Goal: Task Accomplishment & Management: Use online tool/utility

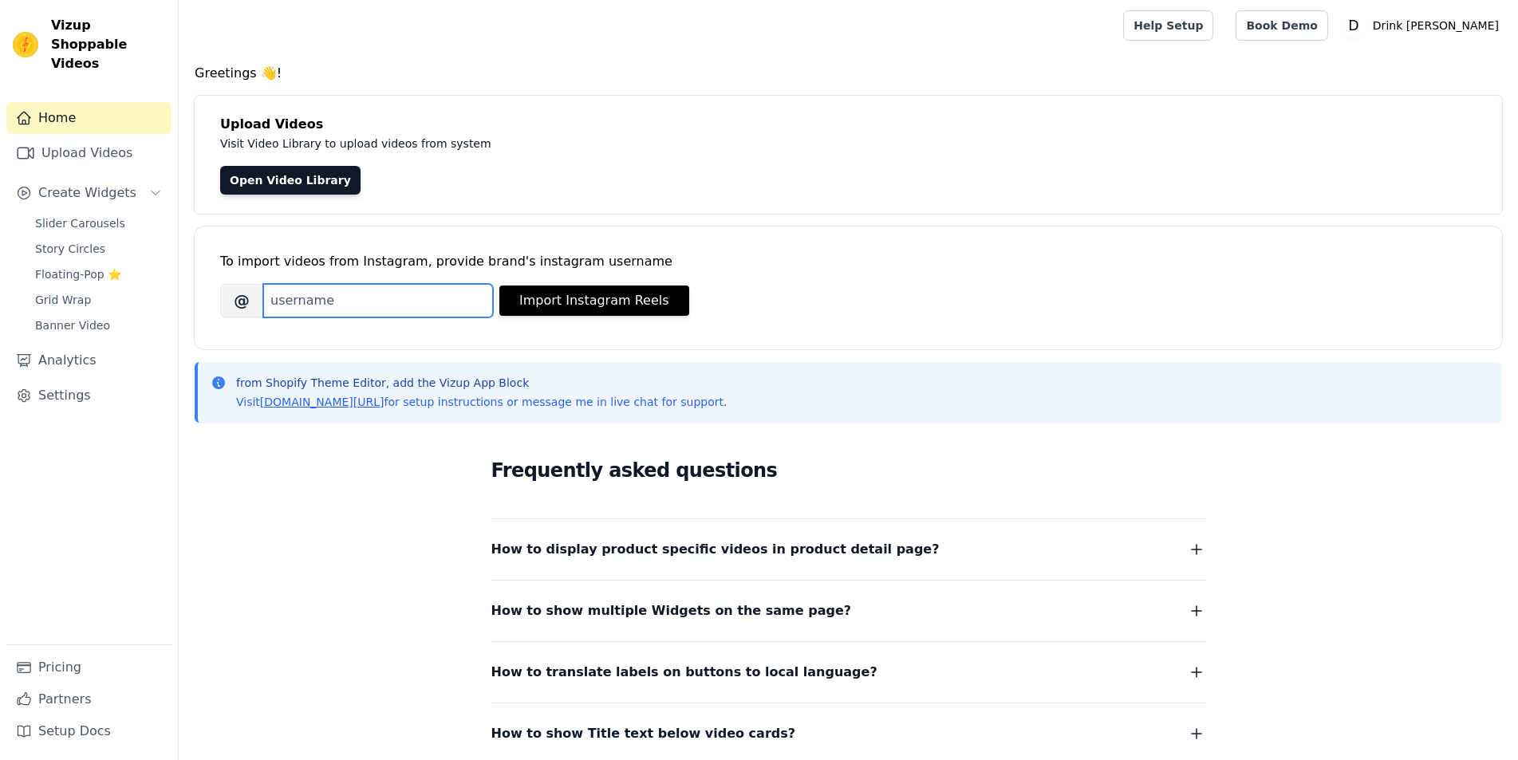
click at [417, 298] on input "Brand's Instagram Username" at bounding box center [378, 301] width 230 height 34
click at [940, 412] on div "from Shopify Theme Editor, add the Vizup App Block Visit vizupcommerce.com/docs…" at bounding box center [848, 392] width 1307 height 61
click at [112, 137] on link "Upload Videos" at bounding box center [88, 153] width 165 height 32
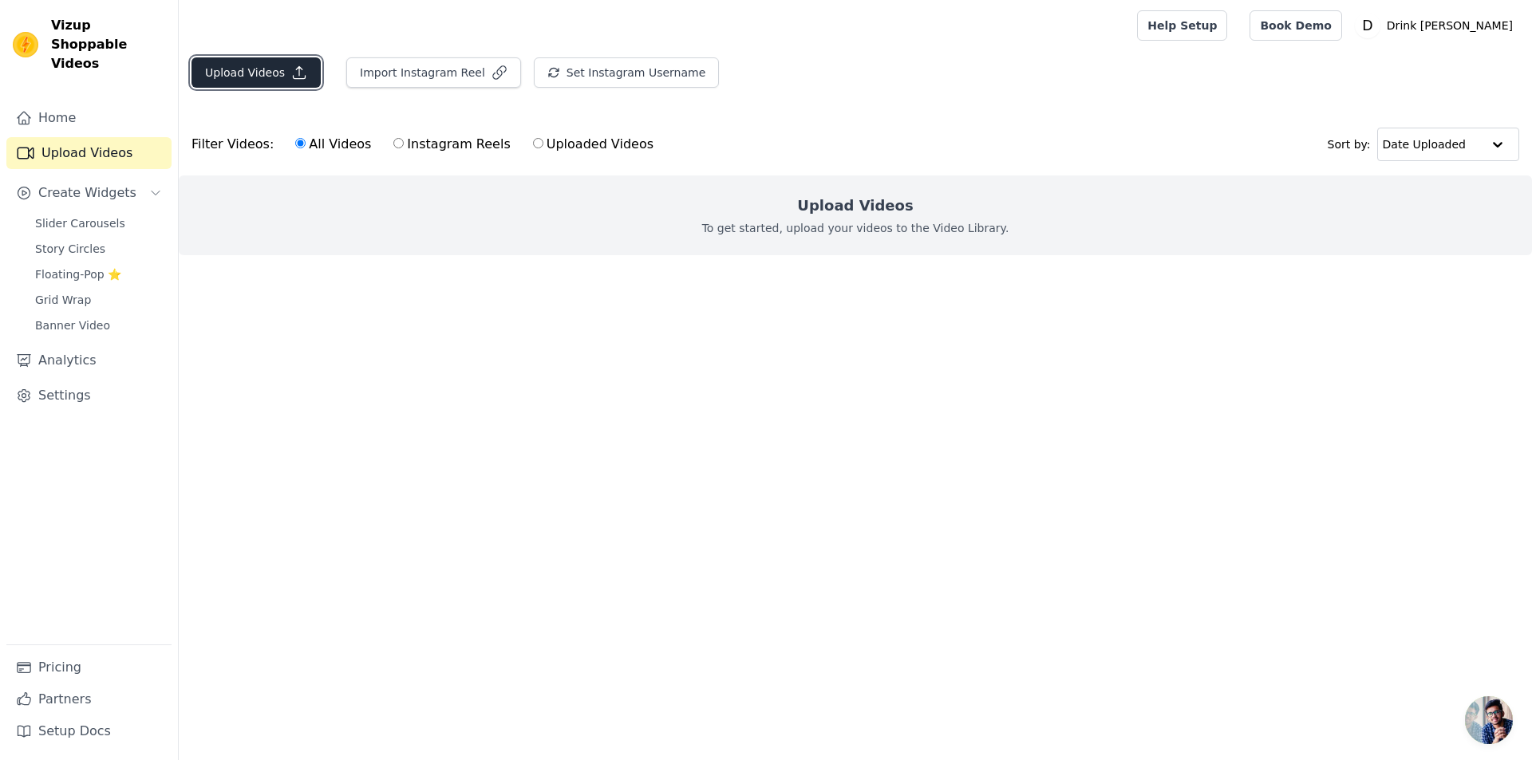
click at [291, 76] on icon "button" at bounding box center [299, 73] width 16 height 16
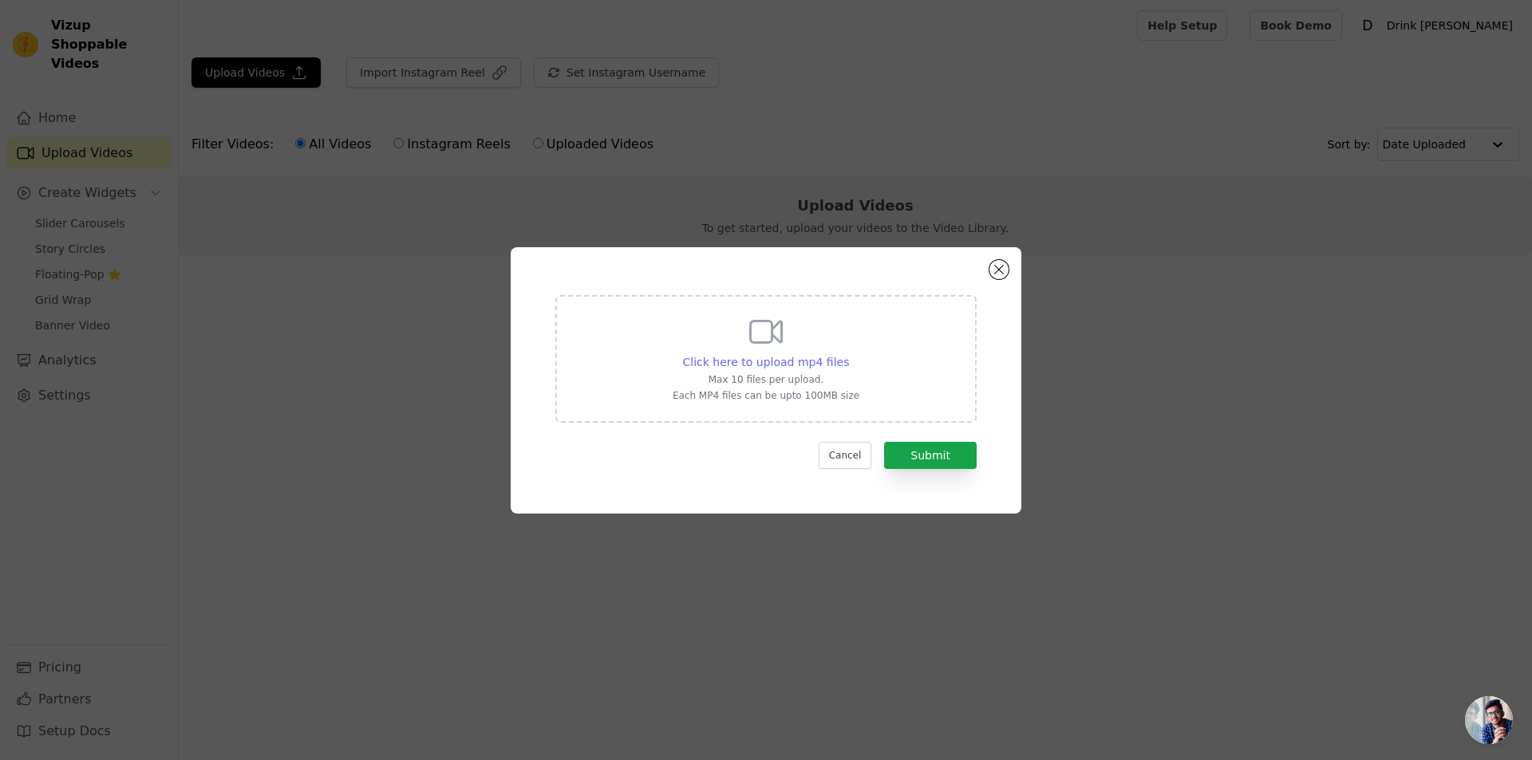
click at [770, 368] on span "Click here to upload mp4 files" at bounding box center [766, 362] width 167 height 13
click at [848, 354] on input "Click here to upload mp4 files Max 10 files per upload. Each MP4 files can be u…" at bounding box center [848, 353] width 1 height 1
click at [771, 367] on span "Click here to upload mp4 files" at bounding box center [766, 362] width 167 height 13
click at [848, 354] on input "Click here to upload mp4 files Max 10 files per upload. Each MP4 files can be u…" at bounding box center [848, 353] width 1 height 1
type input "C:\fakepath\small.mp4"
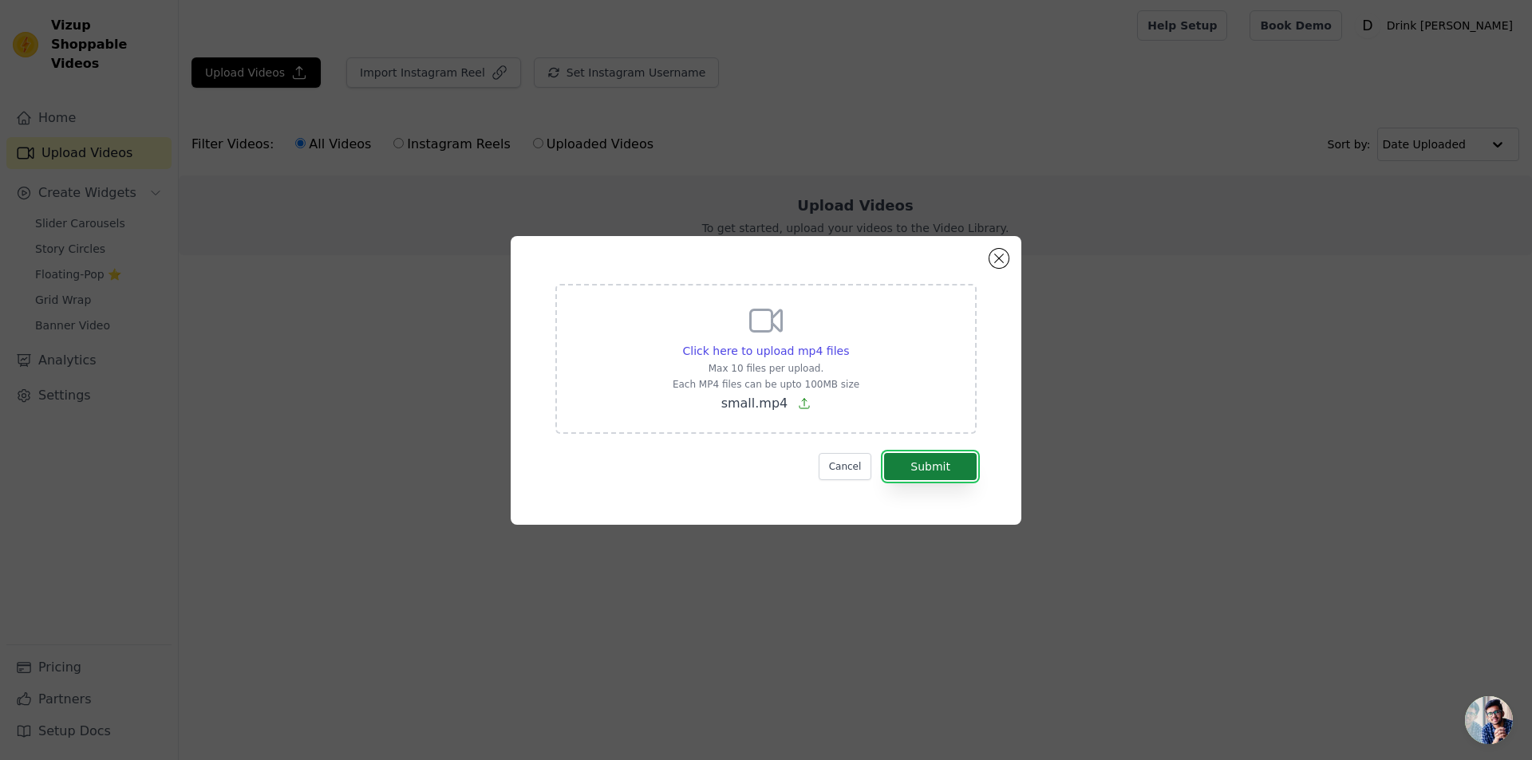
click at [926, 467] on button "Submit" at bounding box center [930, 466] width 93 height 27
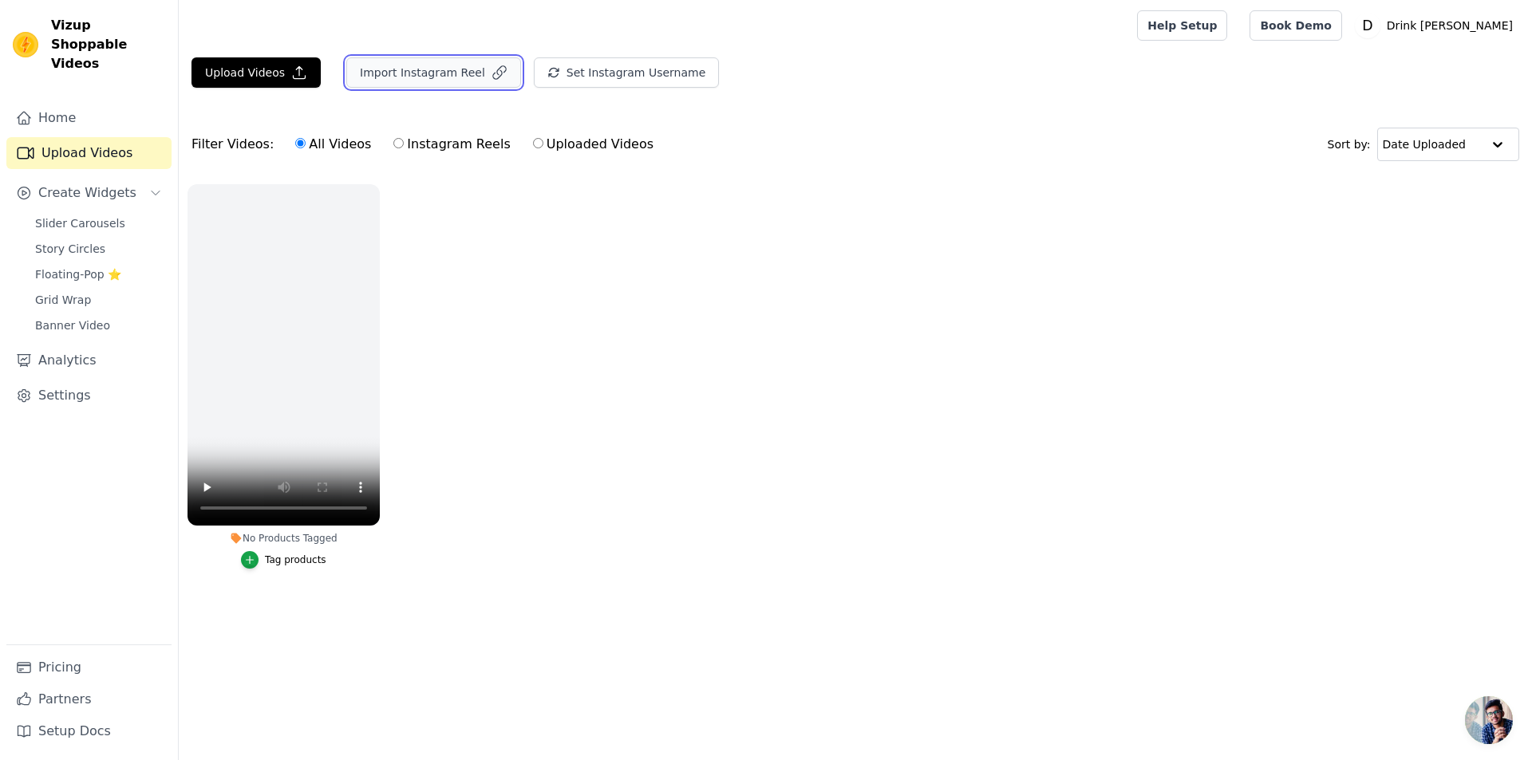
click at [423, 72] on button "Import Instagram Reel" at bounding box center [433, 72] width 175 height 30
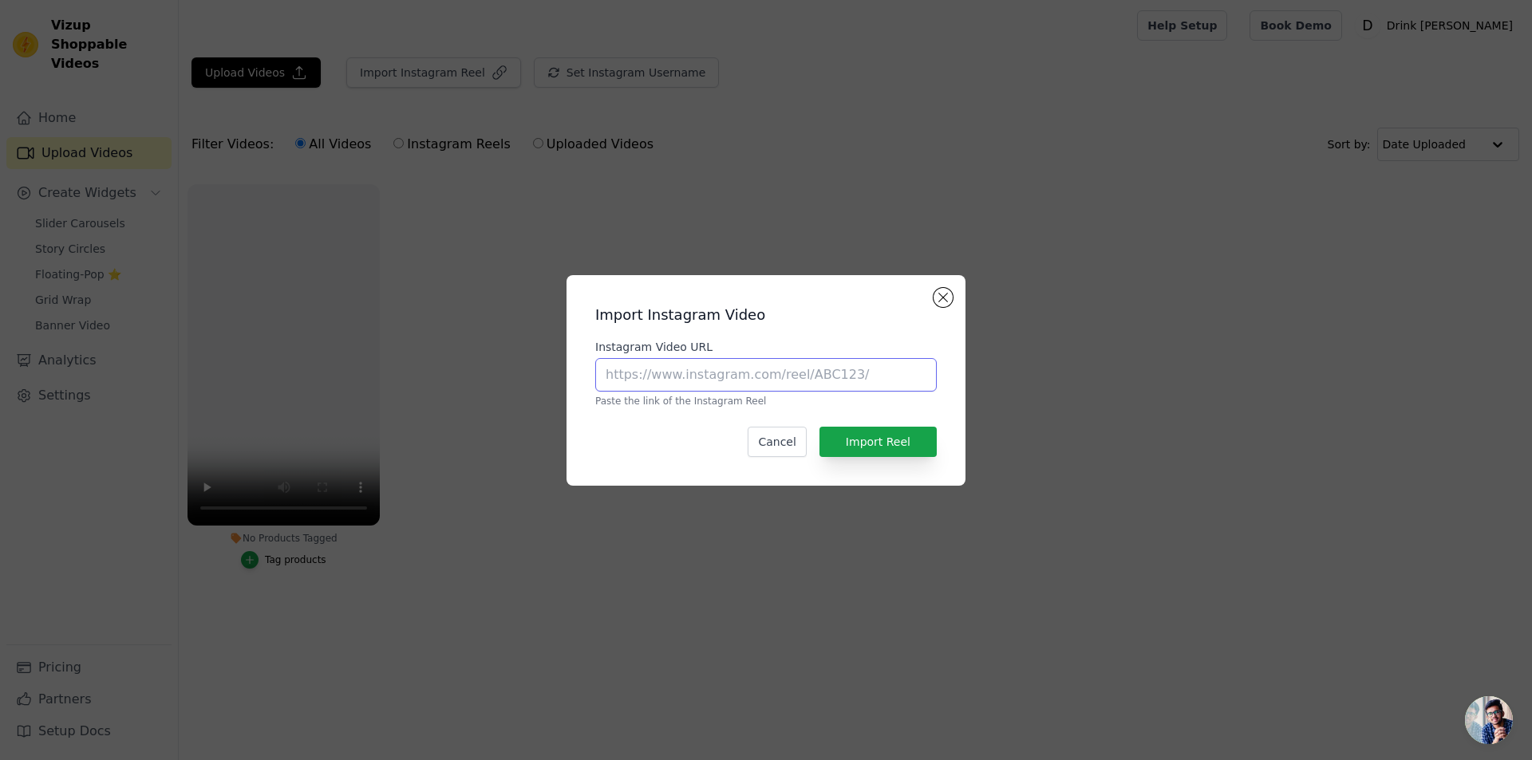
click at [842, 373] on input "Instagram Video URL" at bounding box center [765, 375] width 341 height 34
paste input "[URL][DOMAIN_NAME]"
type input "[URL][DOMAIN_NAME]"
click at [866, 444] on button "Import Reel" at bounding box center [877, 442] width 117 height 30
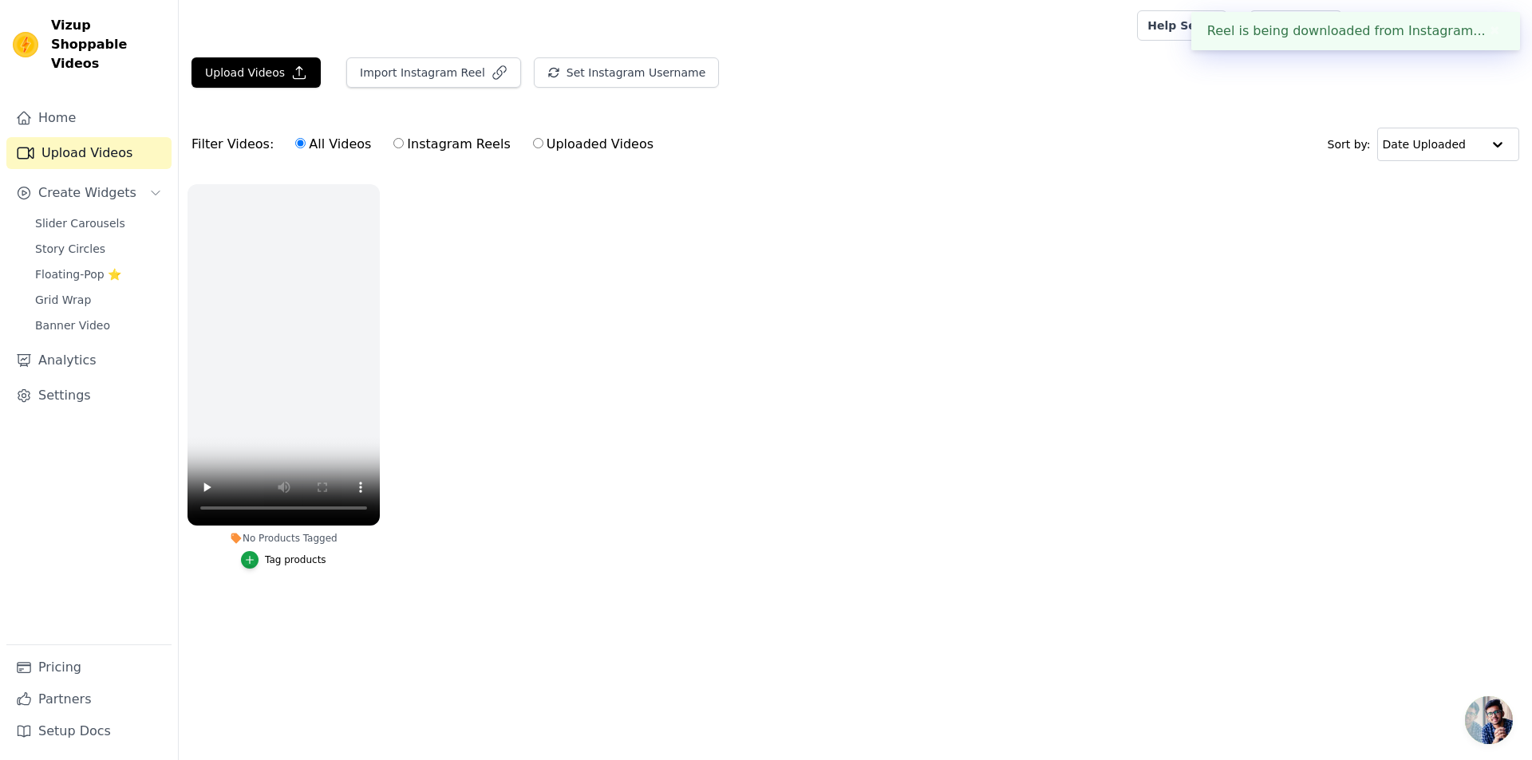
click at [624, 546] on ul "No Products Tagged Tag products" at bounding box center [855, 392] width 1353 height 434
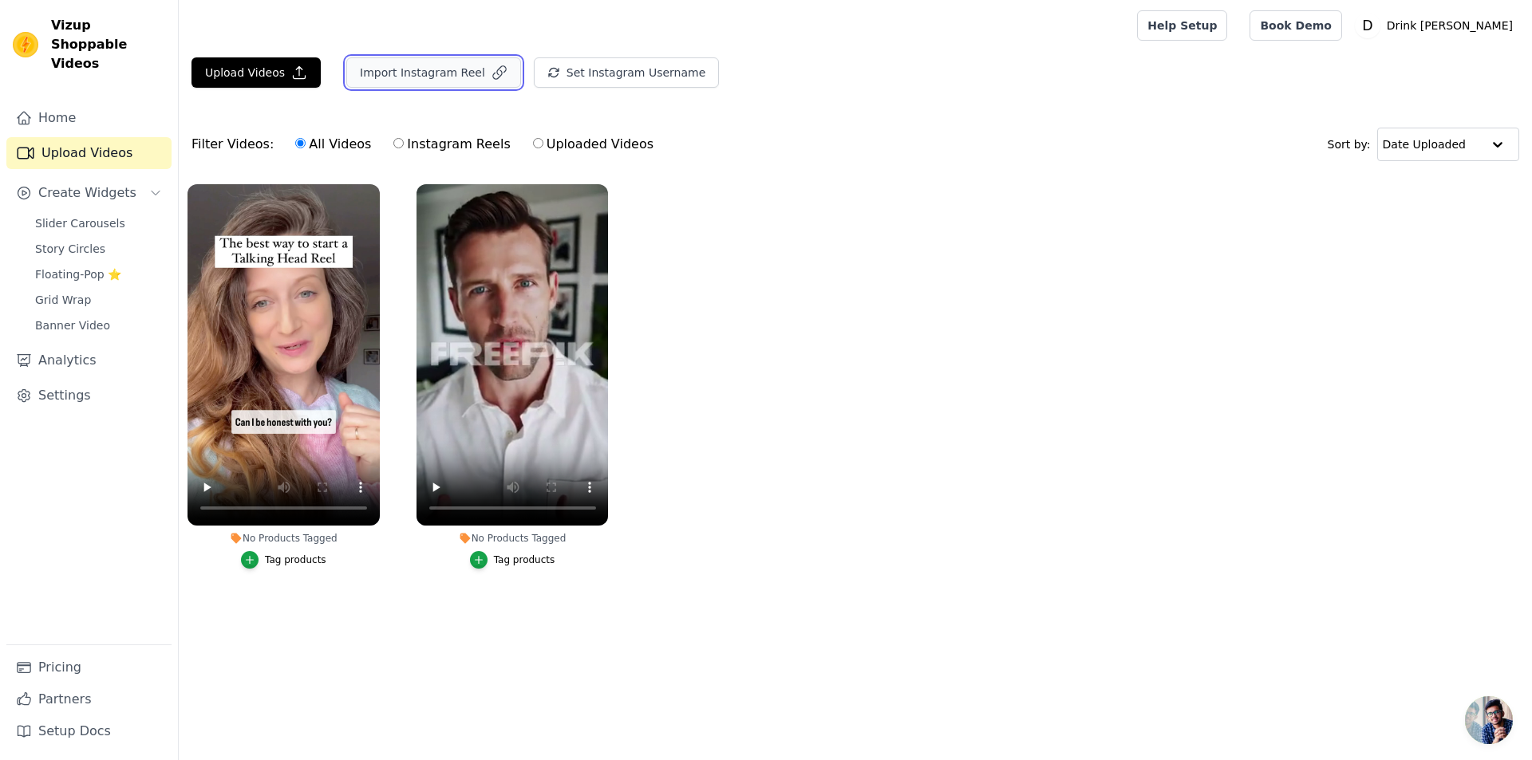
click at [440, 71] on button "Import Instagram Reel" at bounding box center [433, 72] width 175 height 30
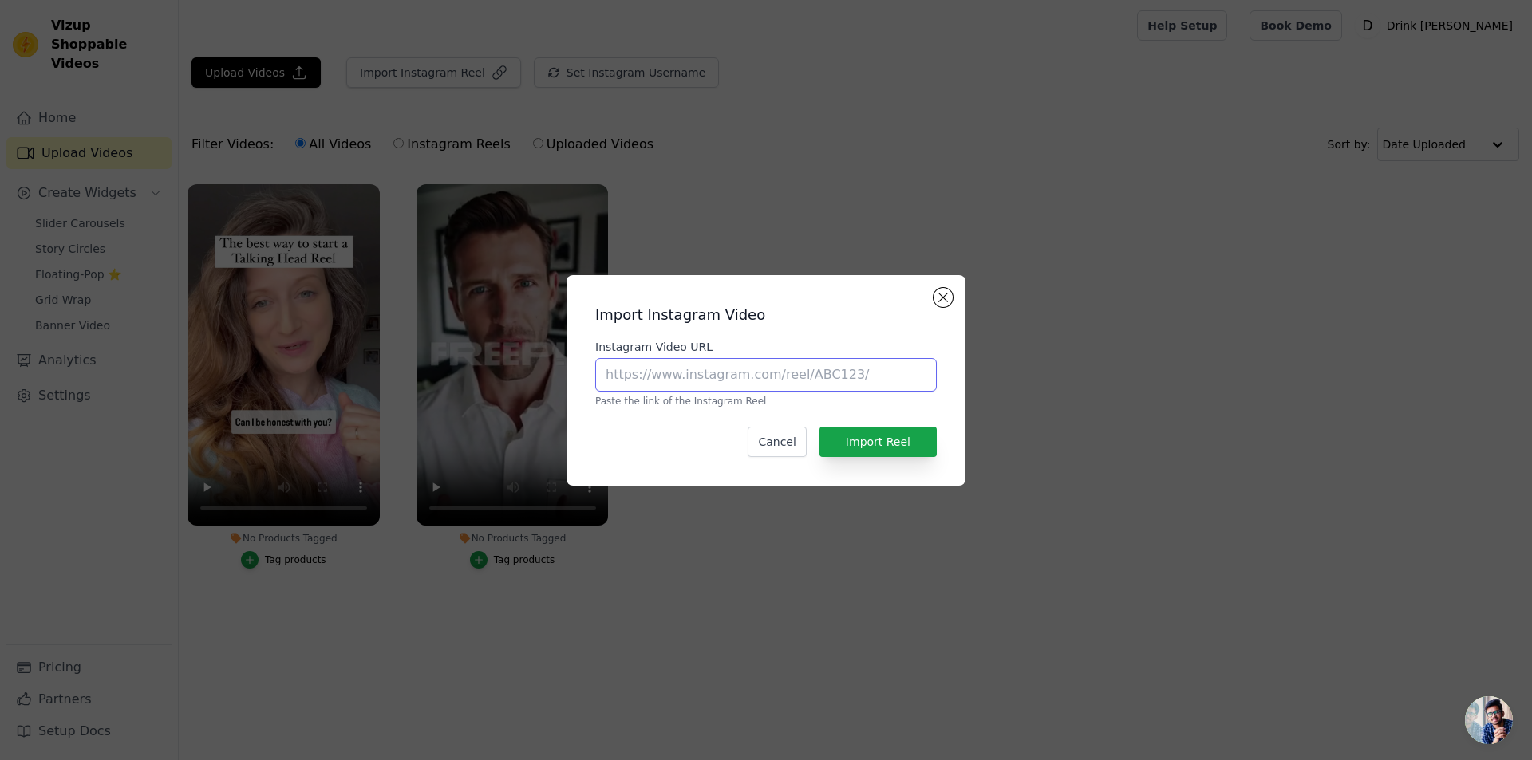
click at [648, 373] on input "Instagram Video URL" at bounding box center [765, 375] width 341 height 34
paste input "https://www.instagram.com/reel/DL4xts7MefN/"
type input "https://www.instagram.com/reel/DL4xts7MefN/"
click at [913, 441] on button "Import Reel" at bounding box center [877, 442] width 117 height 30
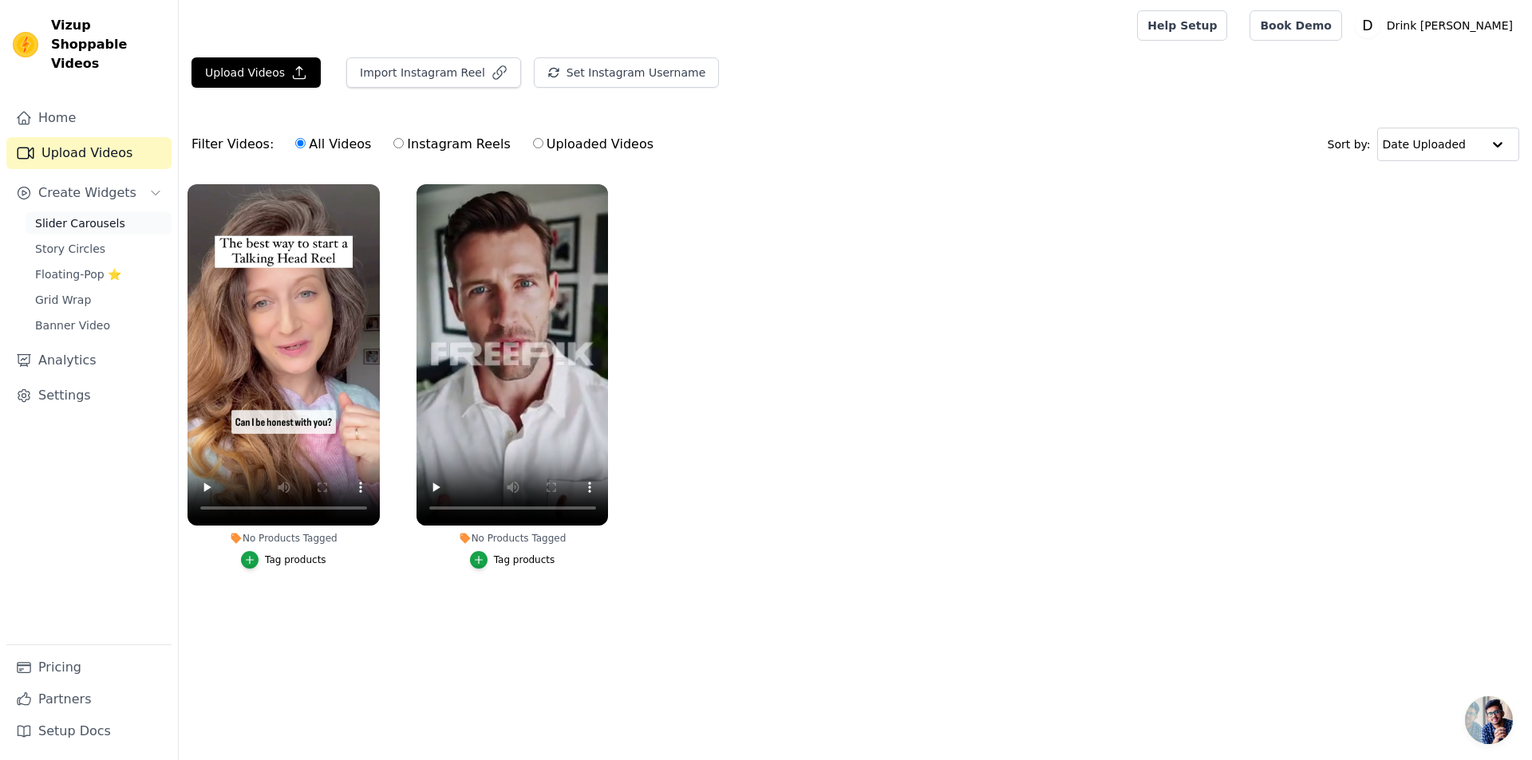
click at [80, 215] on span "Slider Carousels" at bounding box center [80, 223] width 90 height 16
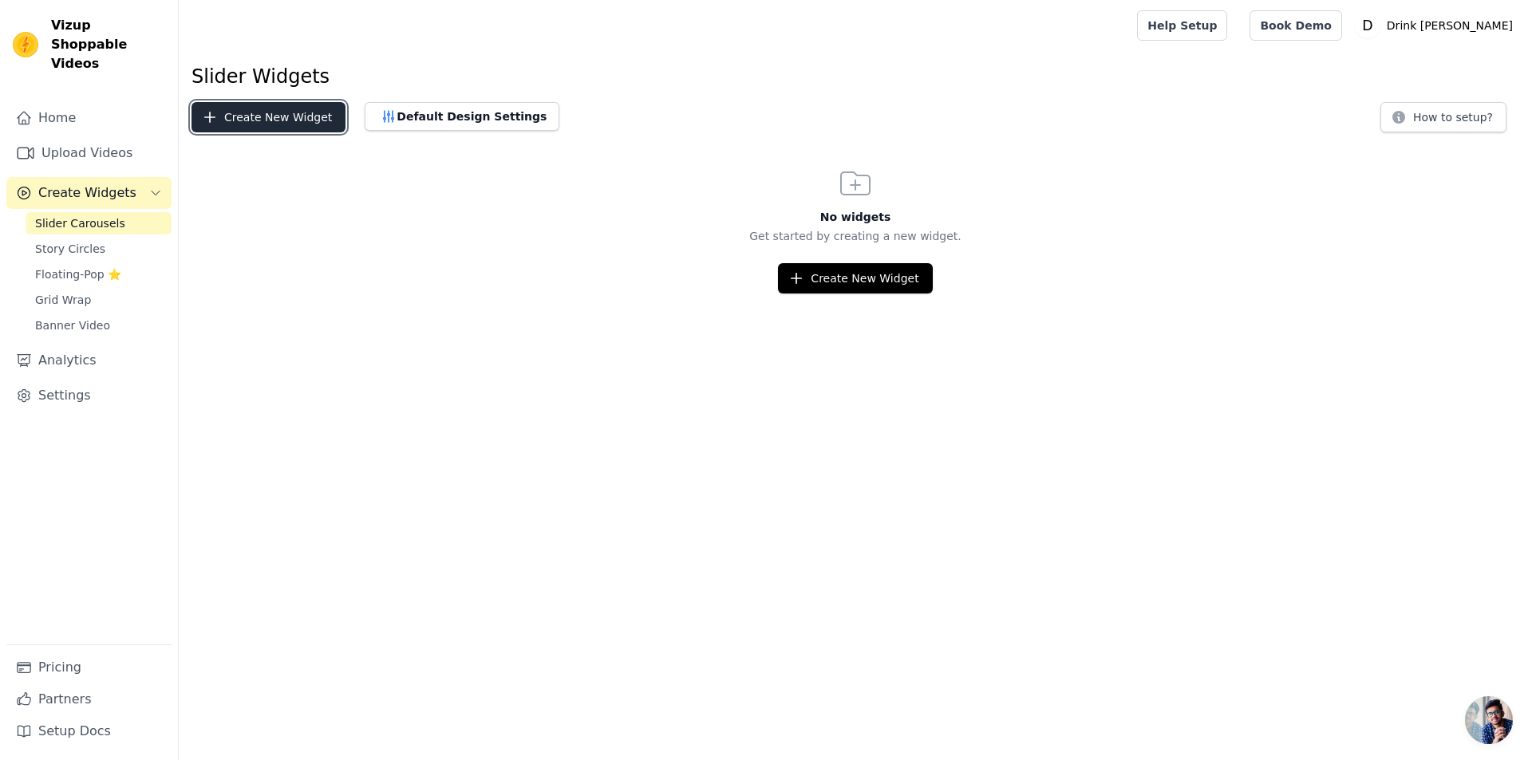
click at [274, 110] on button "Create New Widget" at bounding box center [268, 117] width 154 height 30
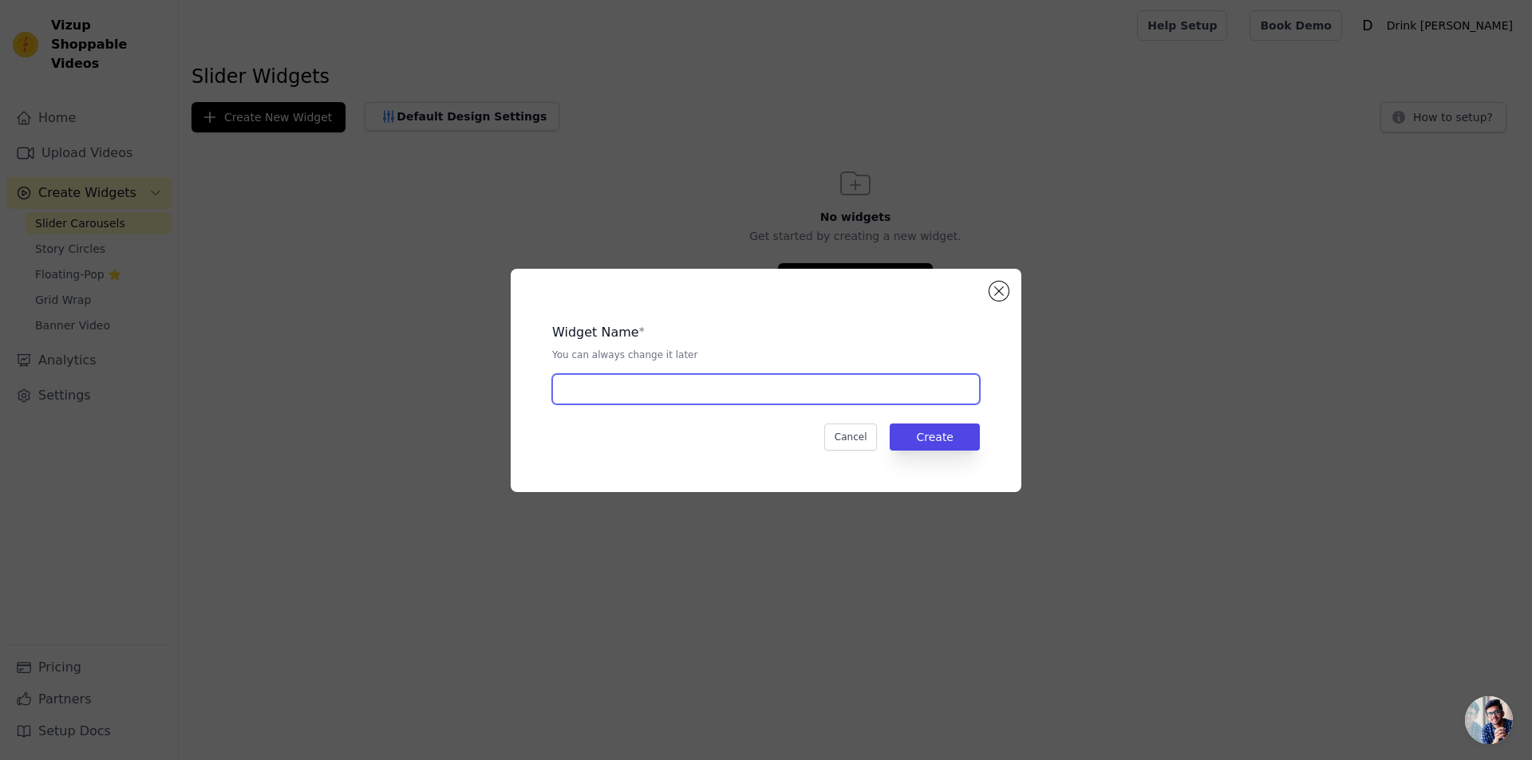
click at [601, 397] on input "text" at bounding box center [766, 389] width 428 height 30
type input "ugc"
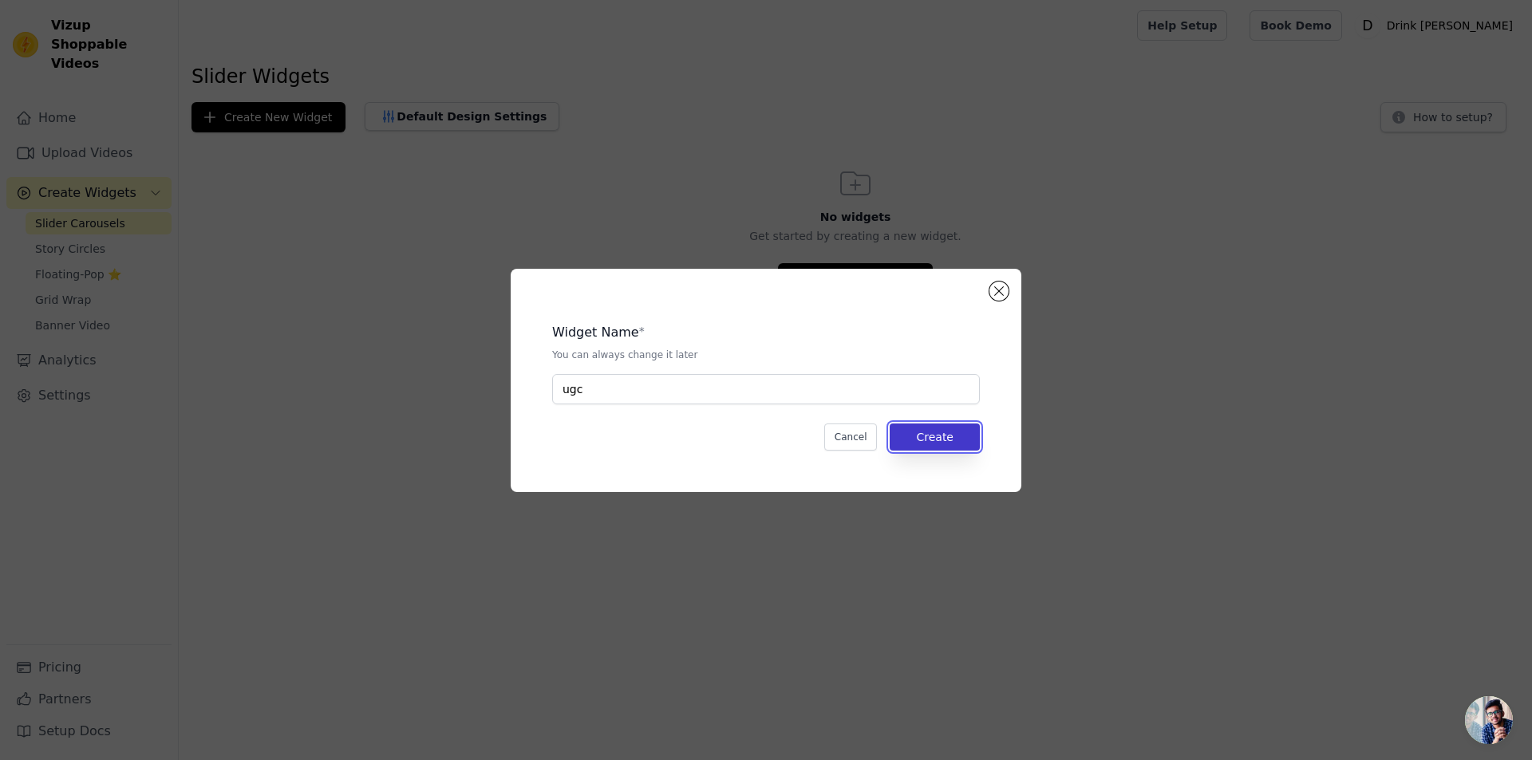
click at [957, 446] on button "Create" at bounding box center [934, 437] width 90 height 27
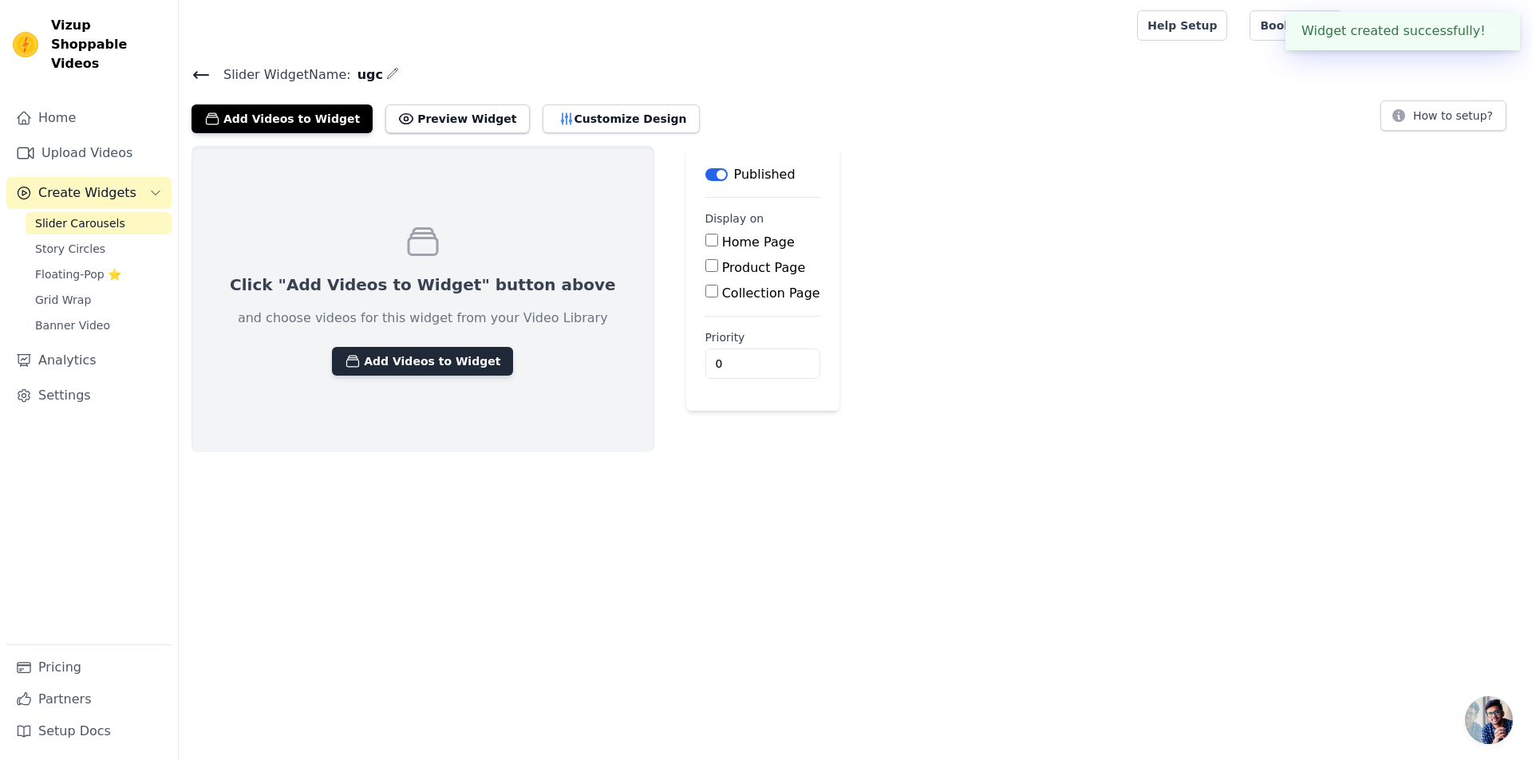
click at [381, 359] on button "Add Videos to Widget" at bounding box center [422, 361] width 181 height 29
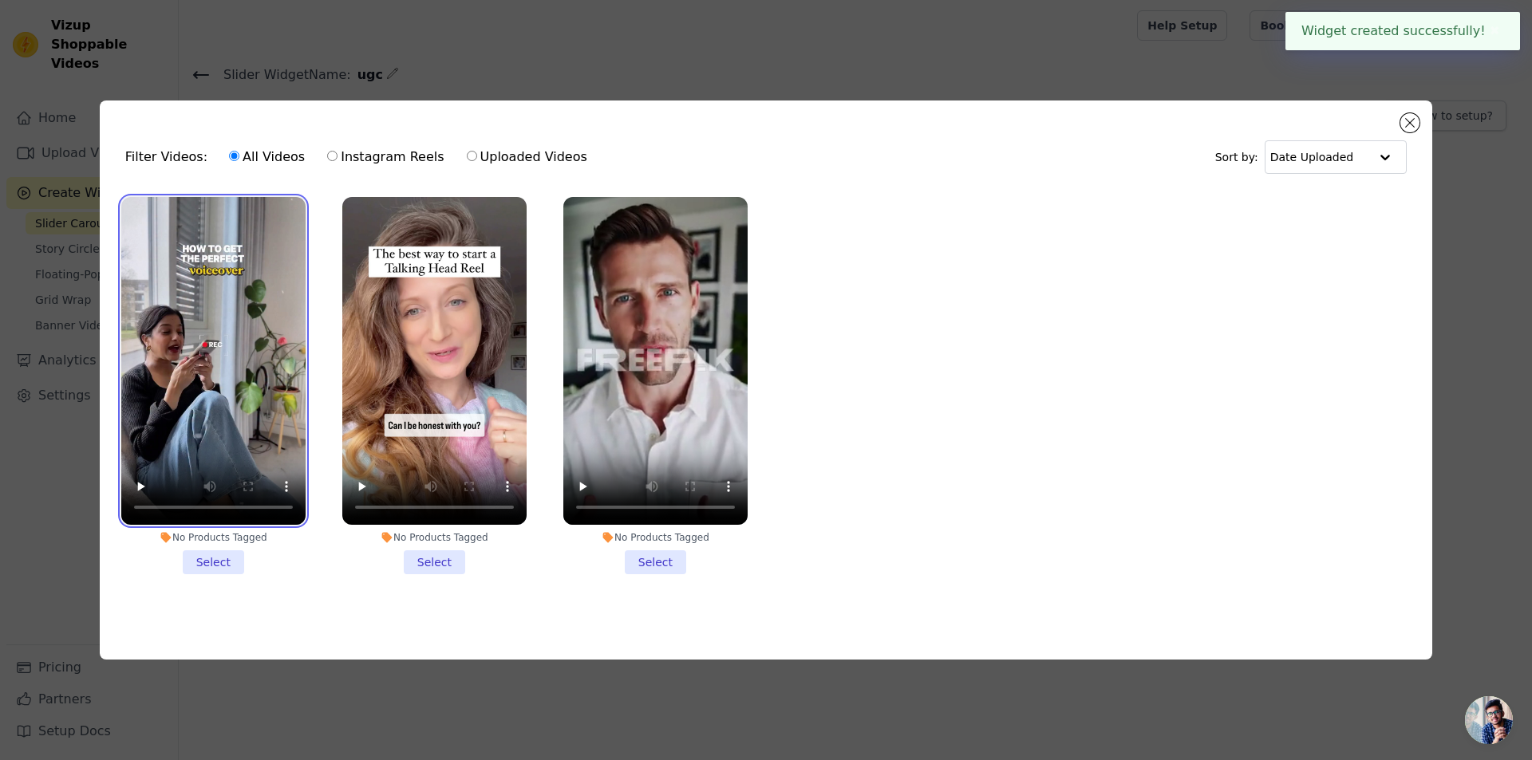
click at [236, 242] on video at bounding box center [213, 361] width 184 height 328
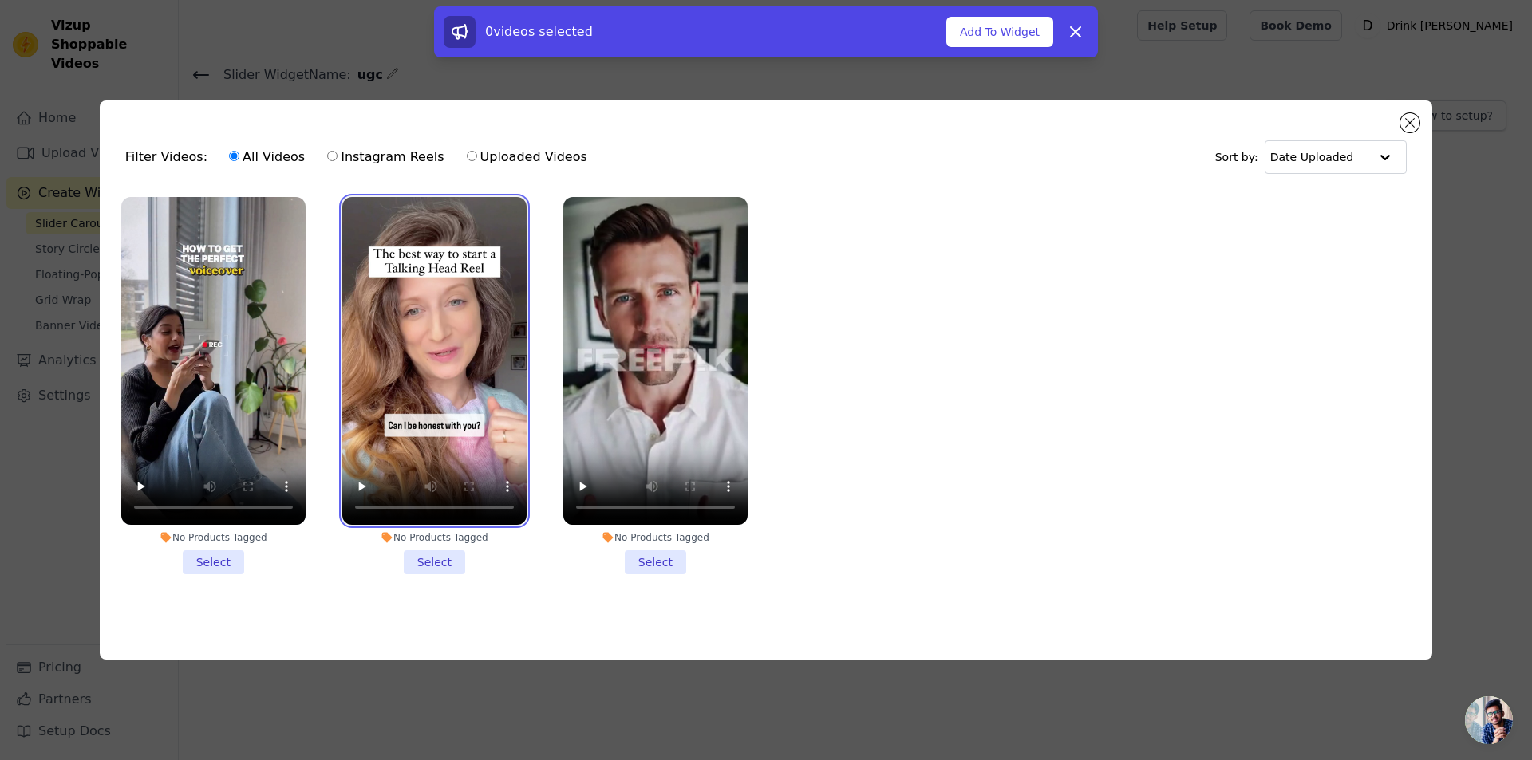
click at [516, 244] on video at bounding box center [434, 361] width 184 height 328
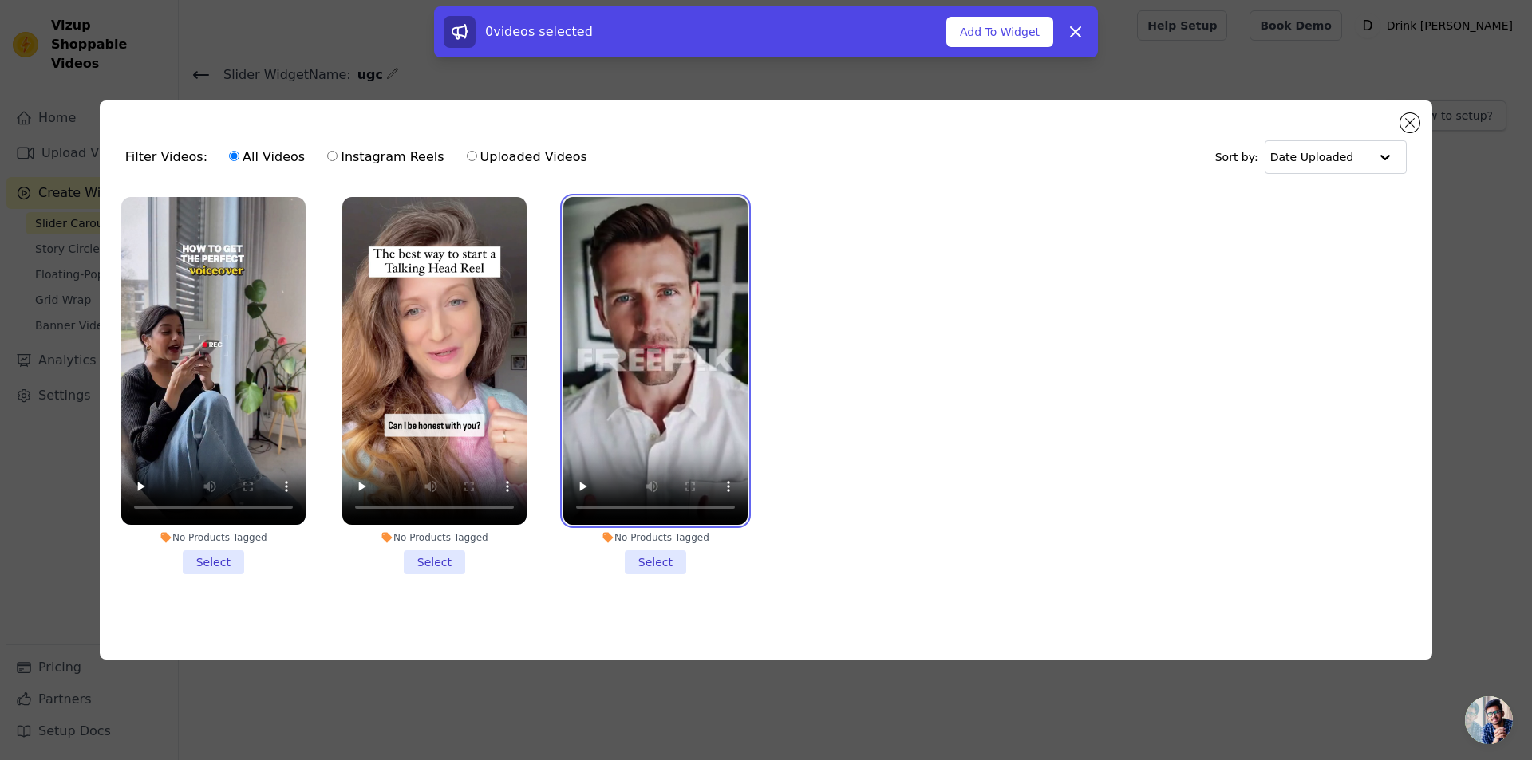
click at [672, 250] on video at bounding box center [655, 361] width 184 height 328
click at [215, 562] on li "No Products Tagged Select" at bounding box center [213, 385] width 184 height 377
click at [0, 0] on input "No Products Tagged Select" at bounding box center [0, 0] width 0 height 0
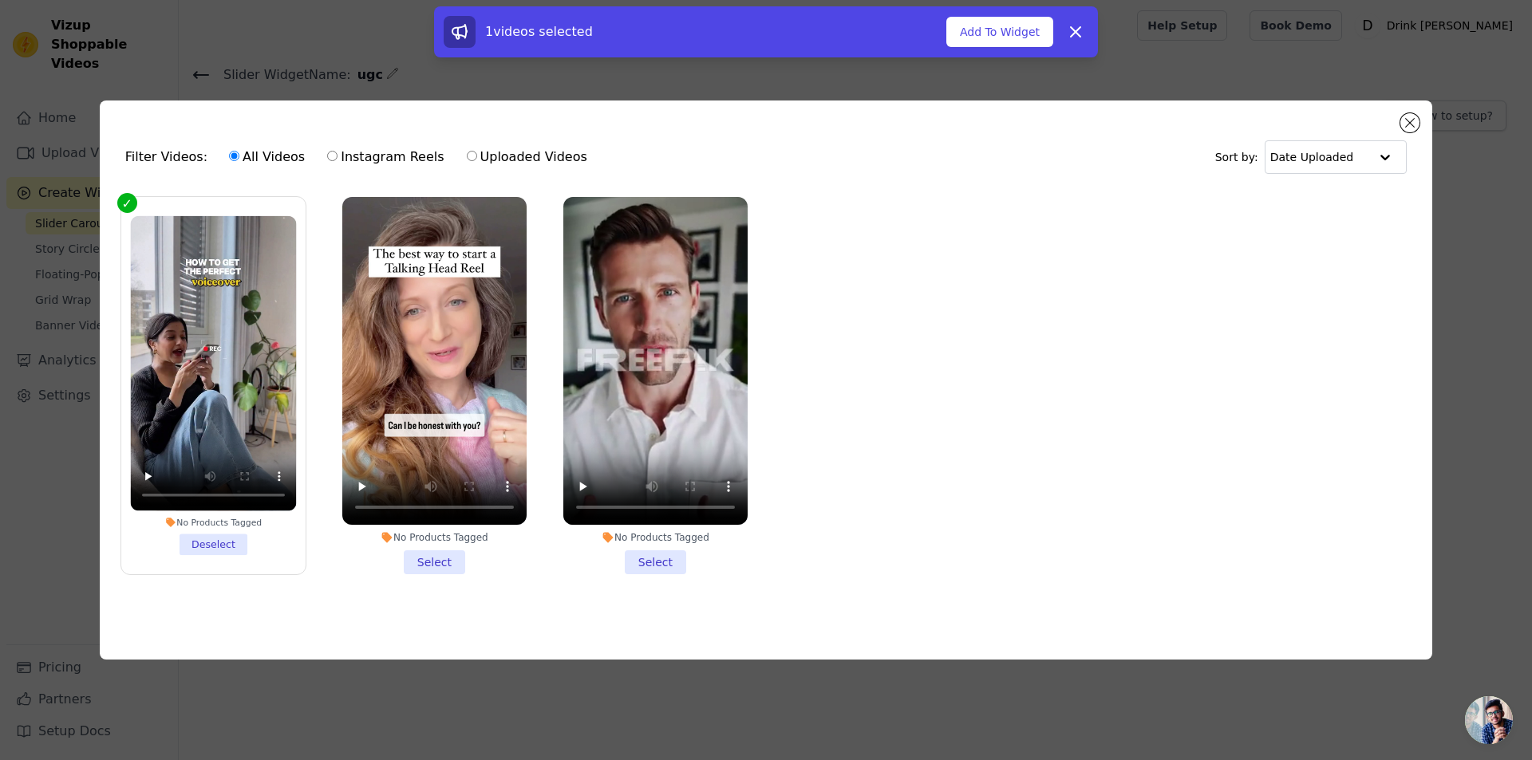
click at [427, 553] on li "No Products Tagged Select" at bounding box center [434, 385] width 184 height 377
click at [0, 0] on input "No Products Tagged Select" at bounding box center [0, 0] width 0 height 0
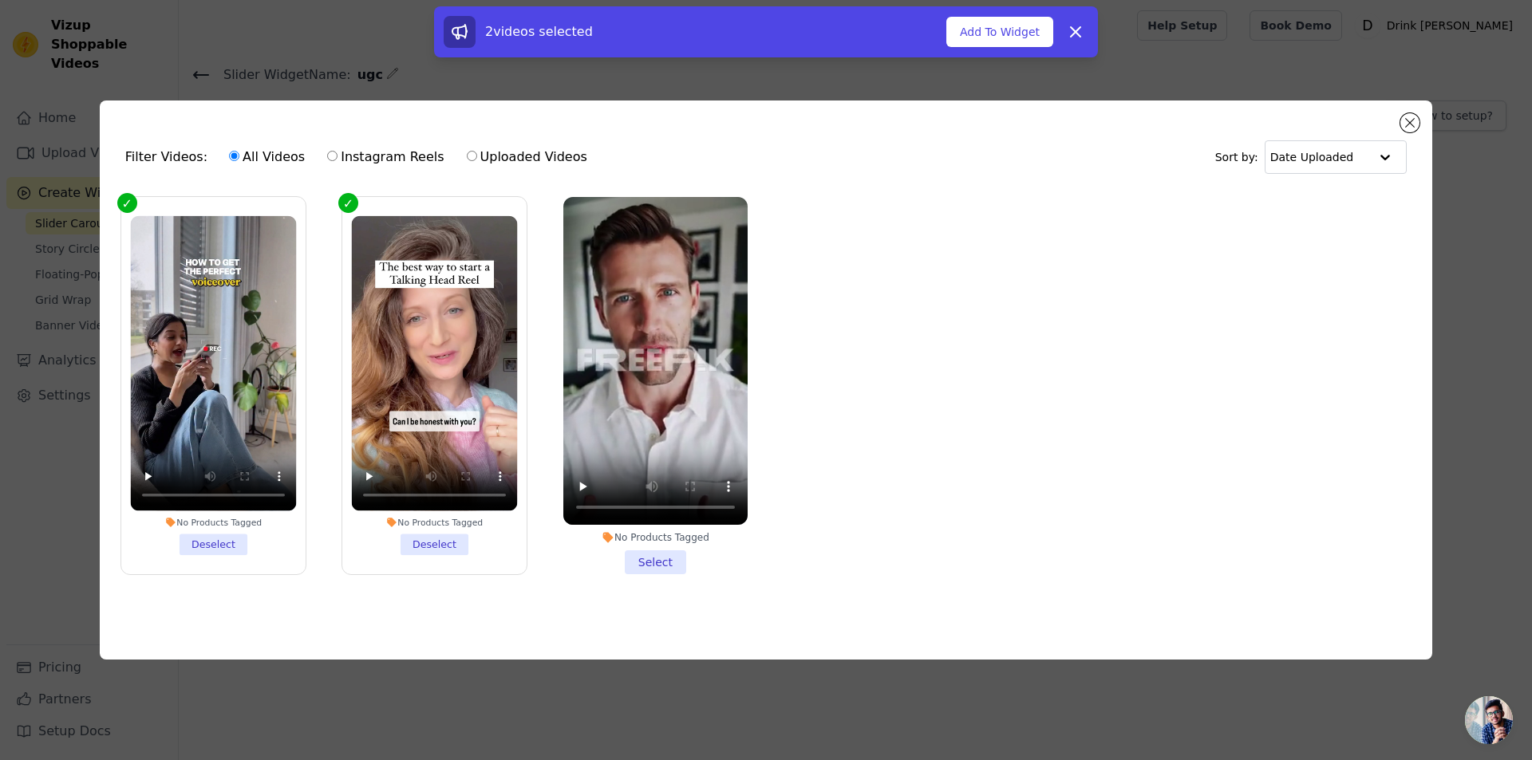
click at [644, 562] on li "No Products Tagged Select" at bounding box center [655, 385] width 184 height 377
click at [0, 0] on input "No Products Tagged Select" at bounding box center [0, 0] width 0 height 0
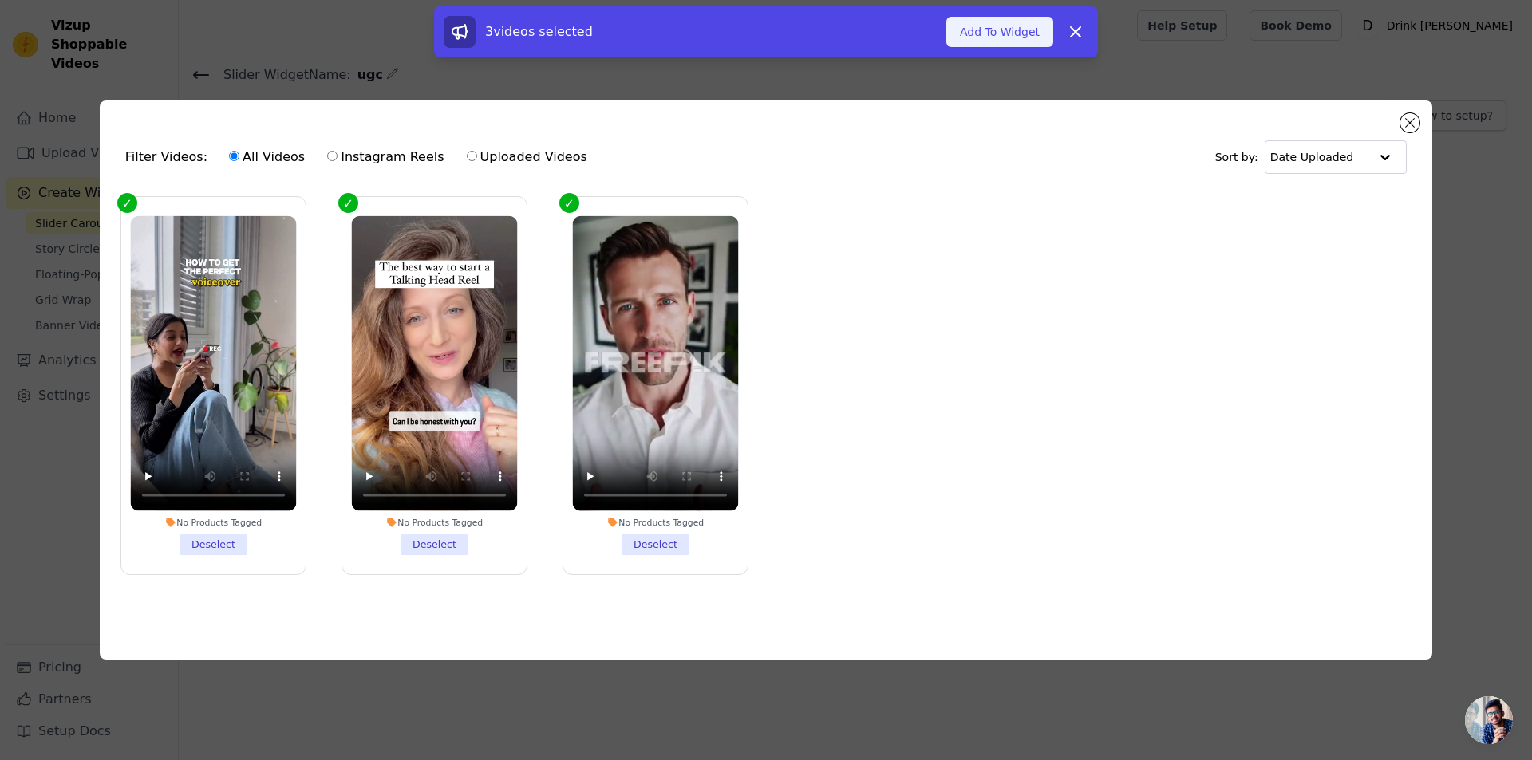
click at [985, 33] on button "Add To Widget" at bounding box center [999, 32] width 107 height 30
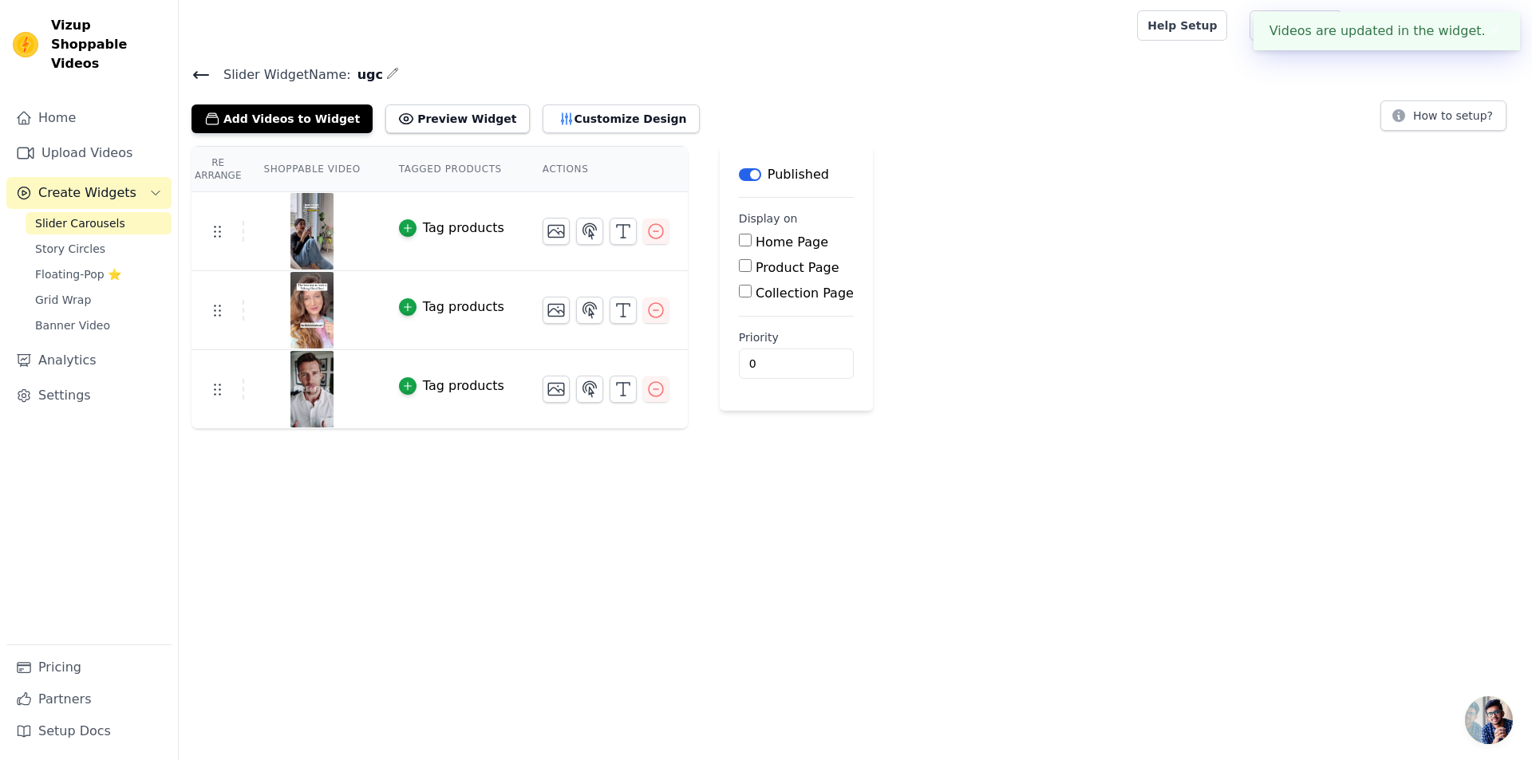
click at [761, 248] on label "Home Page" at bounding box center [791, 242] width 73 height 15
click at [751, 246] on input "Home Page" at bounding box center [745, 240] width 13 height 13
checkbox input "true"
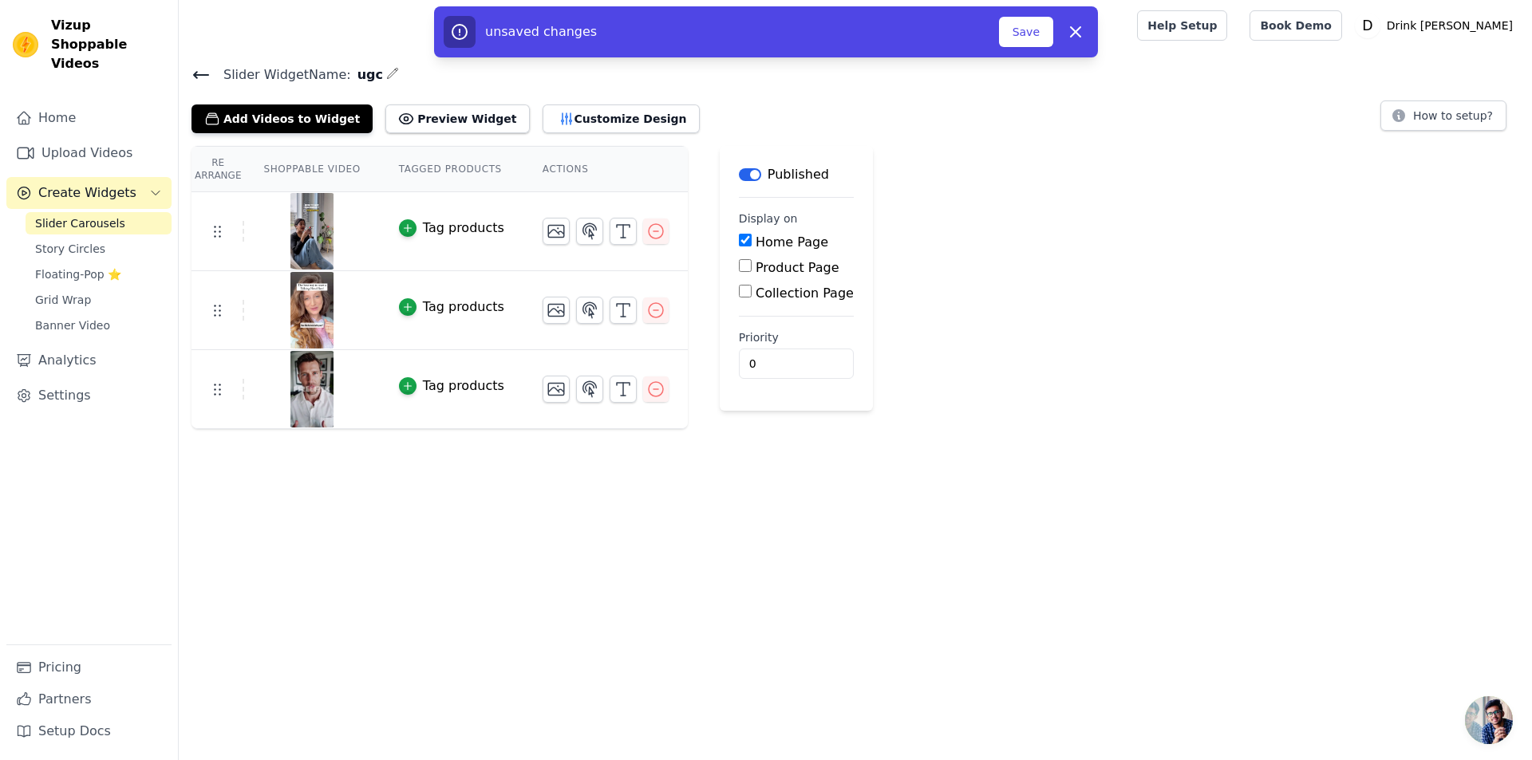
click at [977, 179] on div "Re Arrange Shoppable Video Tagged Products Actions Tag products Tag products Ta…" at bounding box center [855, 287] width 1353 height 283
click at [410, 124] on button "Preview Widget" at bounding box center [457, 118] width 144 height 29
click at [895, 291] on div "Re Arrange Shoppable Video Tagged Products Actions Tag products Tag products Ta…" at bounding box center [855, 287] width 1353 height 283
click at [60, 241] on span "Story Circles" at bounding box center [70, 249] width 70 height 16
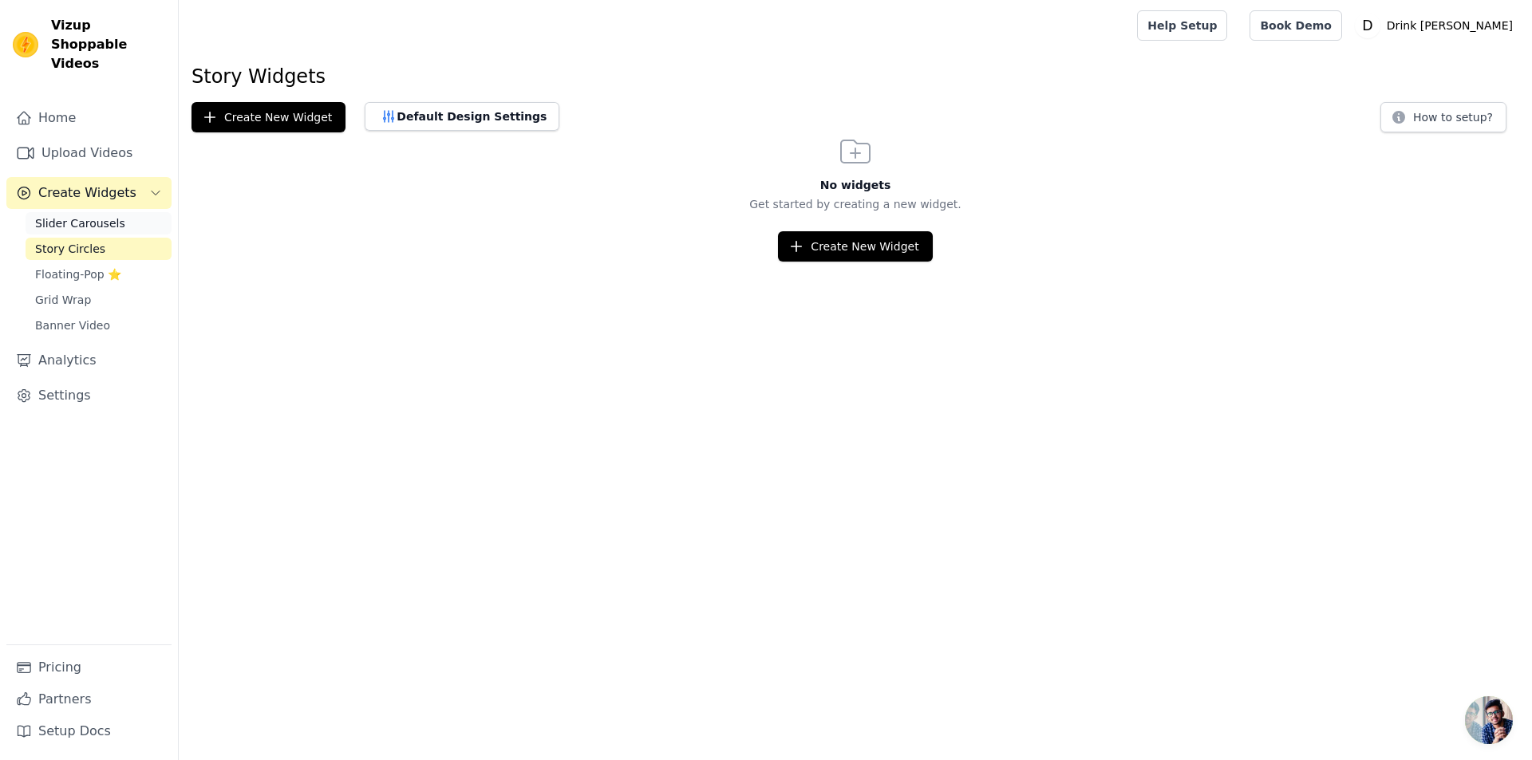
click at [69, 215] on span "Slider Carousels" at bounding box center [80, 223] width 90 height 16
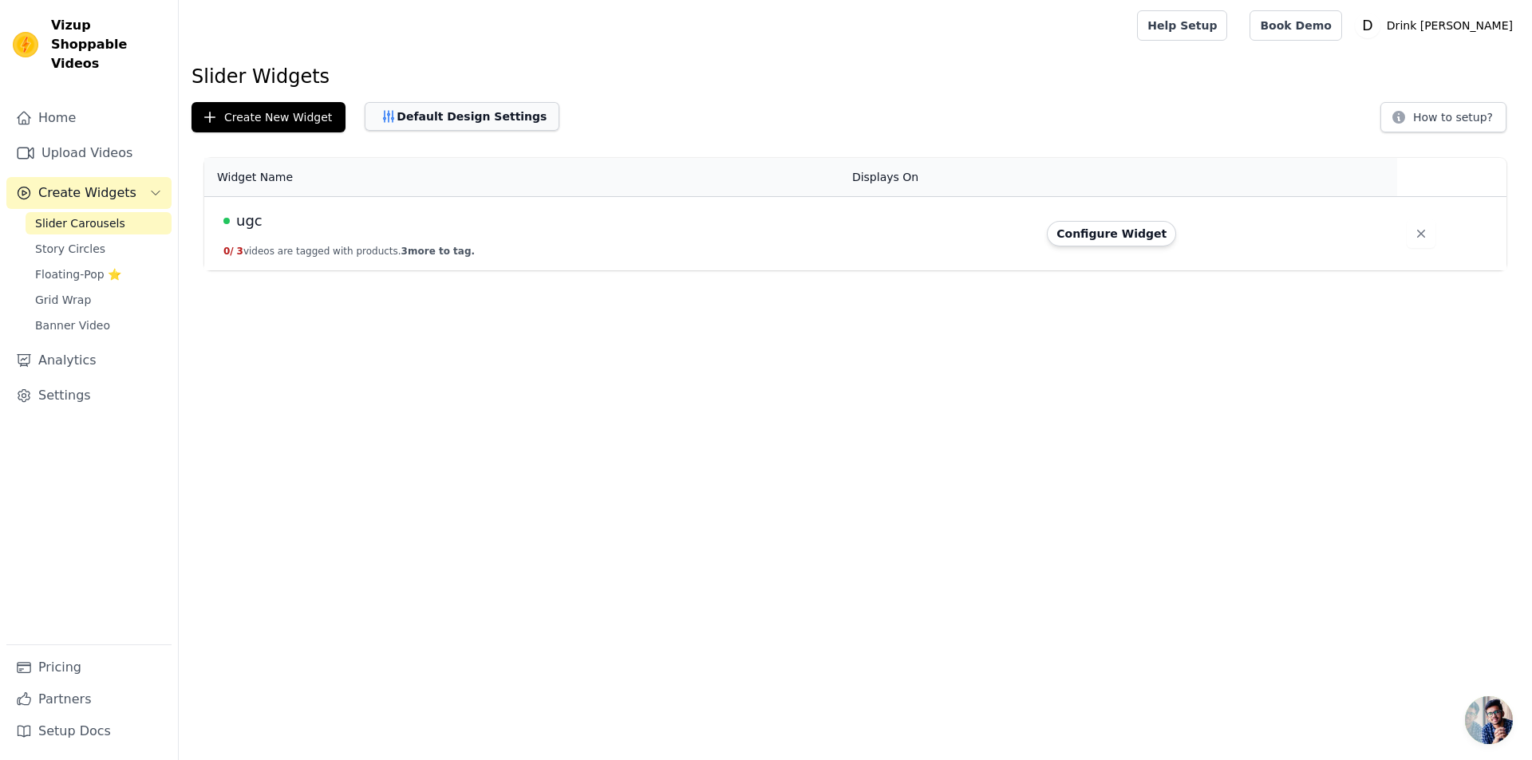
click at [471, 129] on button "Default Design Settings" at bounding box center [462, 116] width 195 height 29
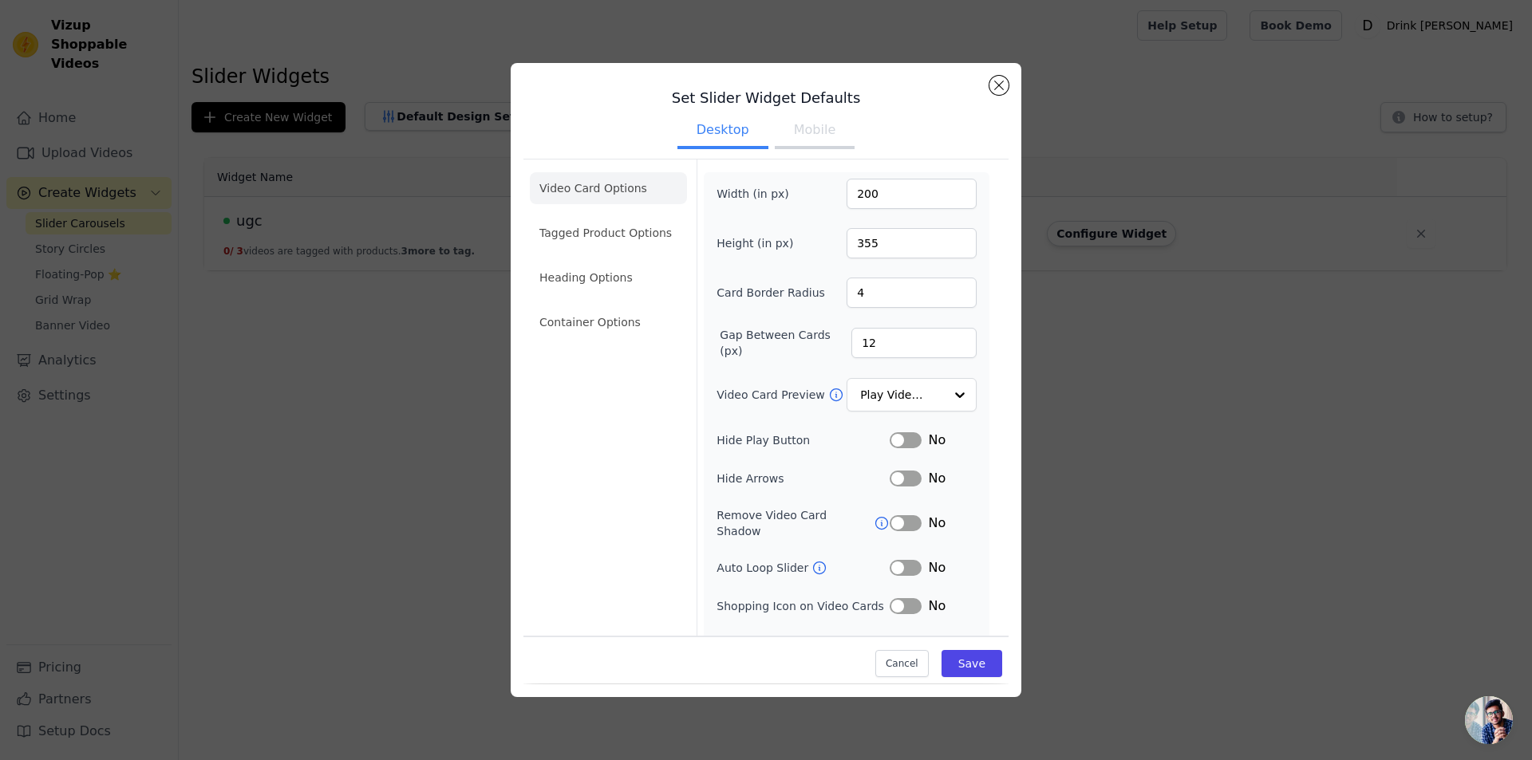
scroll to position [10, 0]
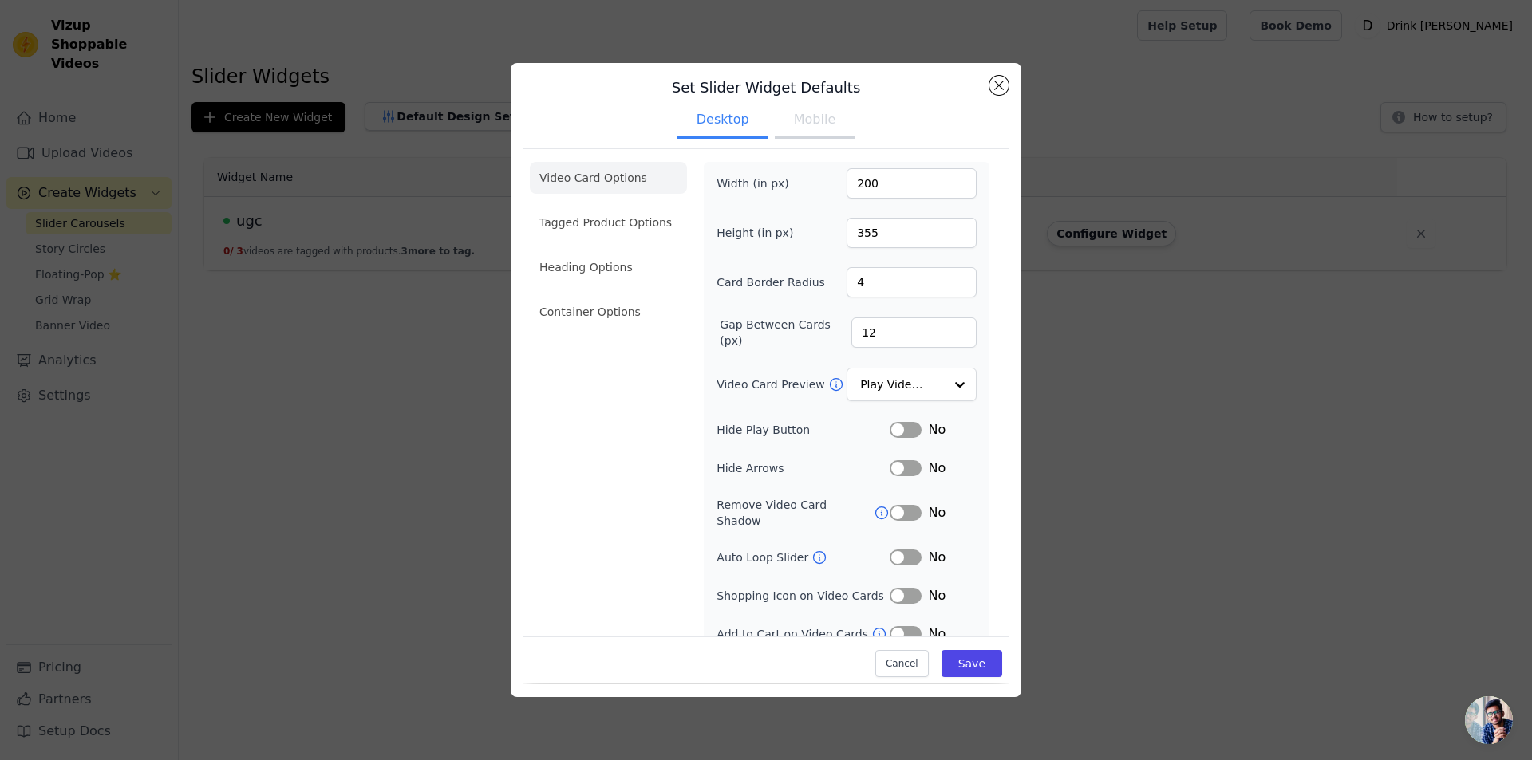
click at [891, 558] on div "Width (in px) 200 Height (in px) 355 Card Border Radius 4 Gap Between Cards (px…" at bounding box center [846, 405] width 260 height 475
click at [900, 550] on button "Label" at bounding box center [905, 558] width 32 height 16
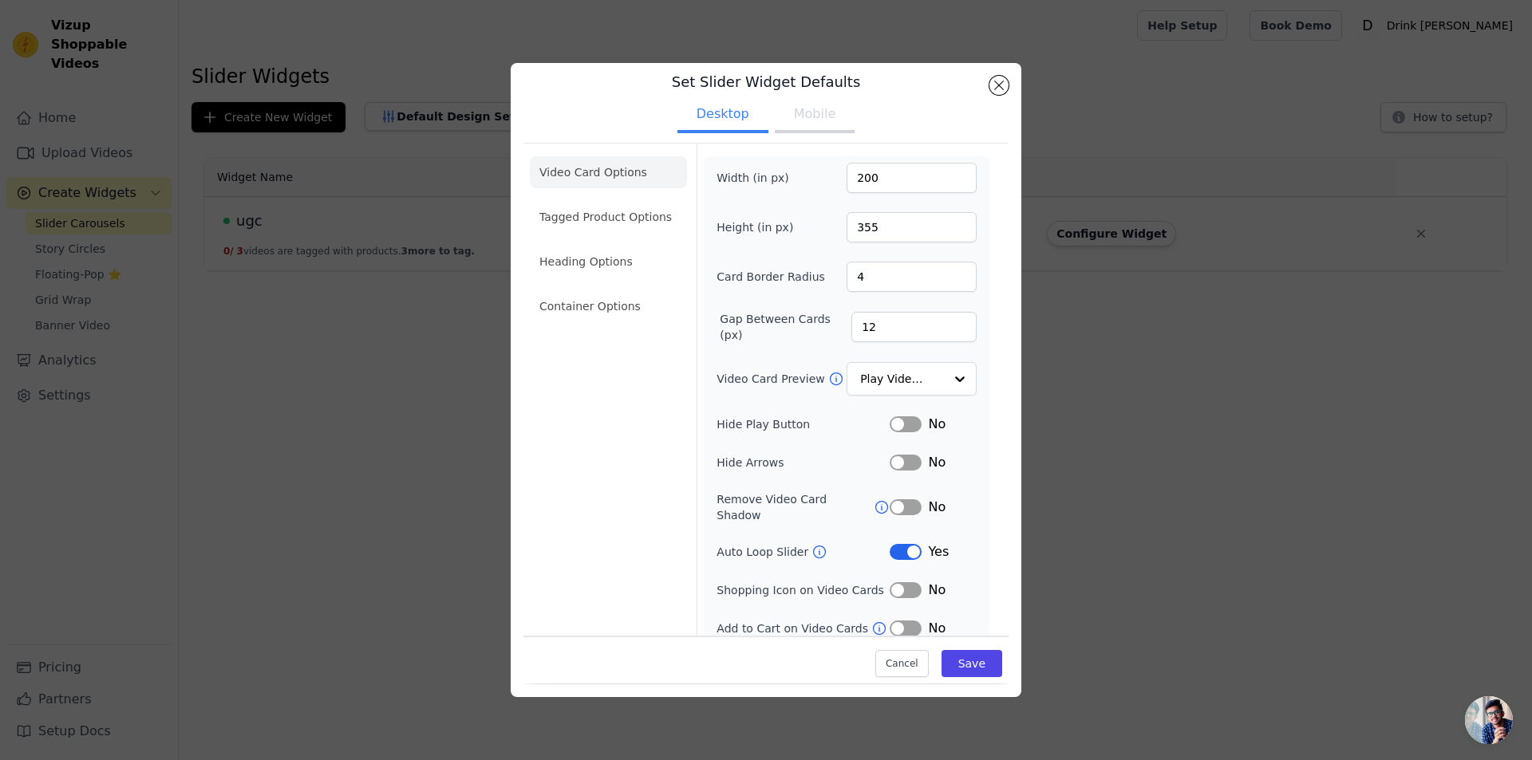
scroll to position [0, 0]
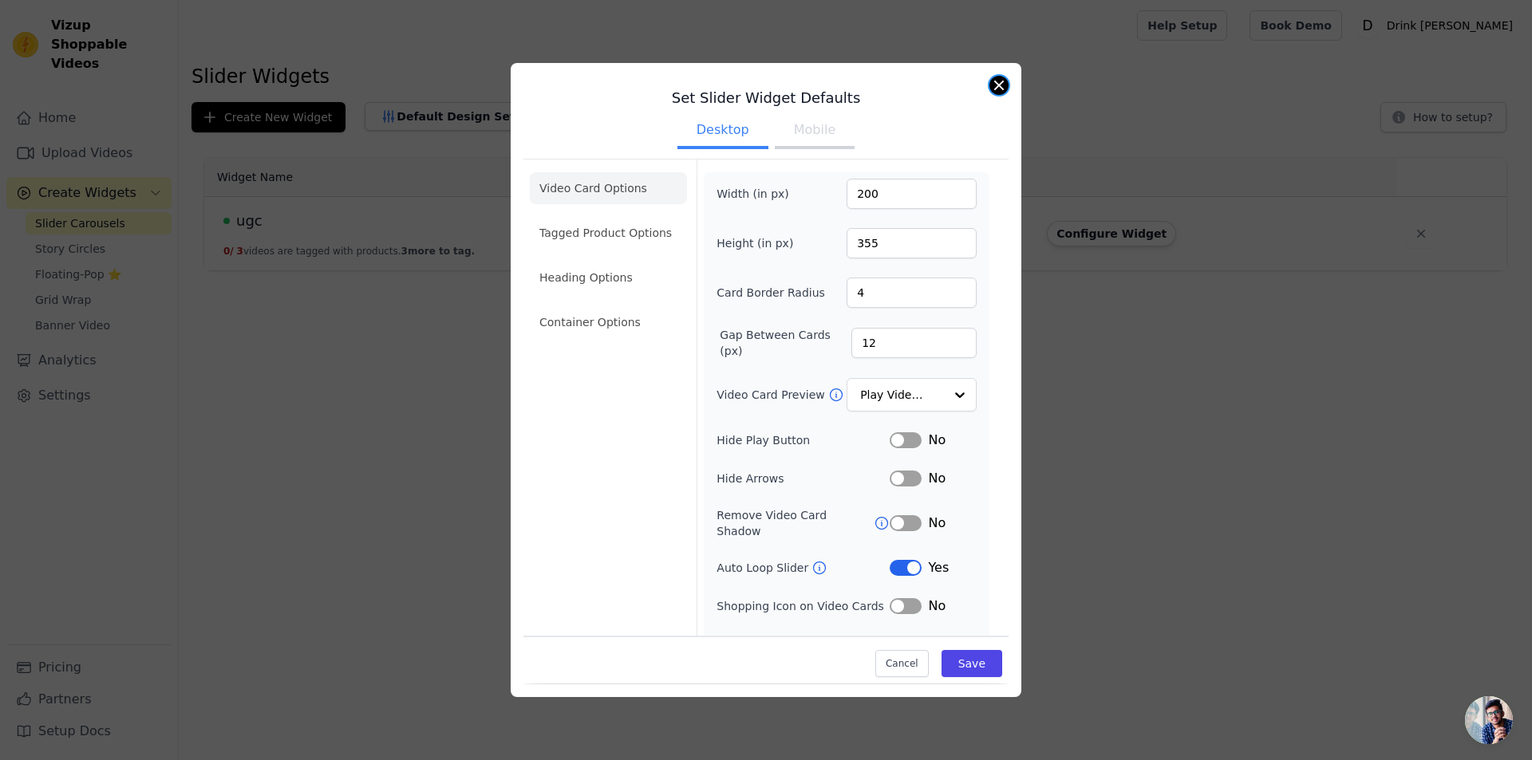
click at [1004, 84] on button "Close modal" at bounding box center [998, 85] width 19 height 19
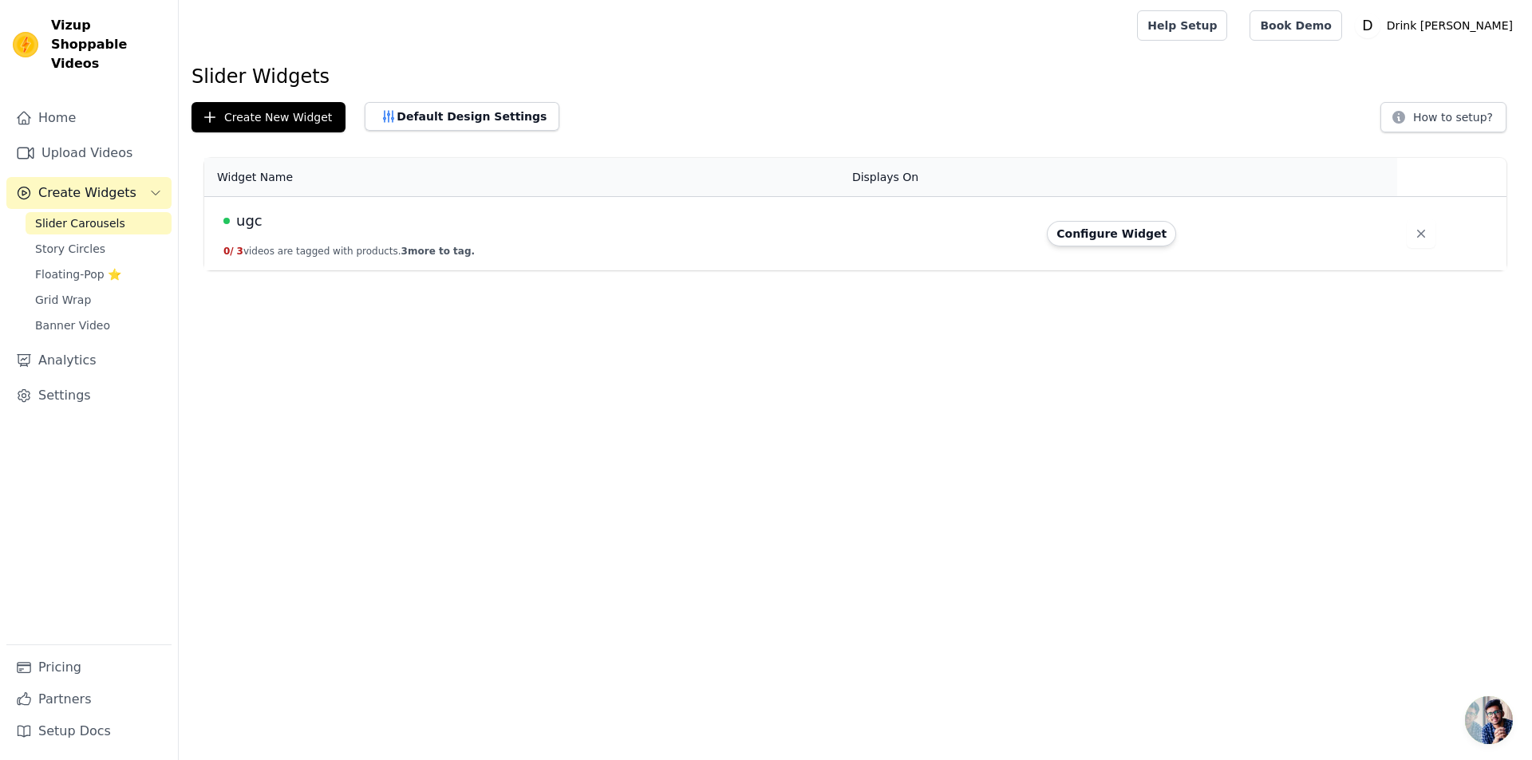
click at [392, 270] on html "Vizup Shoppable Videos Home Upload Videos Create Widgets Slider Carousels Story…" at bounding box center [766, 135] width 1532 height 270
click at [93, 141] on link "Upload Videos" at bounding box center [88, 153] width 165 height 32
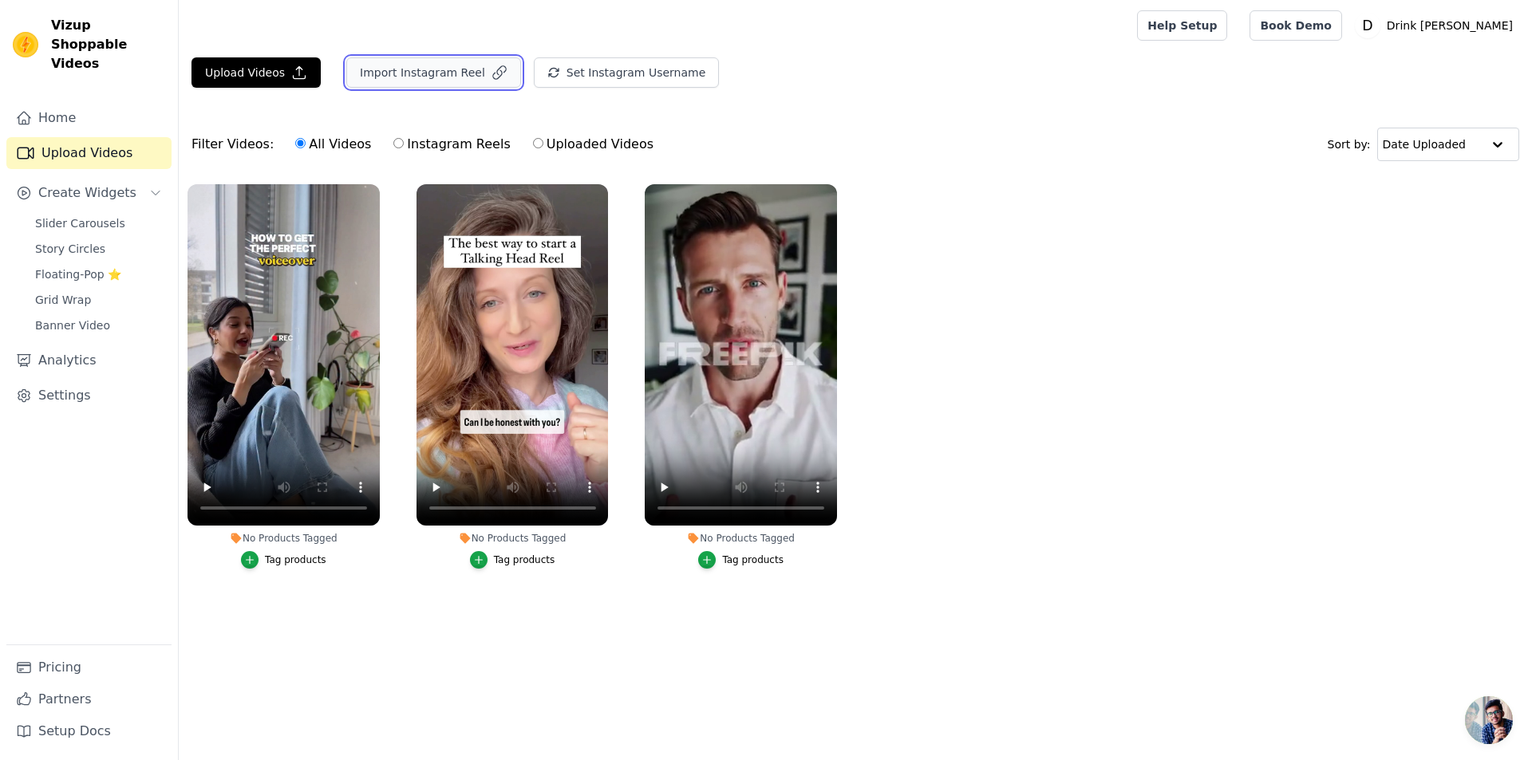
click at [397, 73] on button "Import Instagram Reel" at bounding box center [433, 72] width 175 height 30
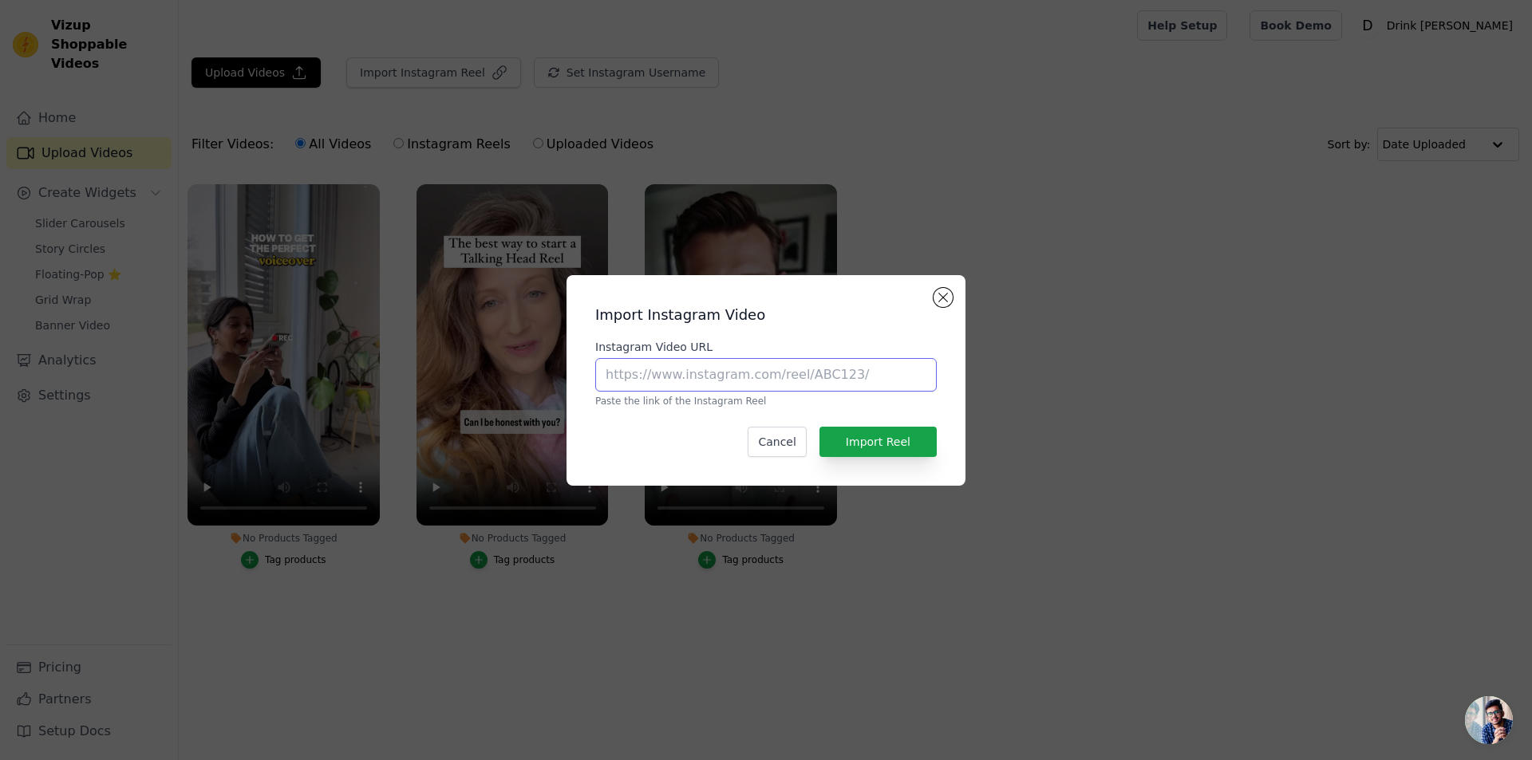
click at [767, 371] on input "Instagram Video URL" at bounding box center [765, 375] width 341 height 34
type input "https://www.instagram.com/reel/DM-0ZwrpUuu/"
click at [878, 443] on button "Import Reel" at bounding box center [877, 442] width 117 height 30
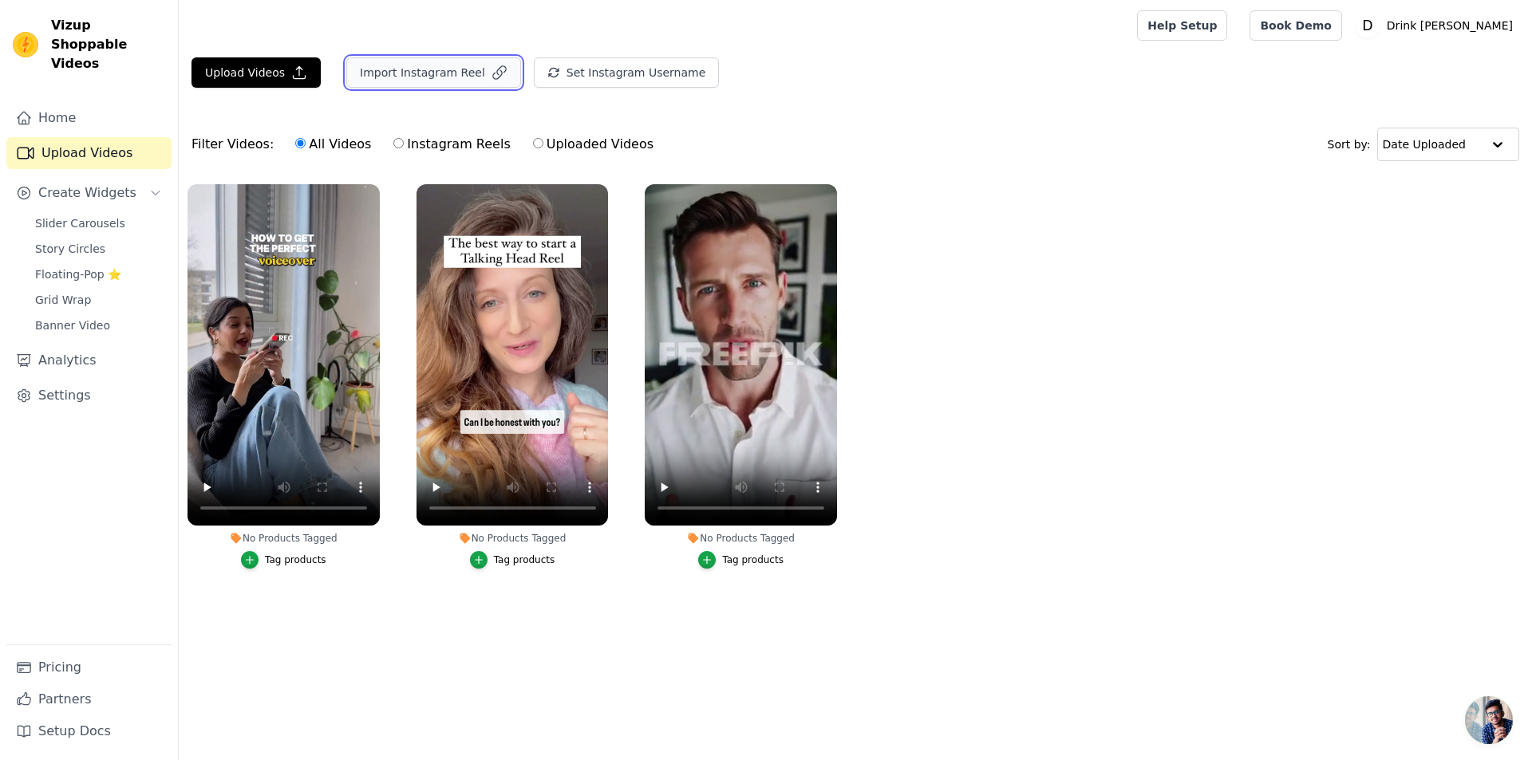
click at [449, 68] on button "Import Instagram Reel" at bounding box center [433, 72] width 175 height 30
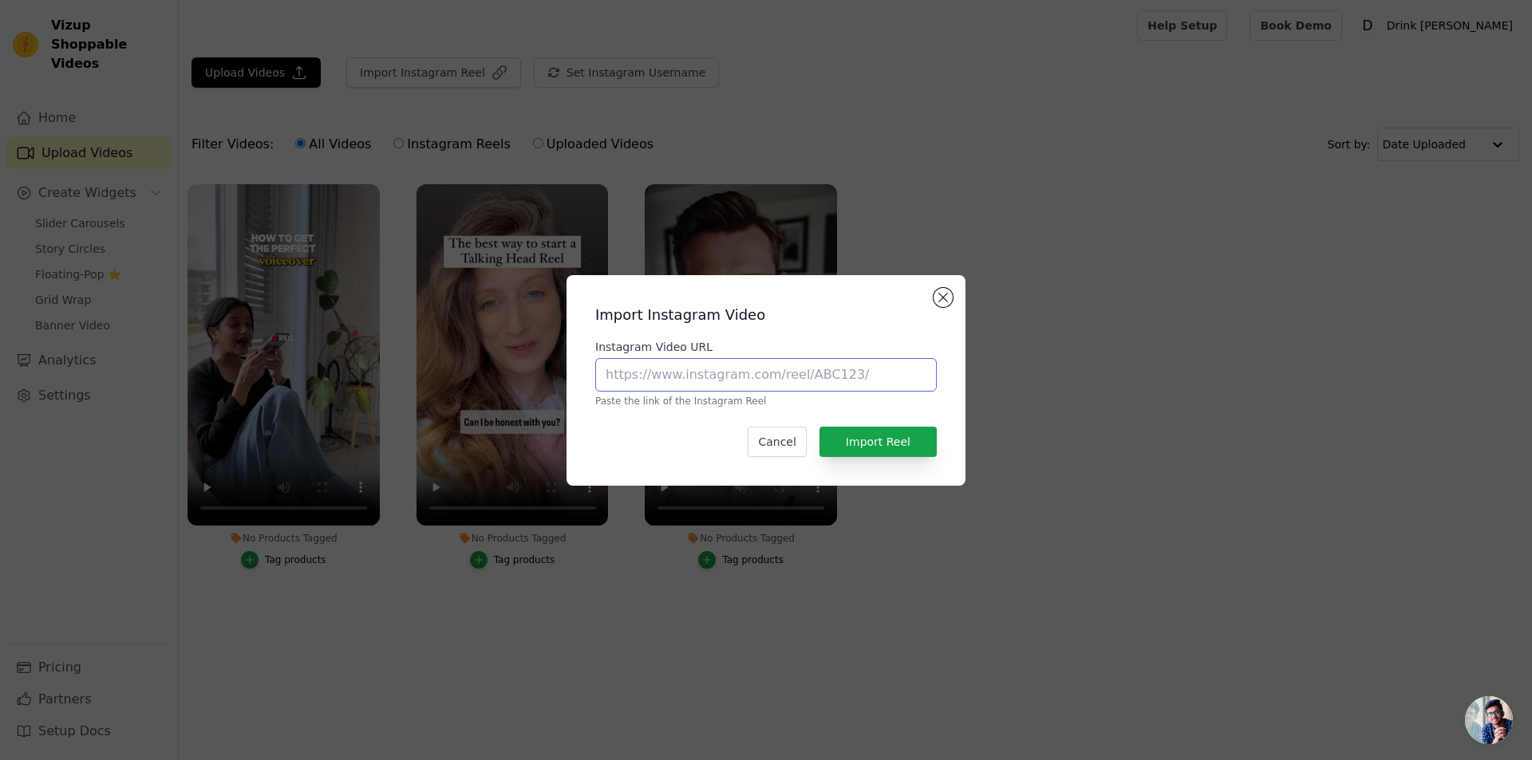
click at [761, 374] on input "Instagram Video URL" at bounding box center [765, 375] width 341 height 34
paste input "https://www.instagram.com/reel/DNFYwHPJQRV/"
type input "https://www.instagram.com/reel/DNFYwHPJQRV/"
click at [872, 451] on button "Import Reel" at bounding box center [877, 442] width 117 height 30
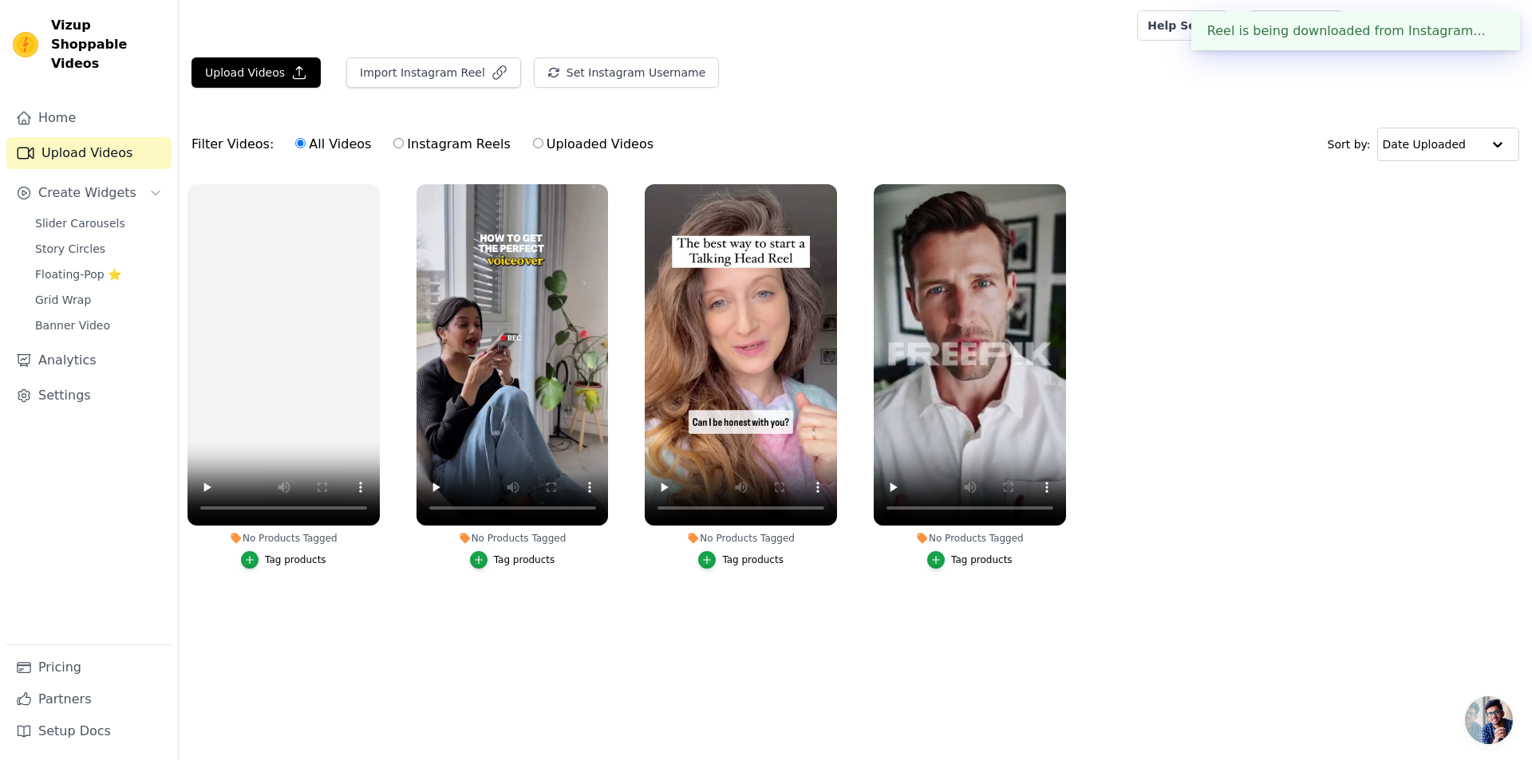
click at [1256, 407] on ul "No Products Tagged Tag products No Products Tagged Tag products No Products Tag…" at bounding box center [855, 392] width 1353 height 434
click at [881, 648] on main "Upload Videos Import Instagram Reel Set Instagram Username Import Latest IG Ree…" at bounding box center [855, 349] width 1353 height 597
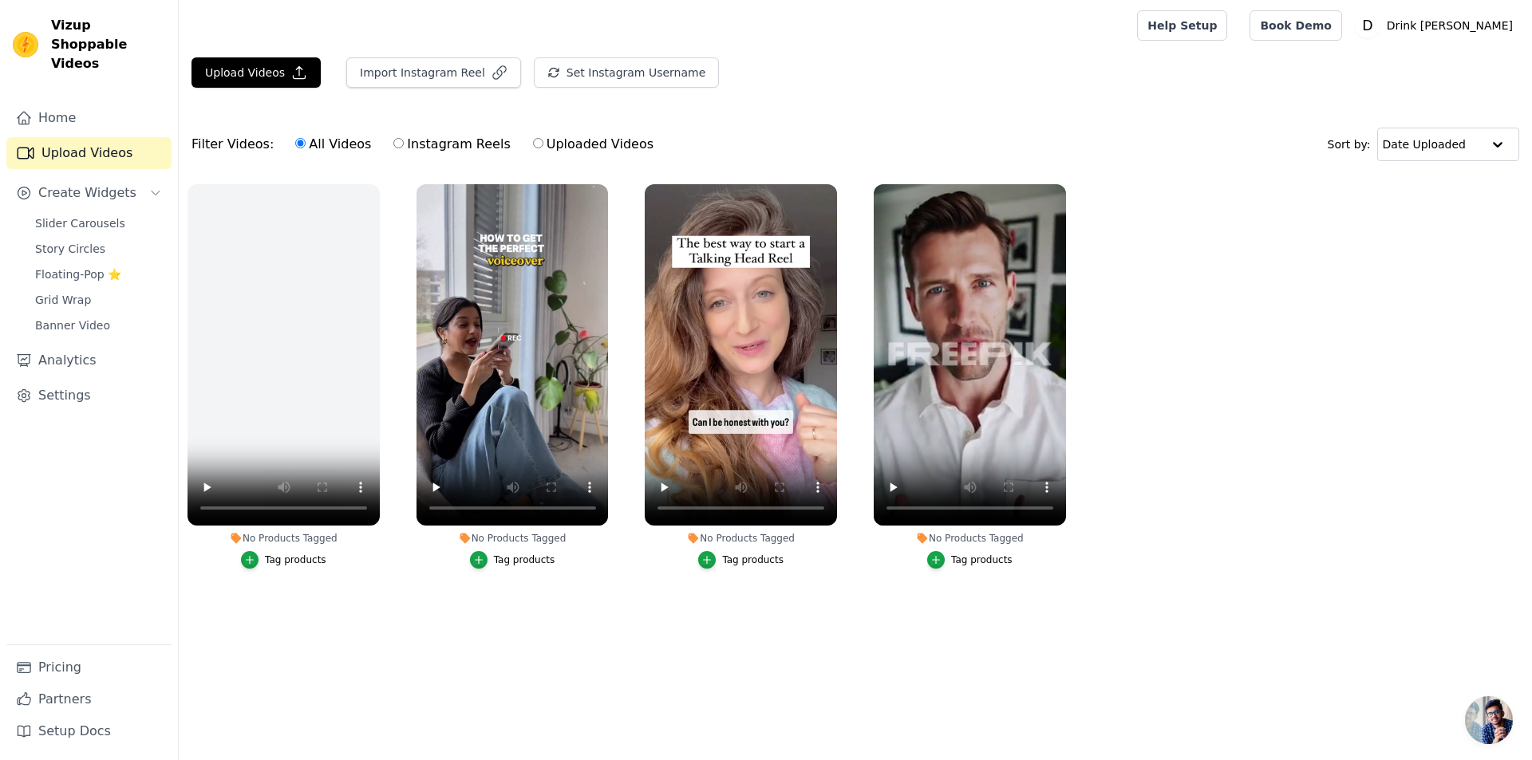
click at [1227, 399] on ul "No Products Tagged Tag products No Products Tagged Tag products No Products Tag…" at bounding box center [855, 392] width 1353 height 434
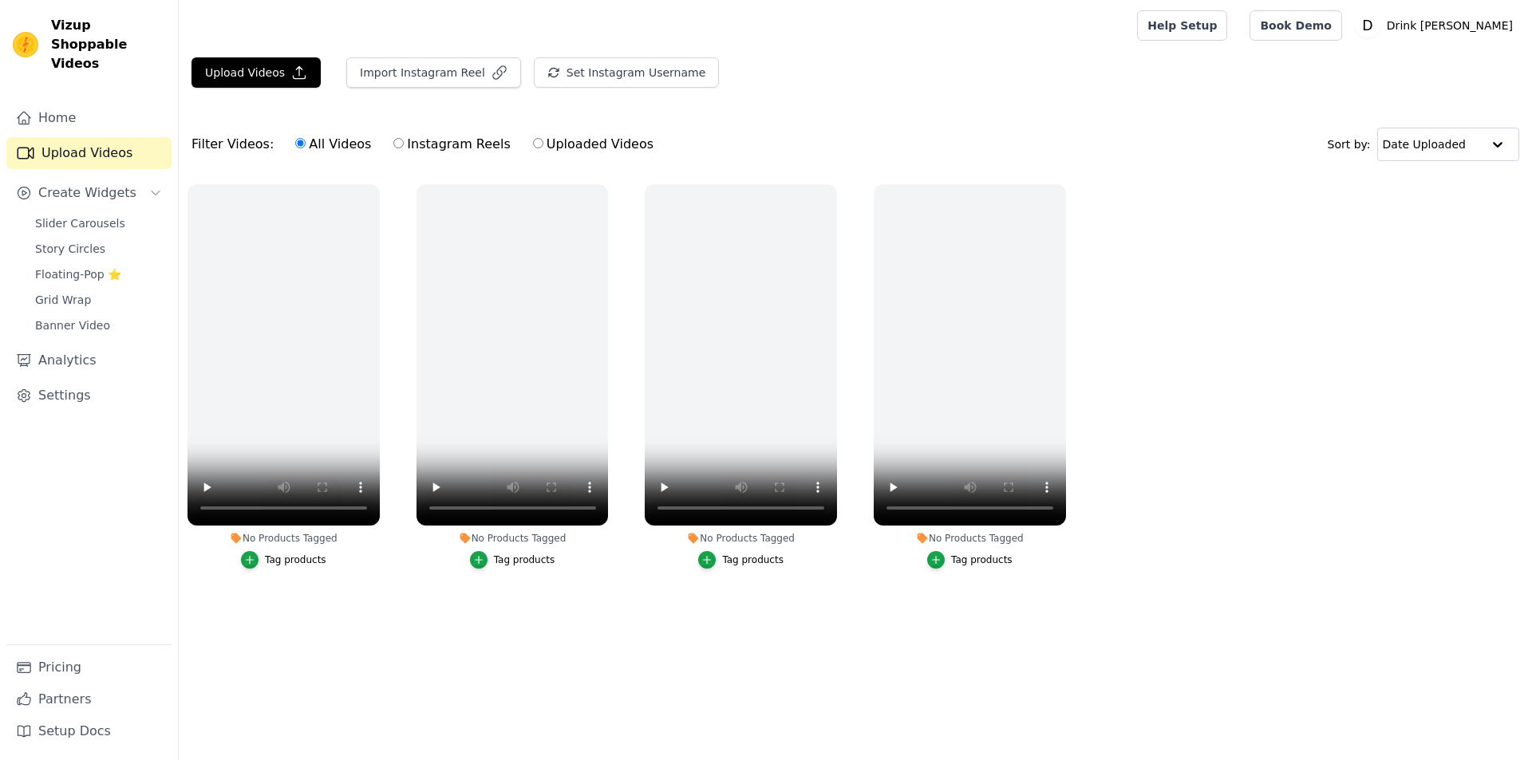
click at [1105, 627] on main "Upload Videos Import Instagram Reel Set Instagram Username Import Latest IG Ree…" at bounding box center [855, 349] width 1353 height 597
click at [1333, 386] on ul "No Products Tagged Tag products No Products Tagged Tag products No Products Tag…" at bounding box center [855, 392] width 1353 height 434
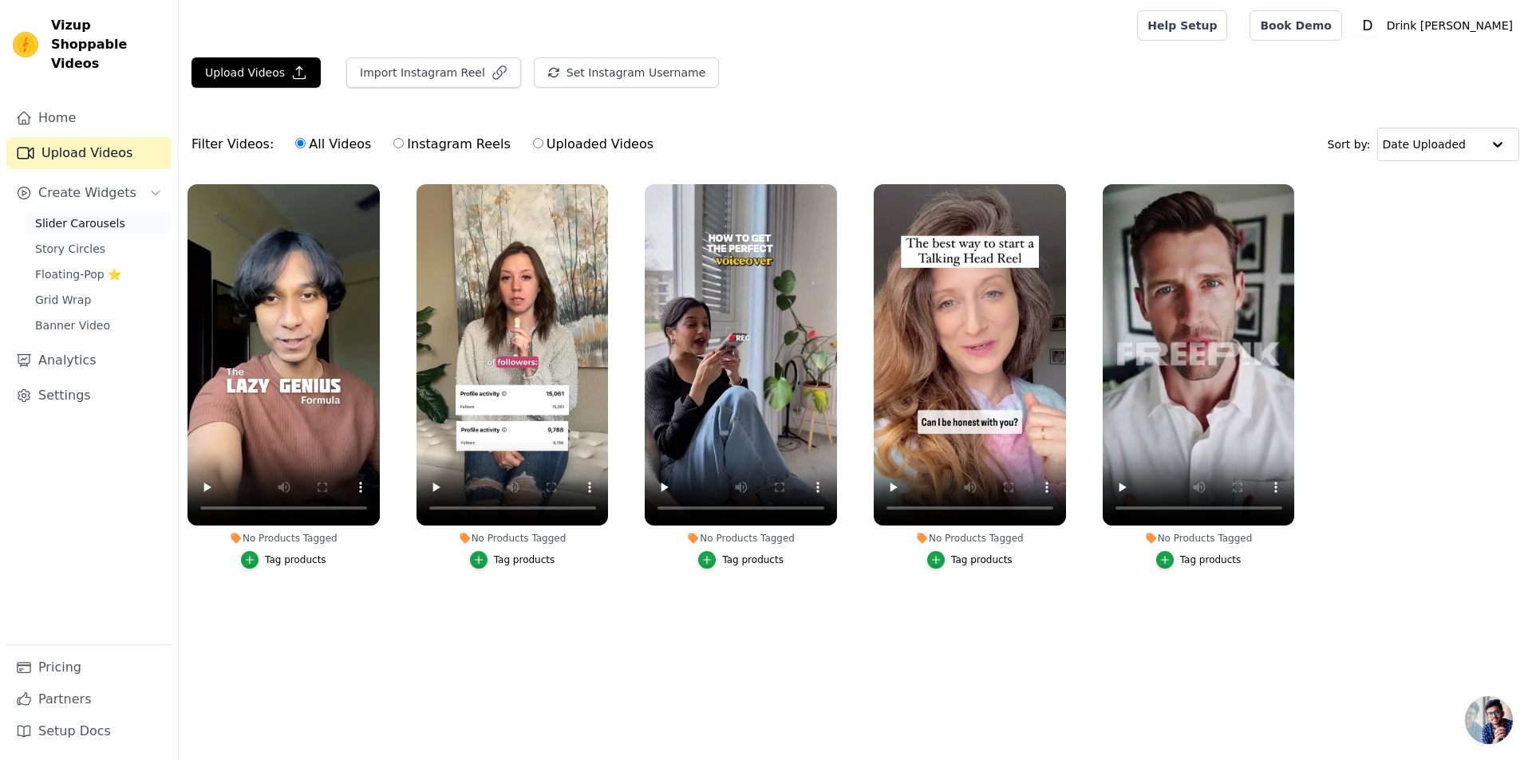
click at [78, 215] on span "Slider Carousels" at bounding box center [80, 223] width 90 height 16
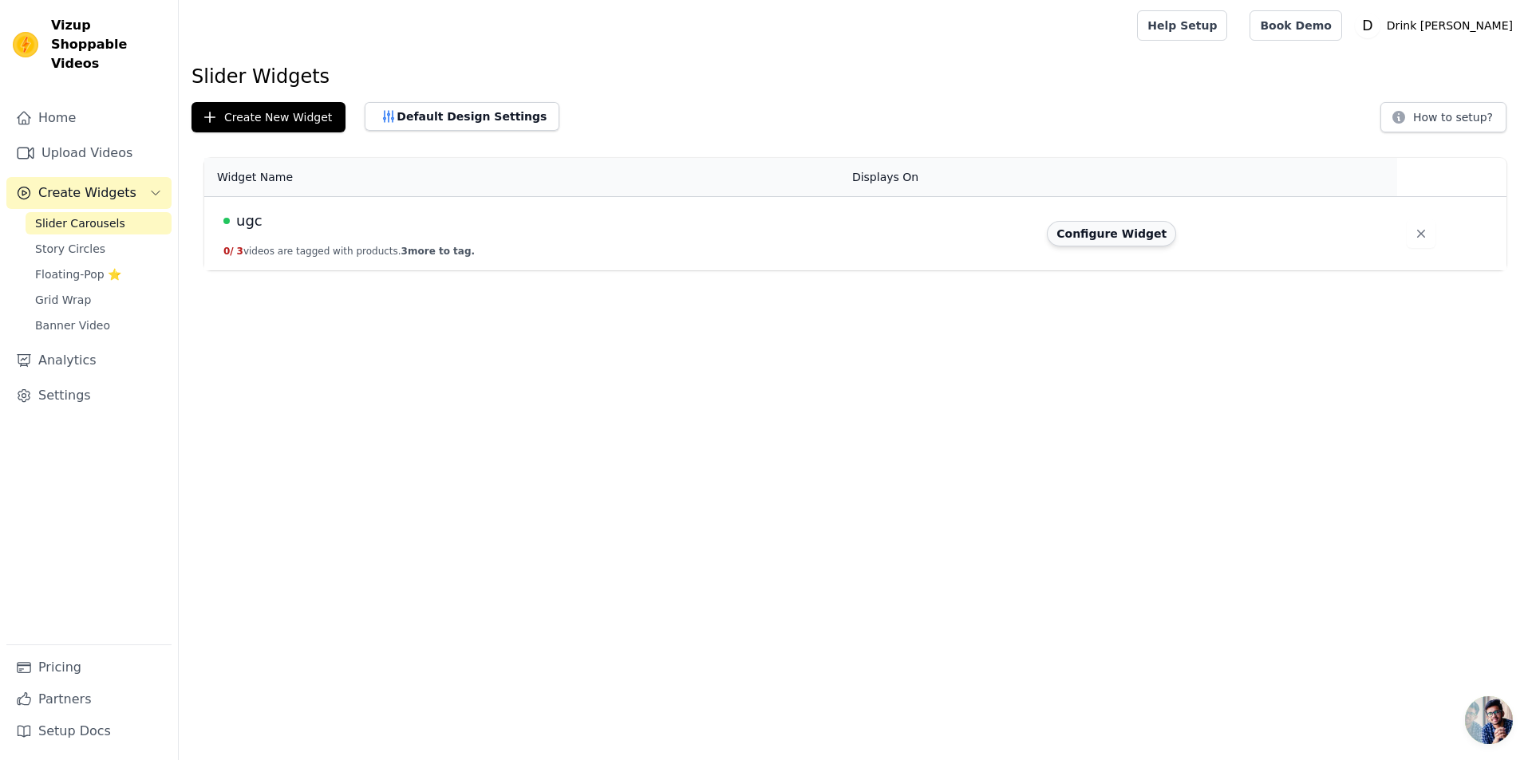
click at [1114, 236] on button "Configure Widget" at bounding box center [1111, 234] width 129 height 26
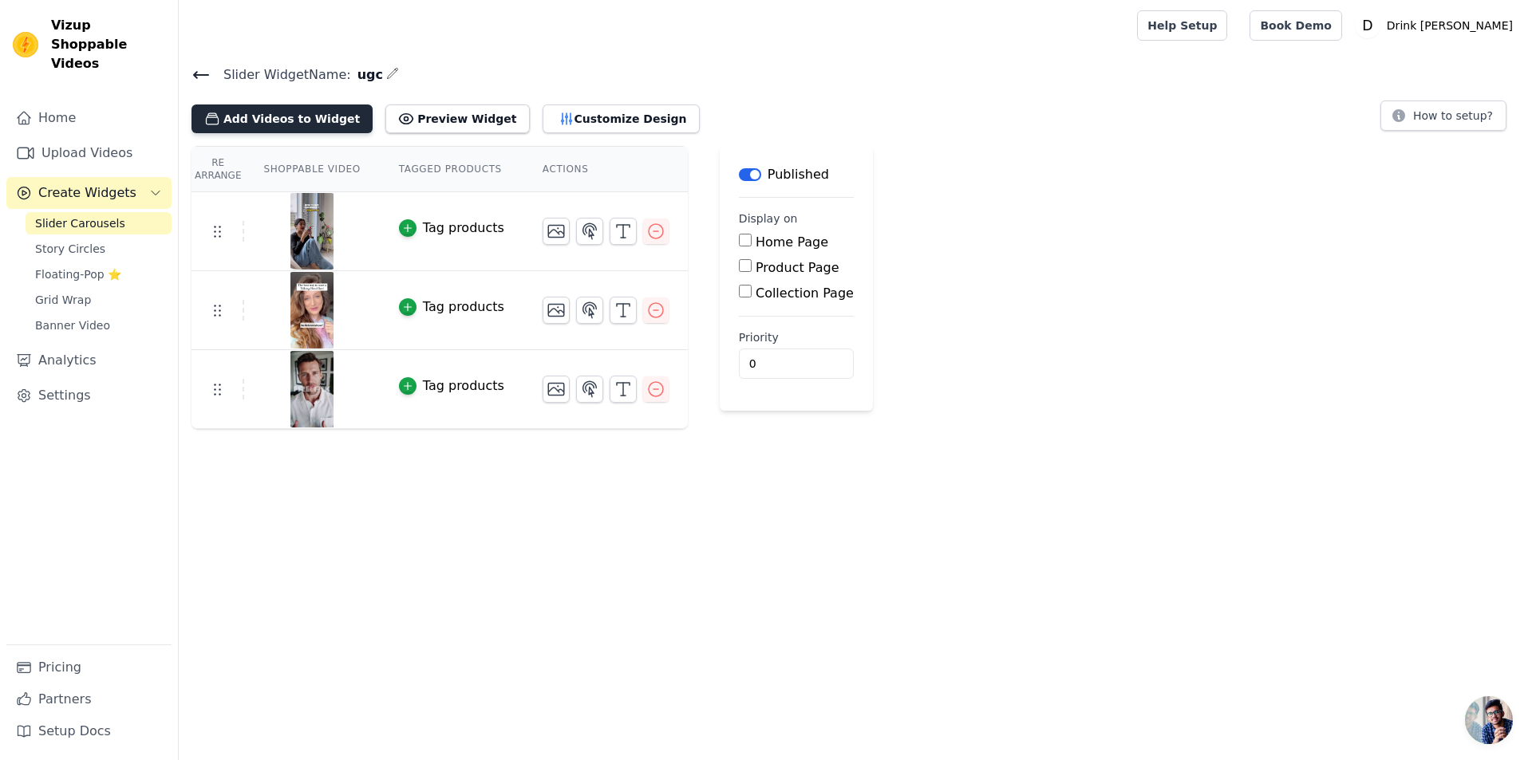
click at [290, 122] on button "Add Videos to Widget" at bounding box center [281, 118] width 181 height 29
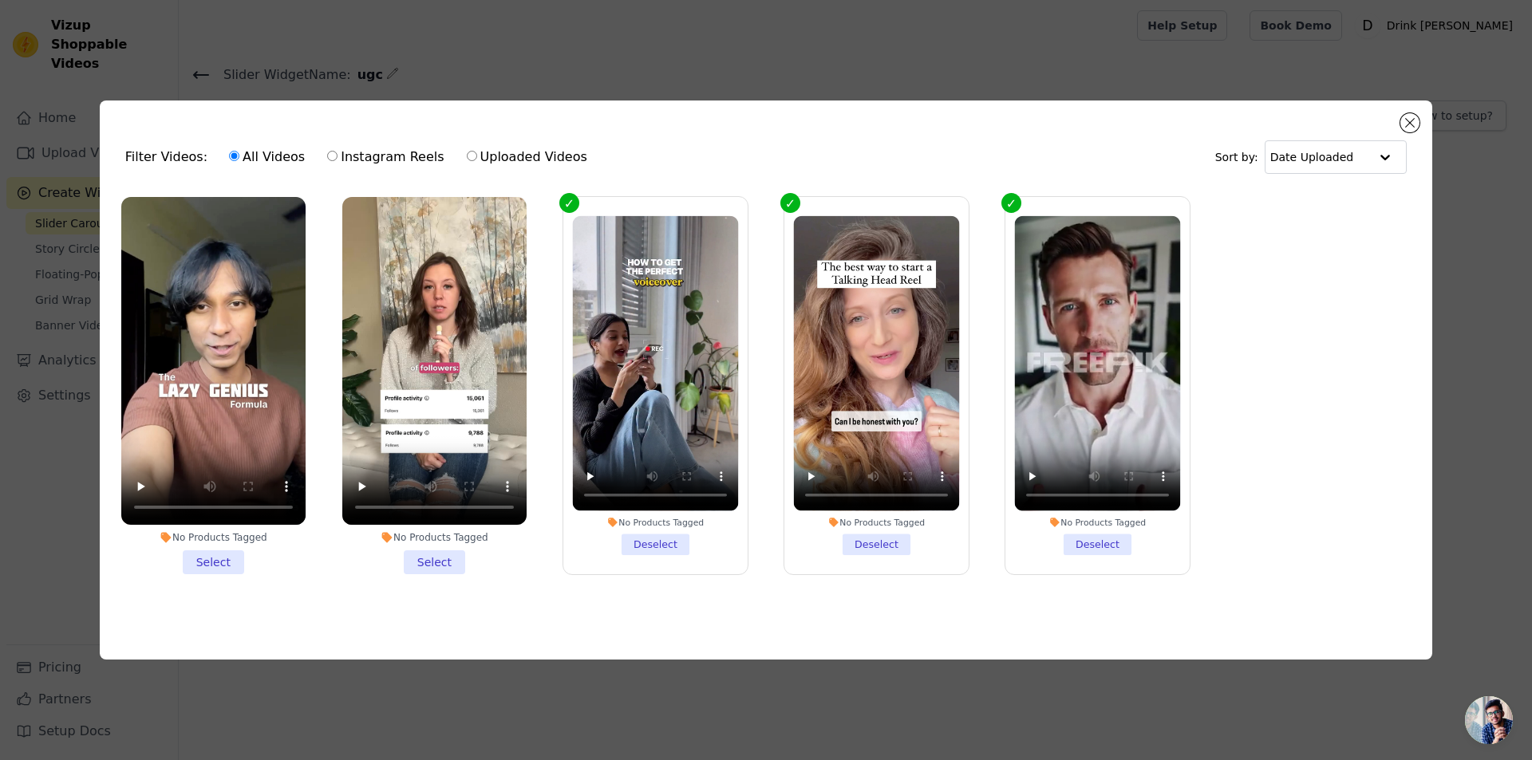
click at [418, 547] on li "No Products Tagged Select" at bounding box center [434, 385] width 184 height 377
click at [0, 0] on input "No Products Tagged Select" at bounding box center [0, 0] width 0 height 0
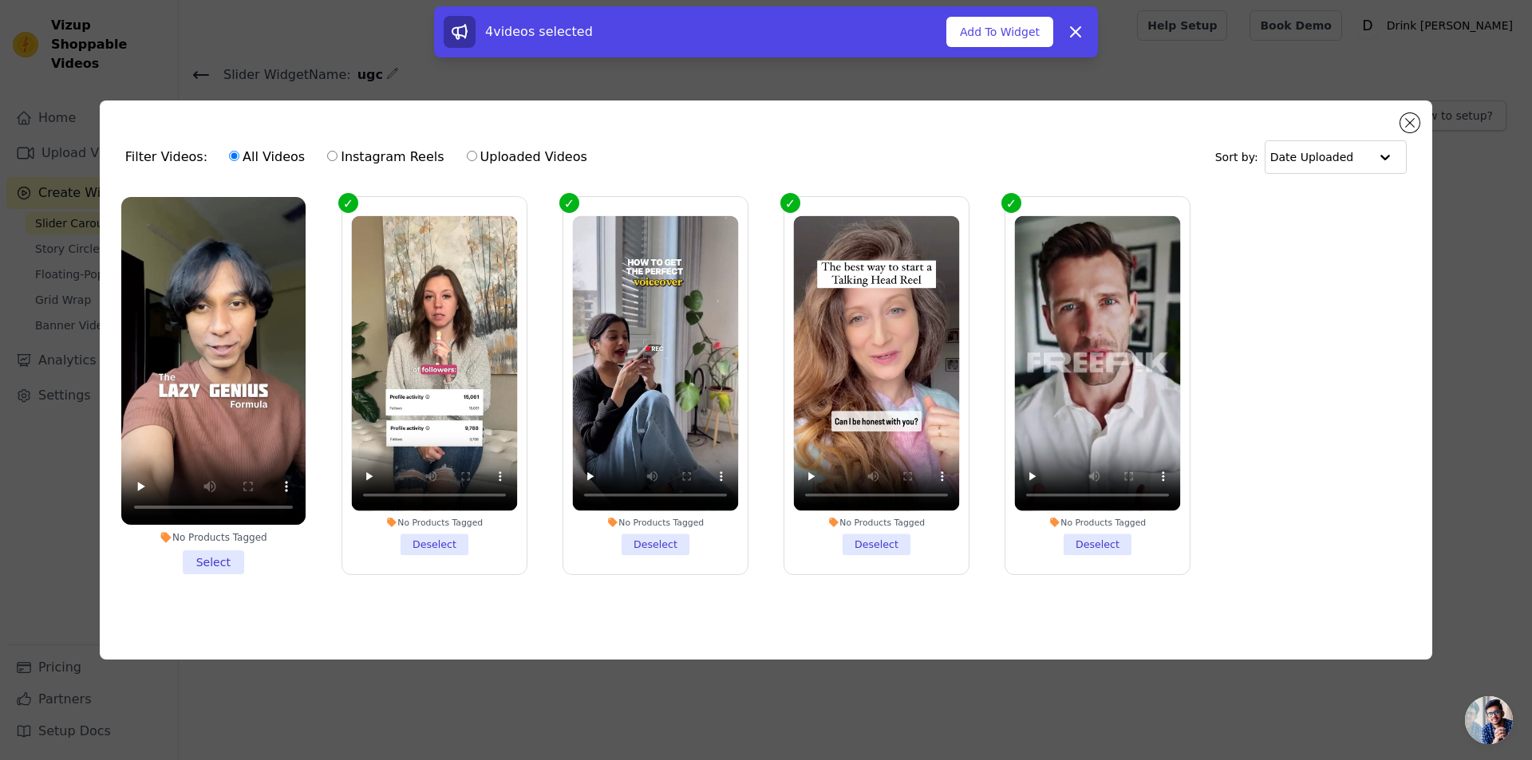
drag, startPoint x: 215, startPoint y: 561, endPoint x: 305, endPoint y: 534, distance: 93.4
click at [215, 560] on li "No Products Tagged Select" at bounding box center [213, 385] width 184 height 377
click at [0, 0] on input "No Products Tagged Select" at bounding box center [0, 0] width 0 height 0
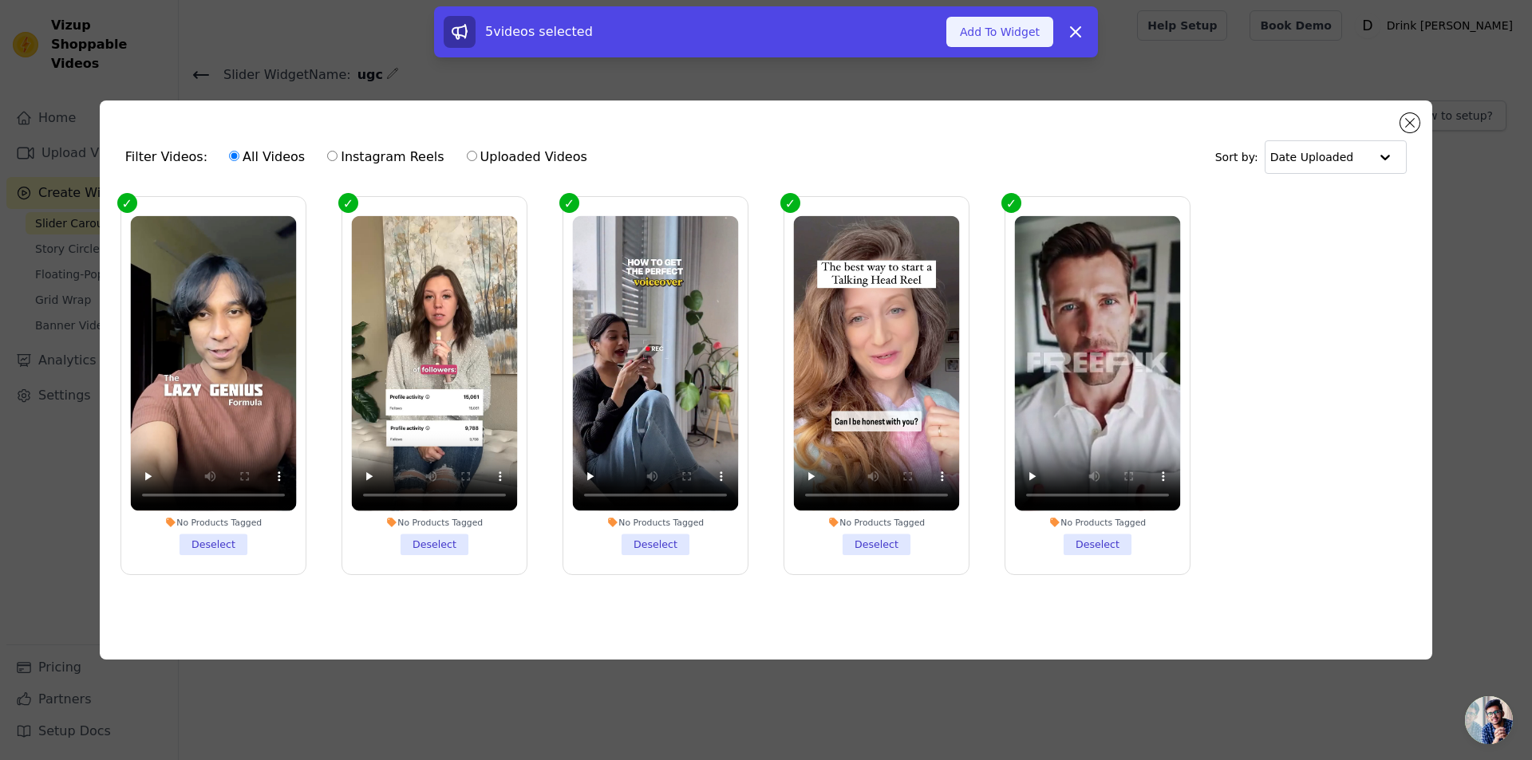
click at [1000, 22] on button "Add To Widget" at bounding box center [999, 32] width 107 height 30
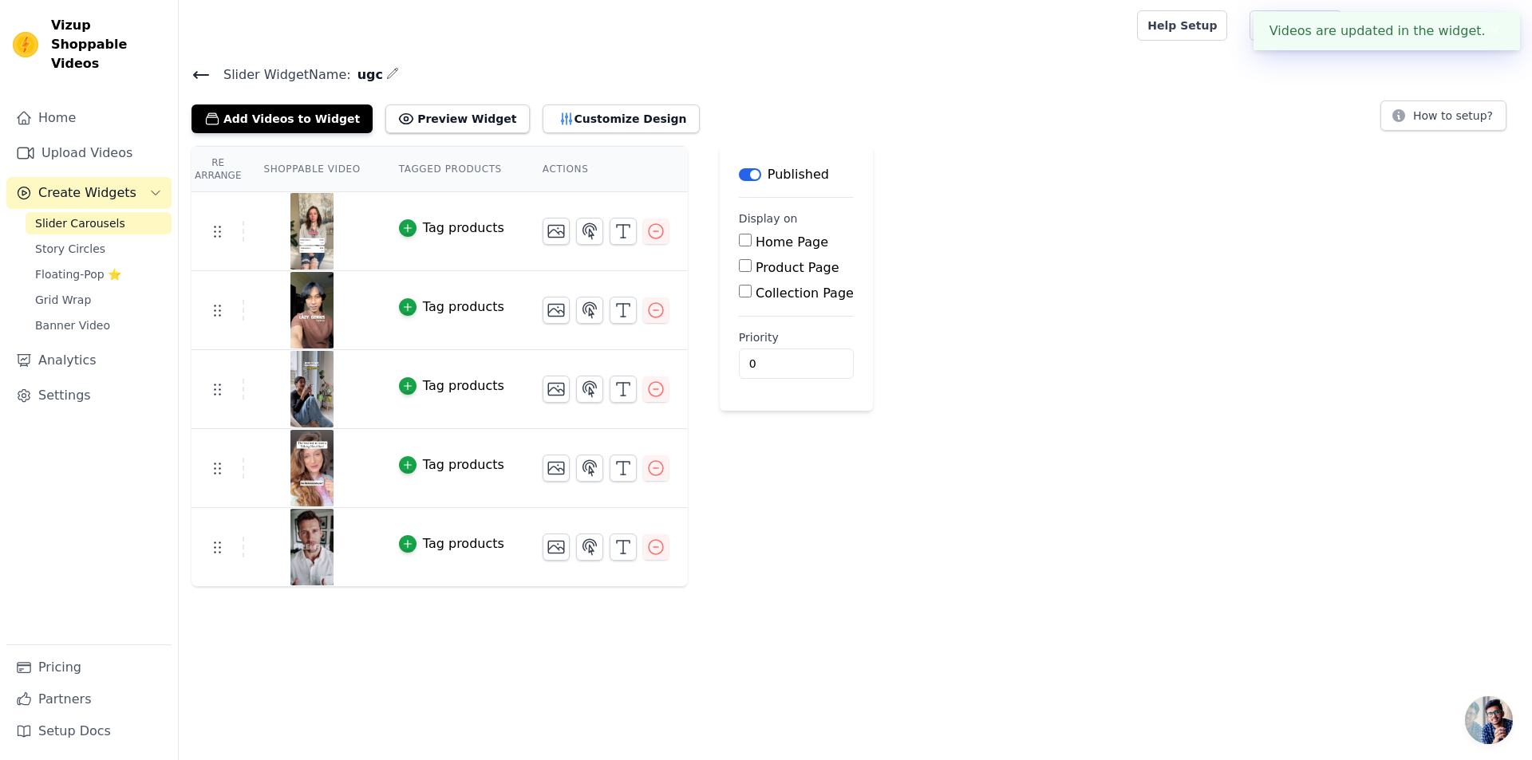
click at [1240, 404] on div "Re Arrange Shoppable Video Tagged Products Actions Tag products Tag products Ta…" at bounding box center [855, 366] width 1353 height 441
click at [549, 108] on button "Customize Design" at bounding box center [620, 118] width 157 height 29
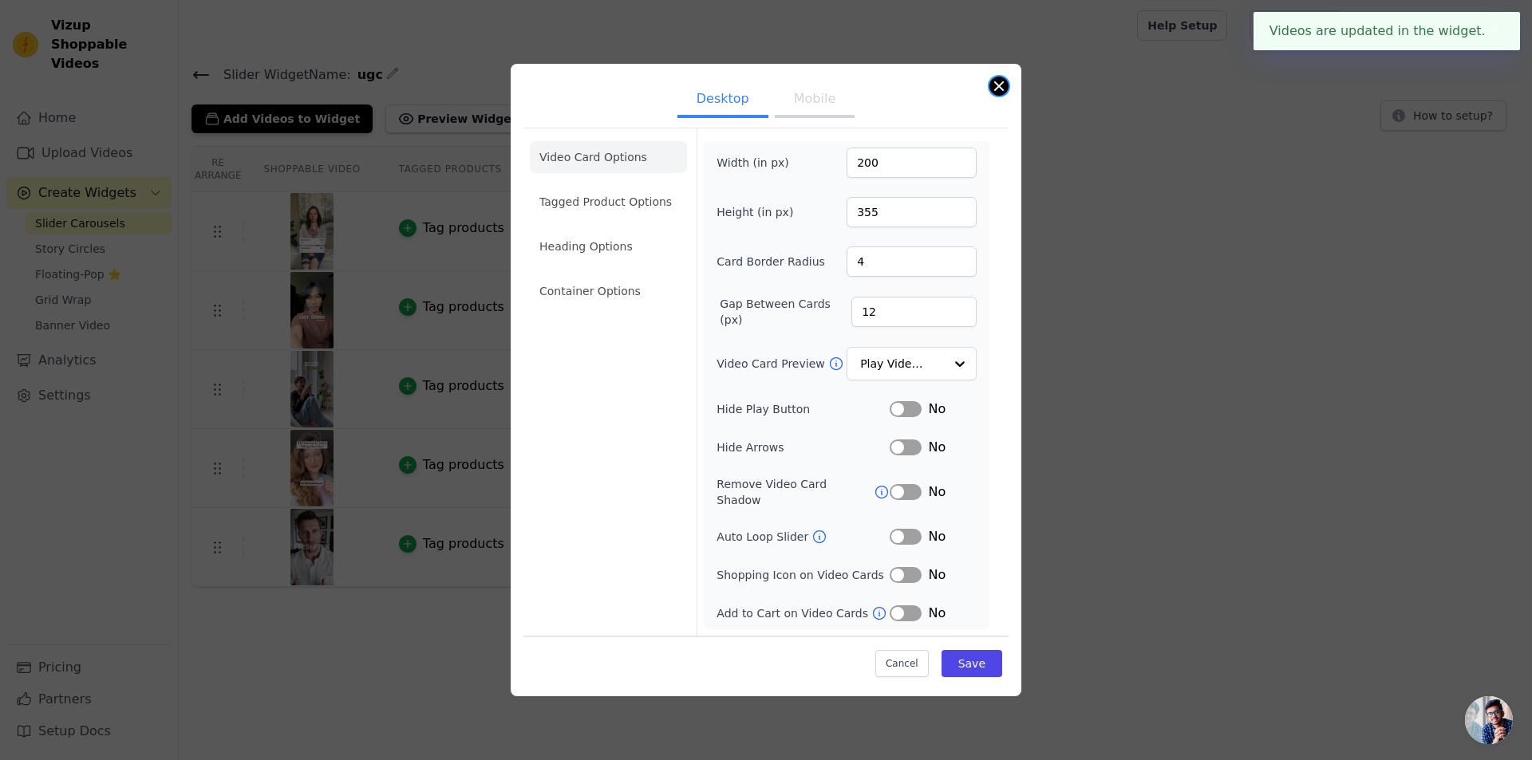
click at [999, 96] on button "Close modal" at bounding box center [998, 86] width 19 height 19
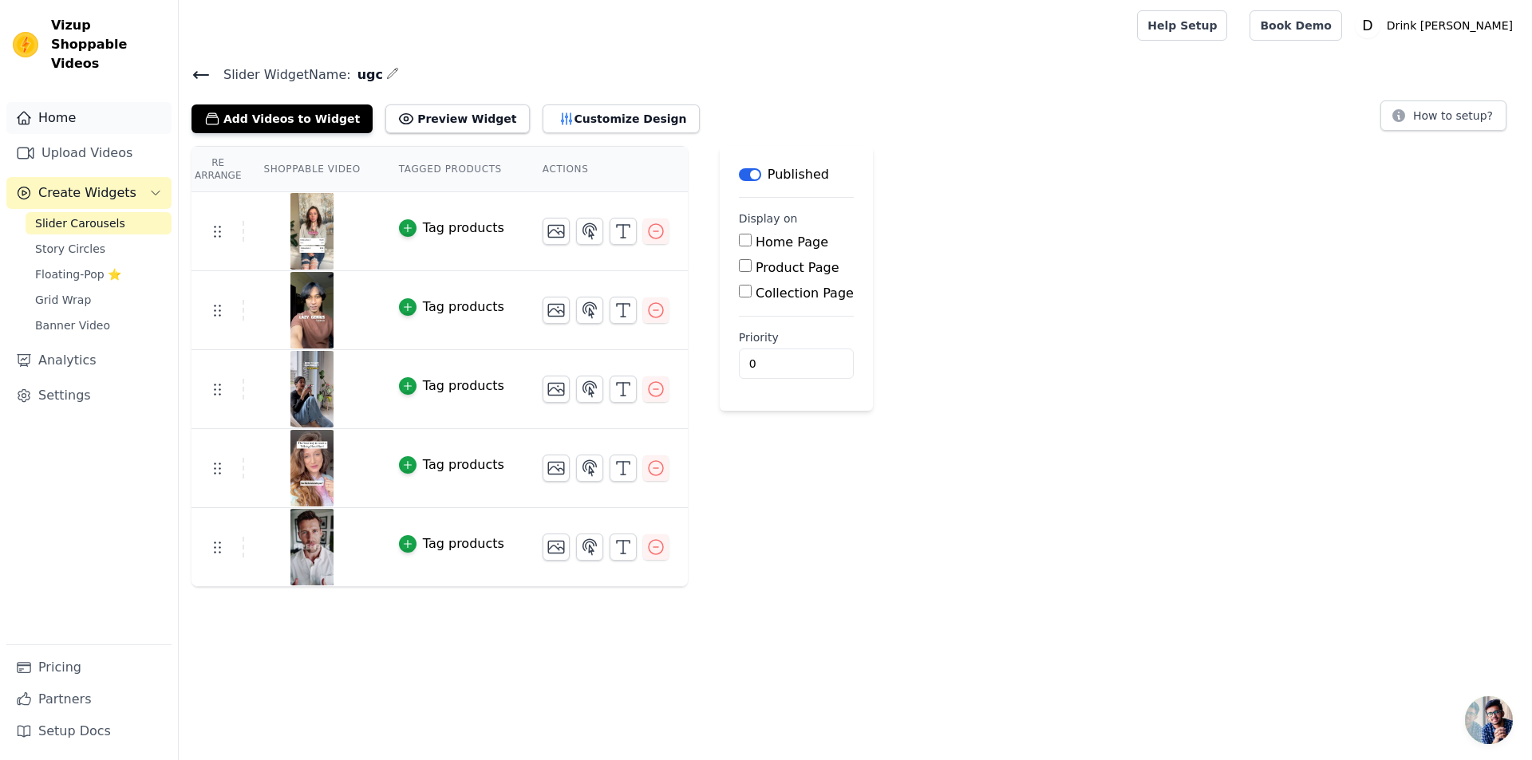
click at [85, 102] on link "Home" at bounding box center [88, 118] width 165 height 32
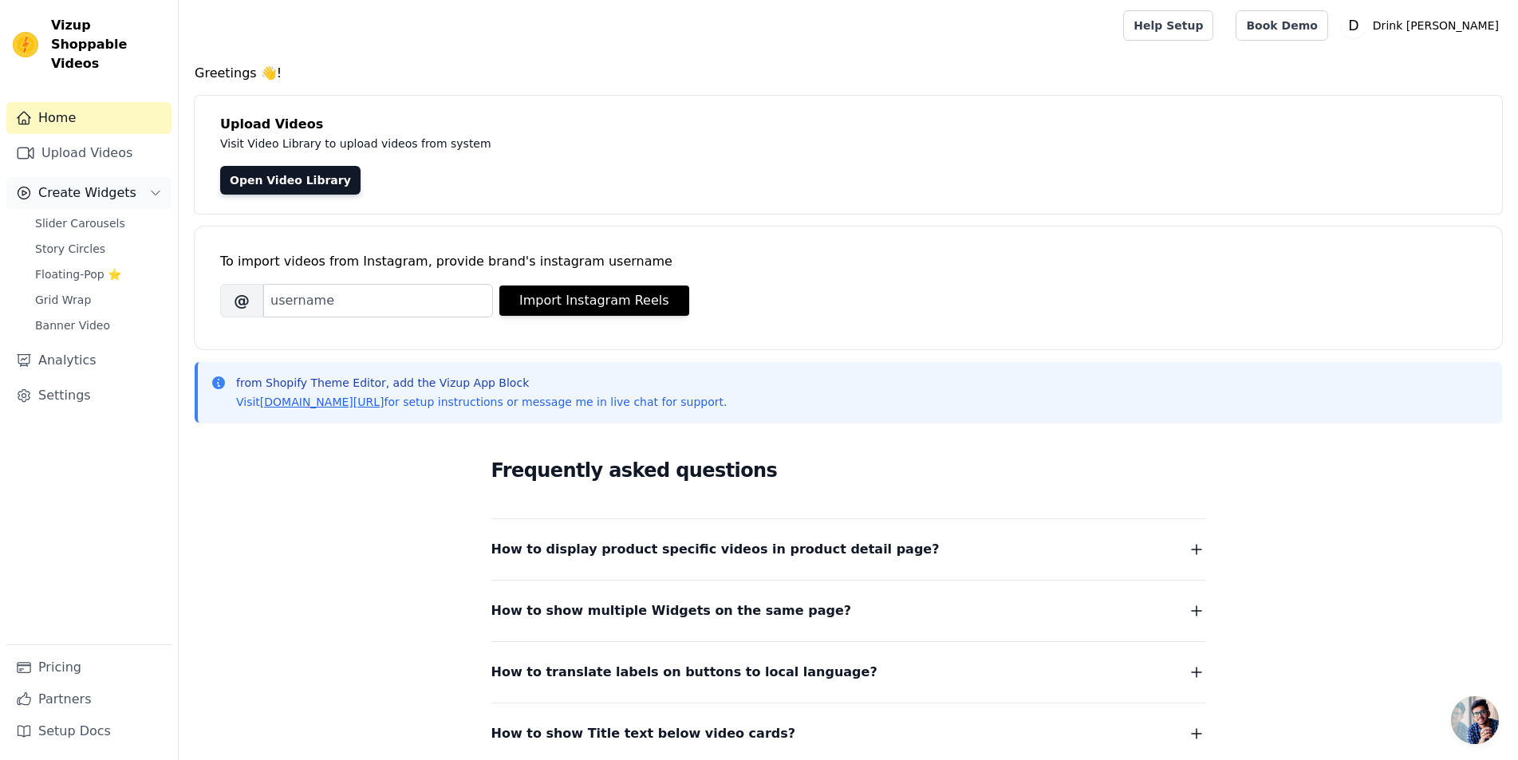
click at [65, 183] on span "Create Widgets" at bounding box center [87, 192] width 98 height 19
click at [50, 380] on link "Settings" at bounding box center [88, 396] width 165 height 32
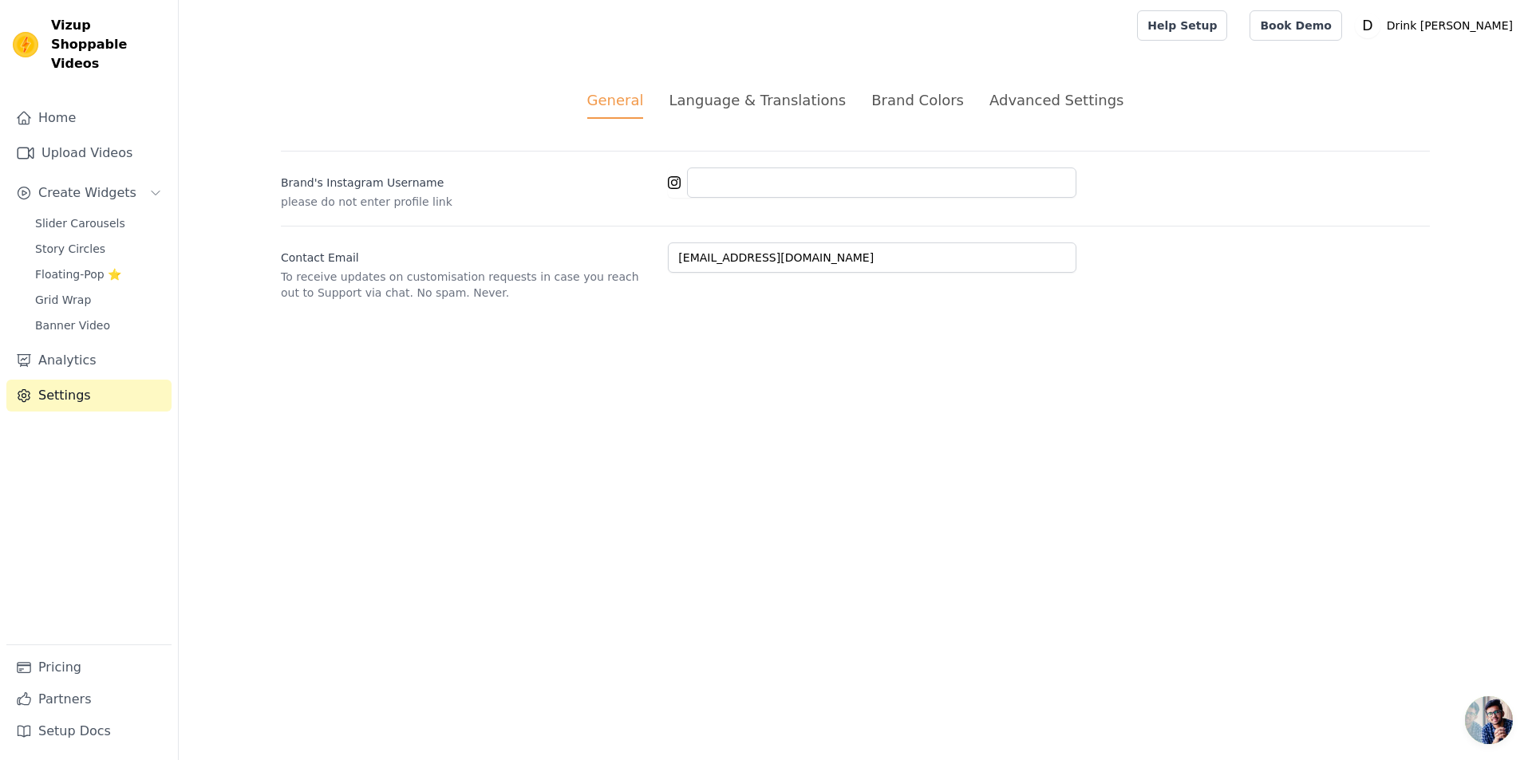
click at [1046, 102] on div "Advanced Settings" at bounding box center [1056, 100] width 134 height 22
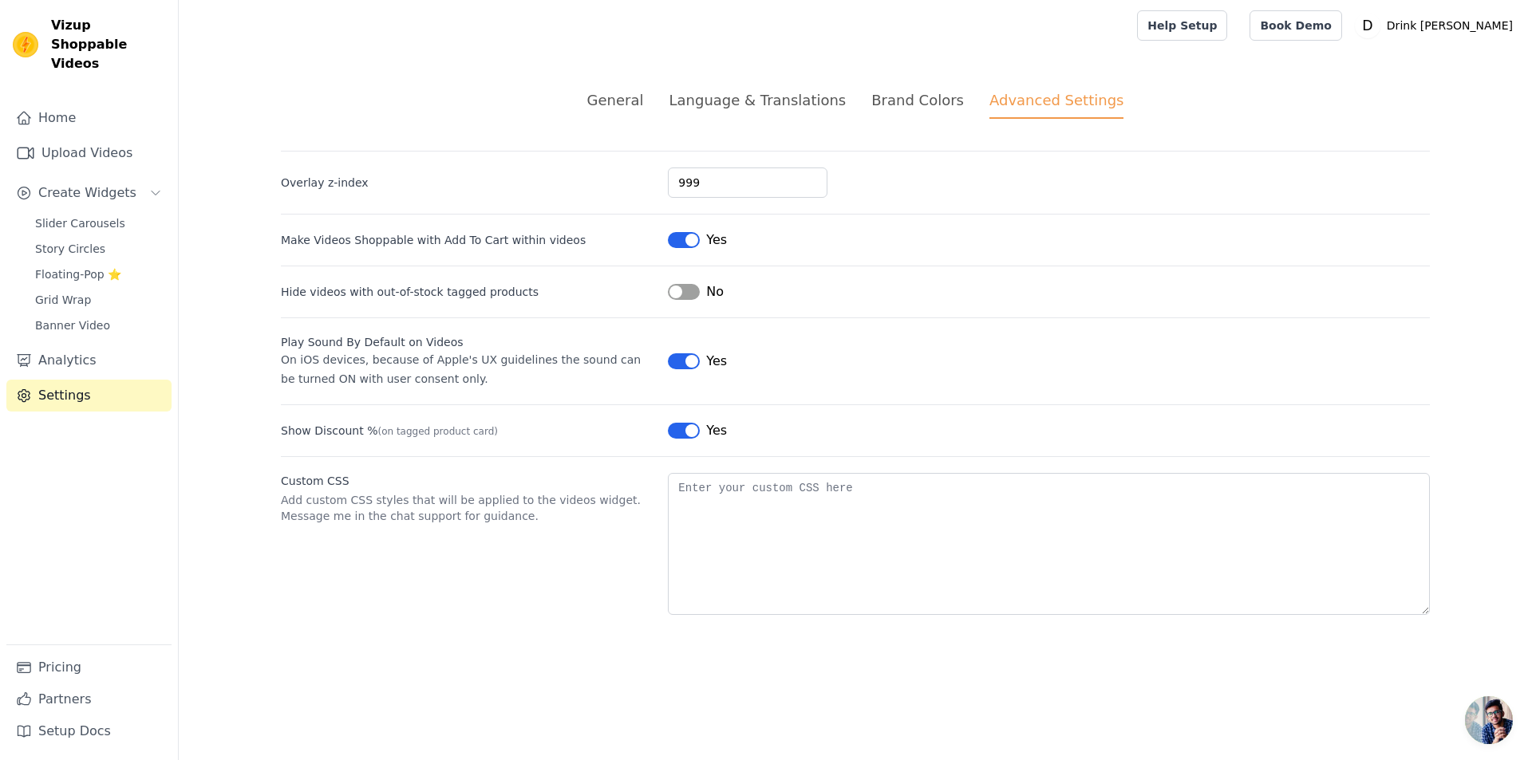
click at [708, 86] on div "General Language & Translations Brand Colors Advanced Settings unsaved changes …" at bounding box center [854, 352] width 1225 height 602
click at [641, 104] on div "General" at bounding box center [615, 100] width 57 height 22
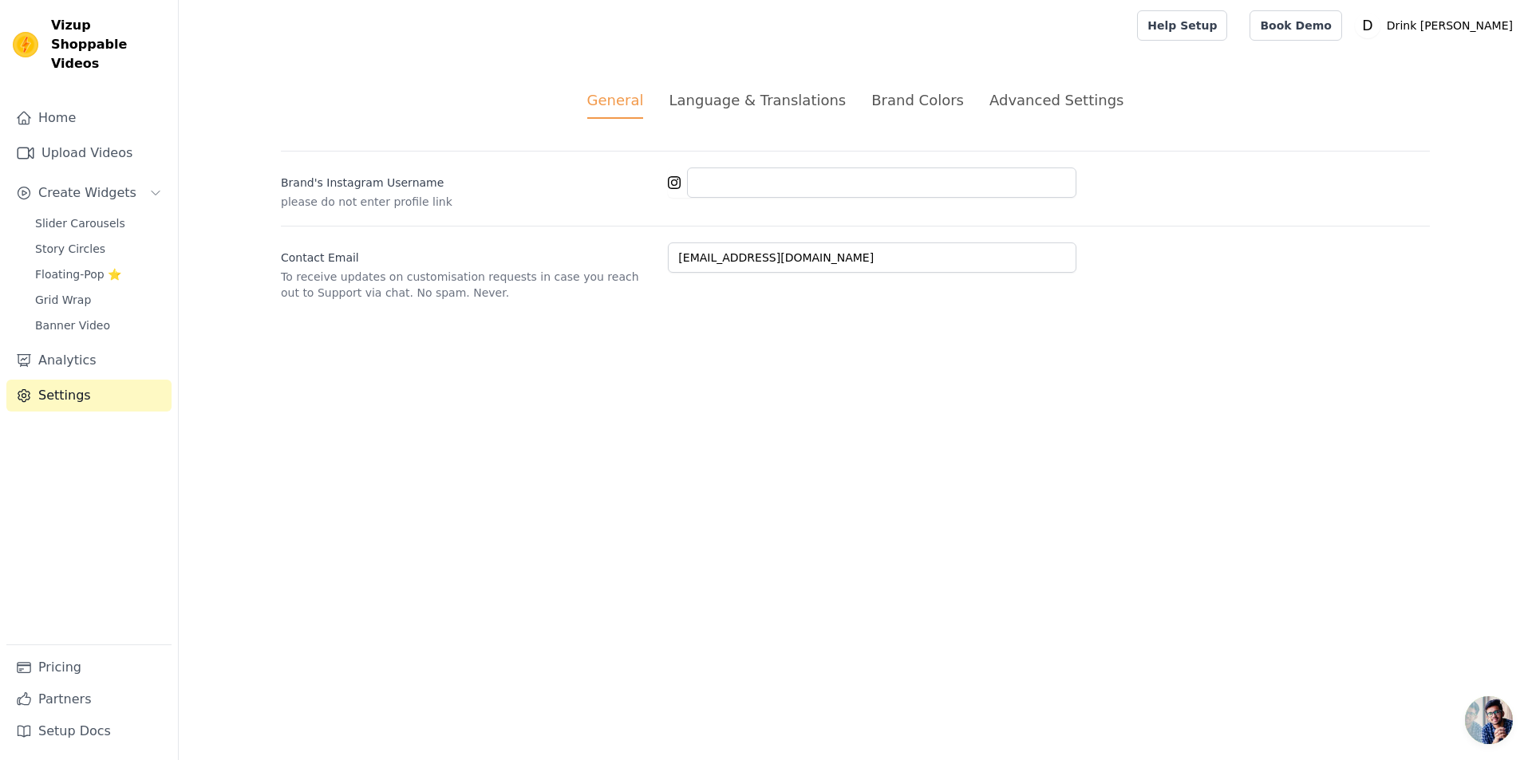
click at [842, 101] on div "Language & Translations" at bounding box center [756, 100] width 177 height 22
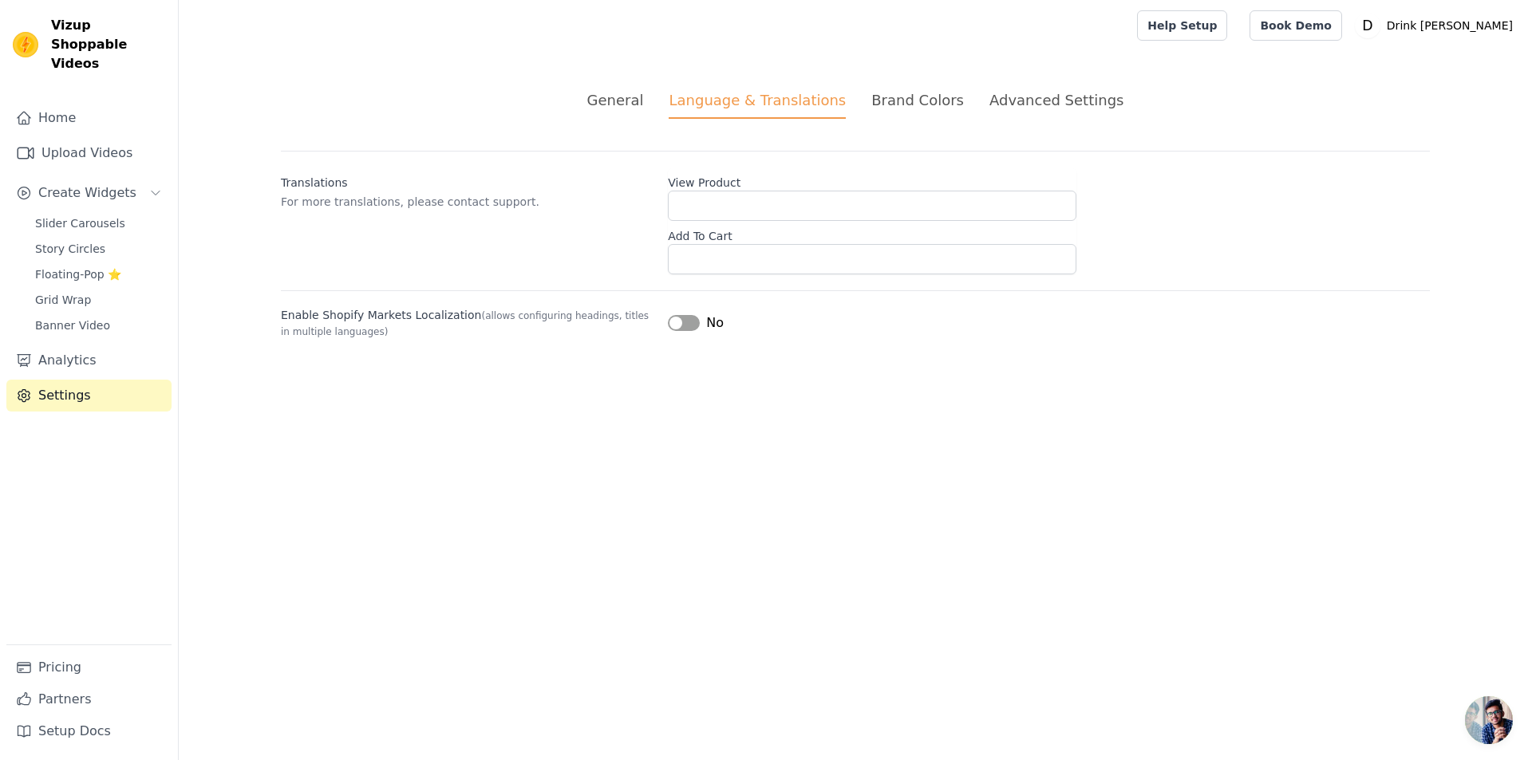
click at [922, 99] on div "Brand Colors" at bounding box center [917, 100] width 93 height 22
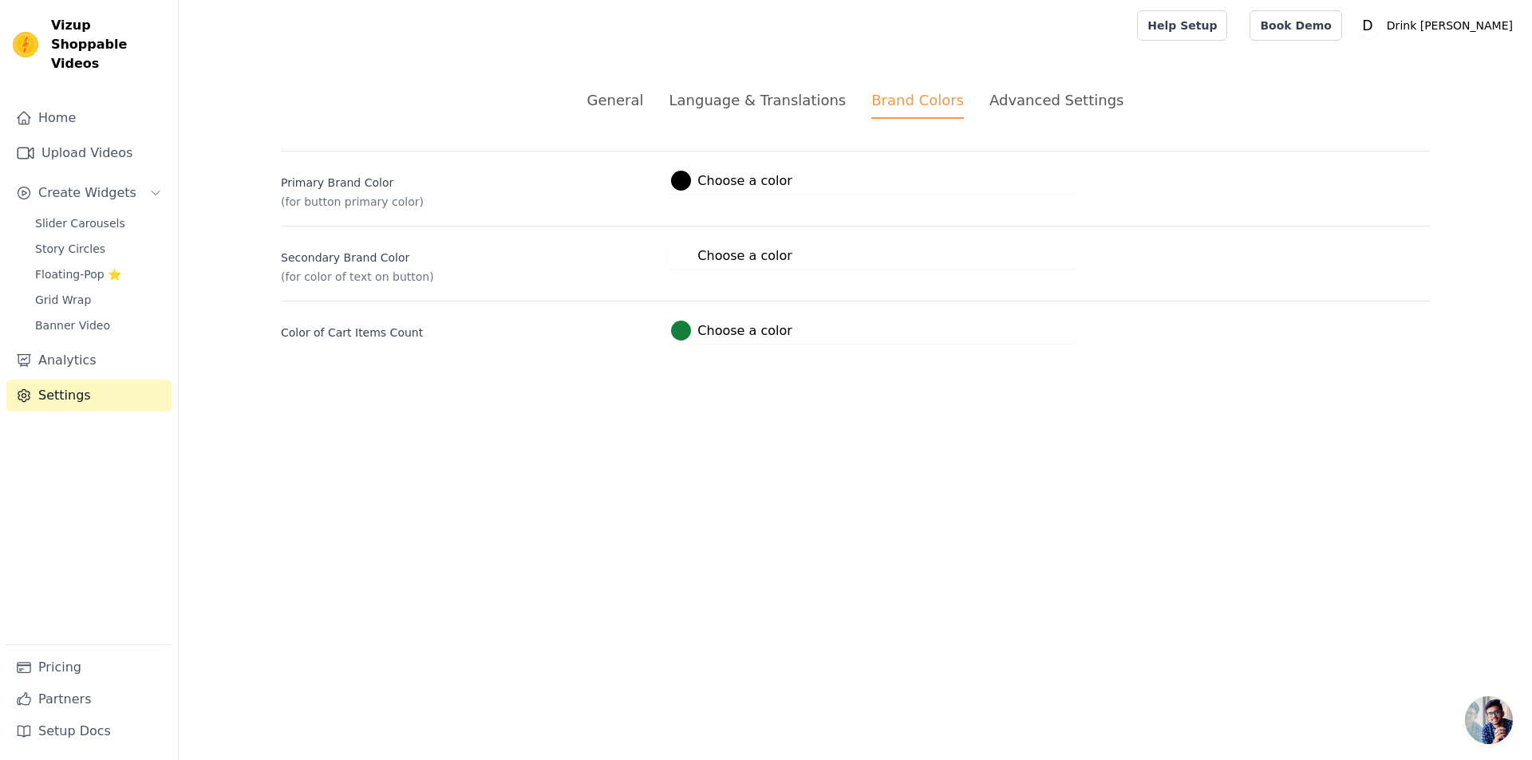
click at [1023, 100] on div "Advanced Settings" at bounding box center [1056, 100] width 134 height 22
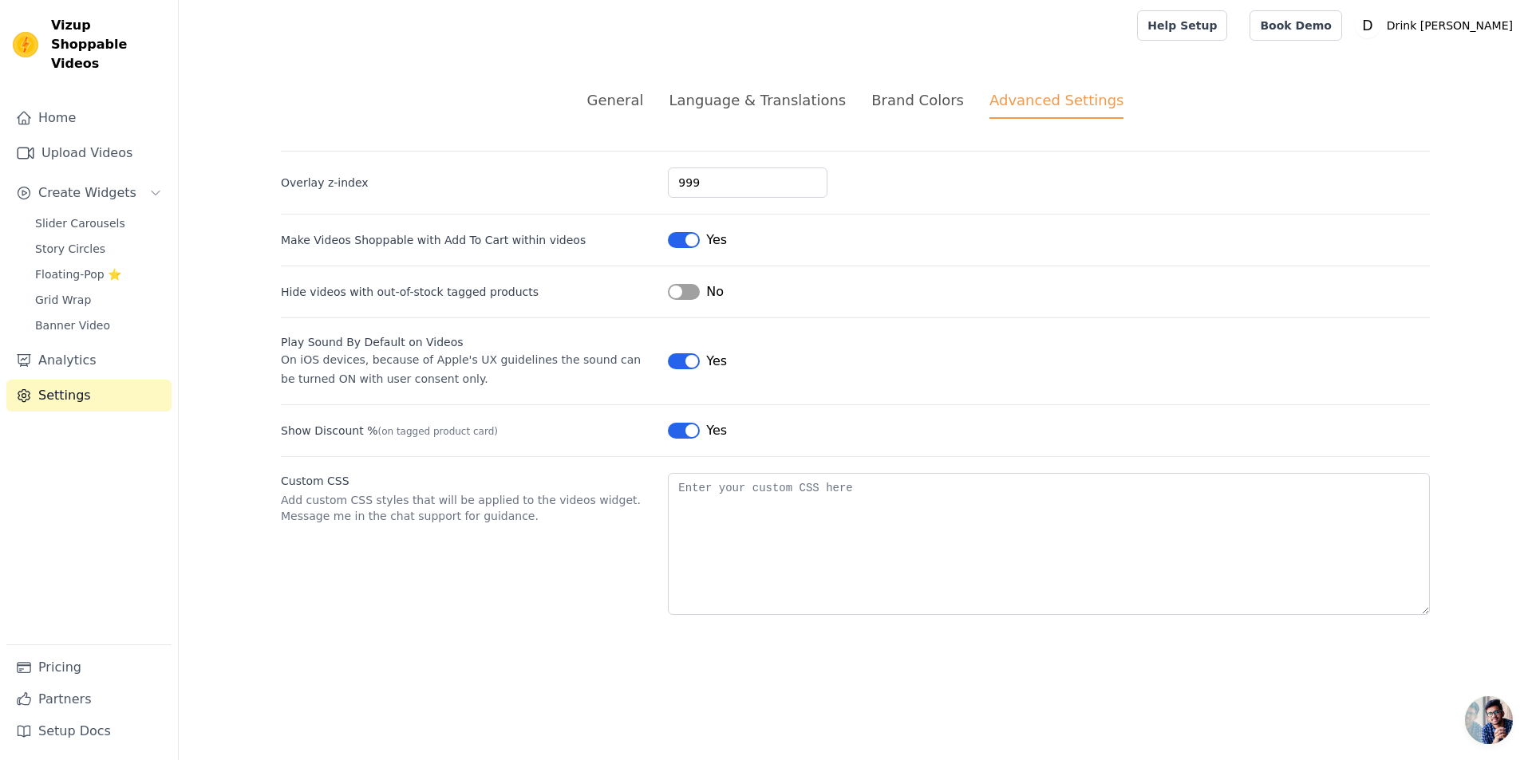
click at [876, 100] on div "Brand Colors" at bounding box center [917, 100] width 93 height 22
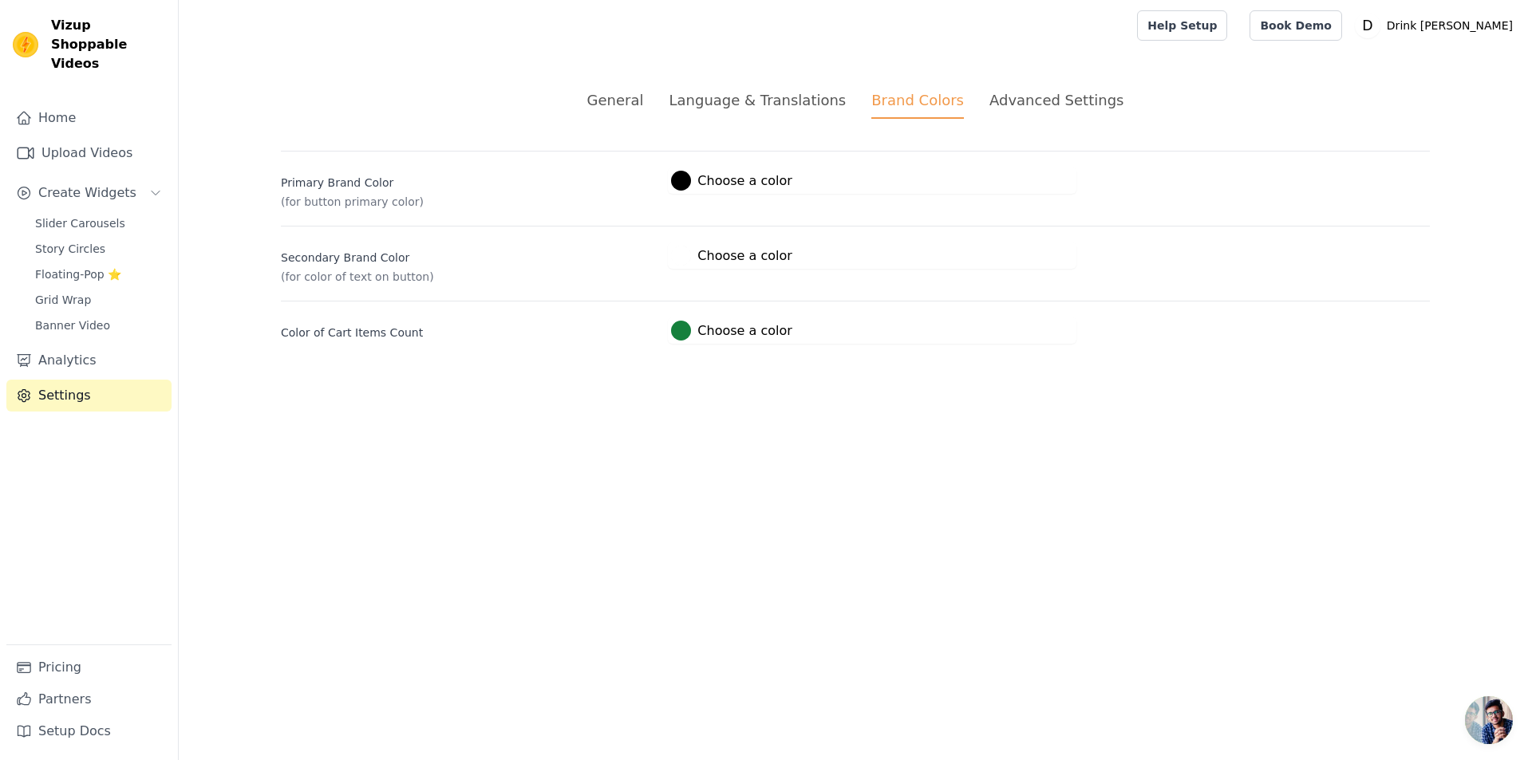
click at [429, 382] on html "Vizup Shoppable Videos Home Upload Videos Create Widgets Slider Carousels Story…" at bounding box center [766, 191] width 1532 height 382
click at [62, 215] on span "Slider Carousels" at bounding box center [80, 223] width 90 height 16
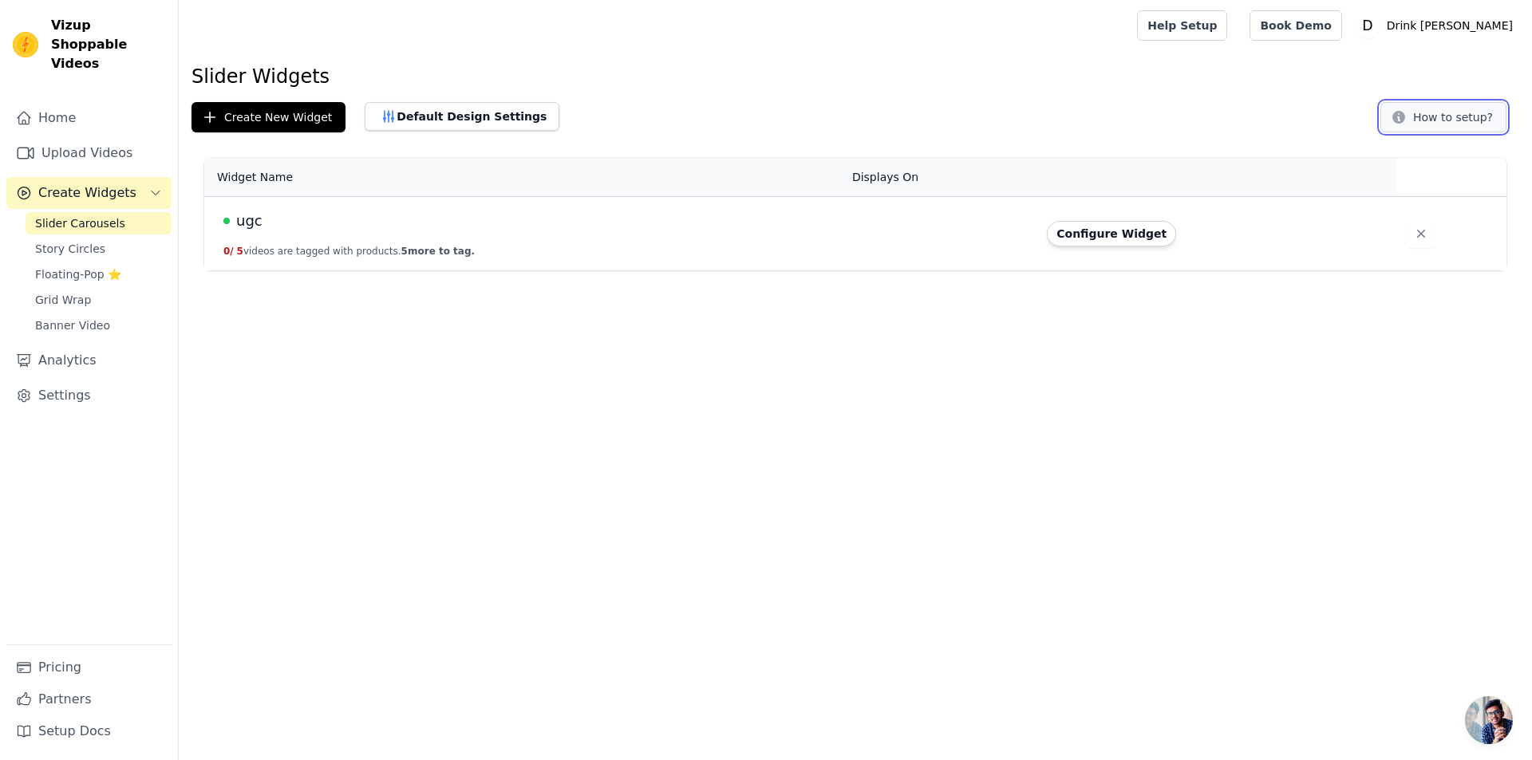
click at [1454, 122] on button "How to setup?" at bounding box center [1443, 117] width 126 height 30
click at [471, 270] on html "Vizup Shoppable Videos Home Upload Videos Create Widgets Slider Carousels Story…" at bounding box center [766, 135] width 1532 height 270
click at [895, 197] on td at bounding box center [939, 234] width 195 height 74
click at [1118, 239] on button "Configure Widget" at bounding box center [1111, 234] width 129 height 26
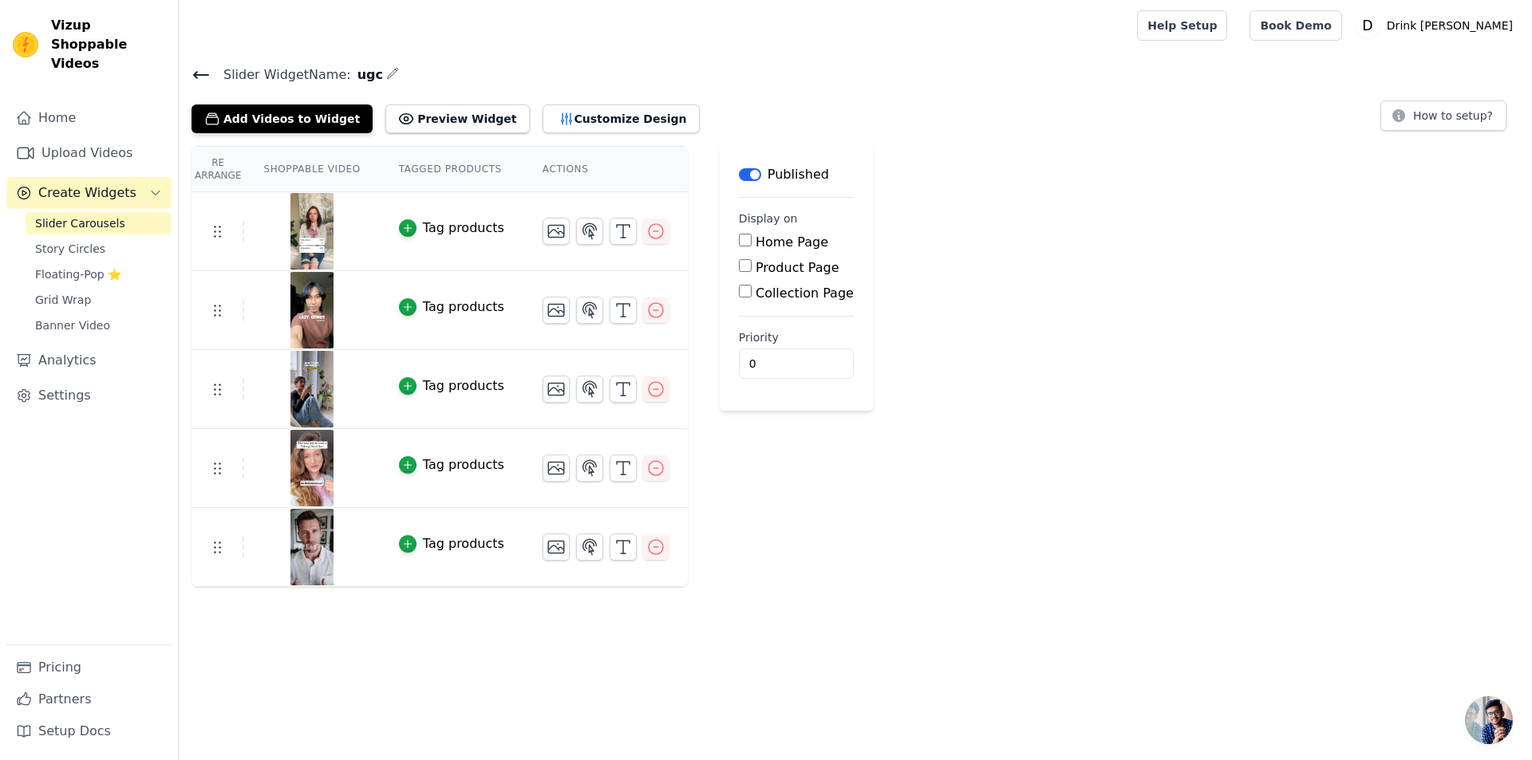
click at [321, 231] on img at bounding box center [312, 231] width 45 height 77
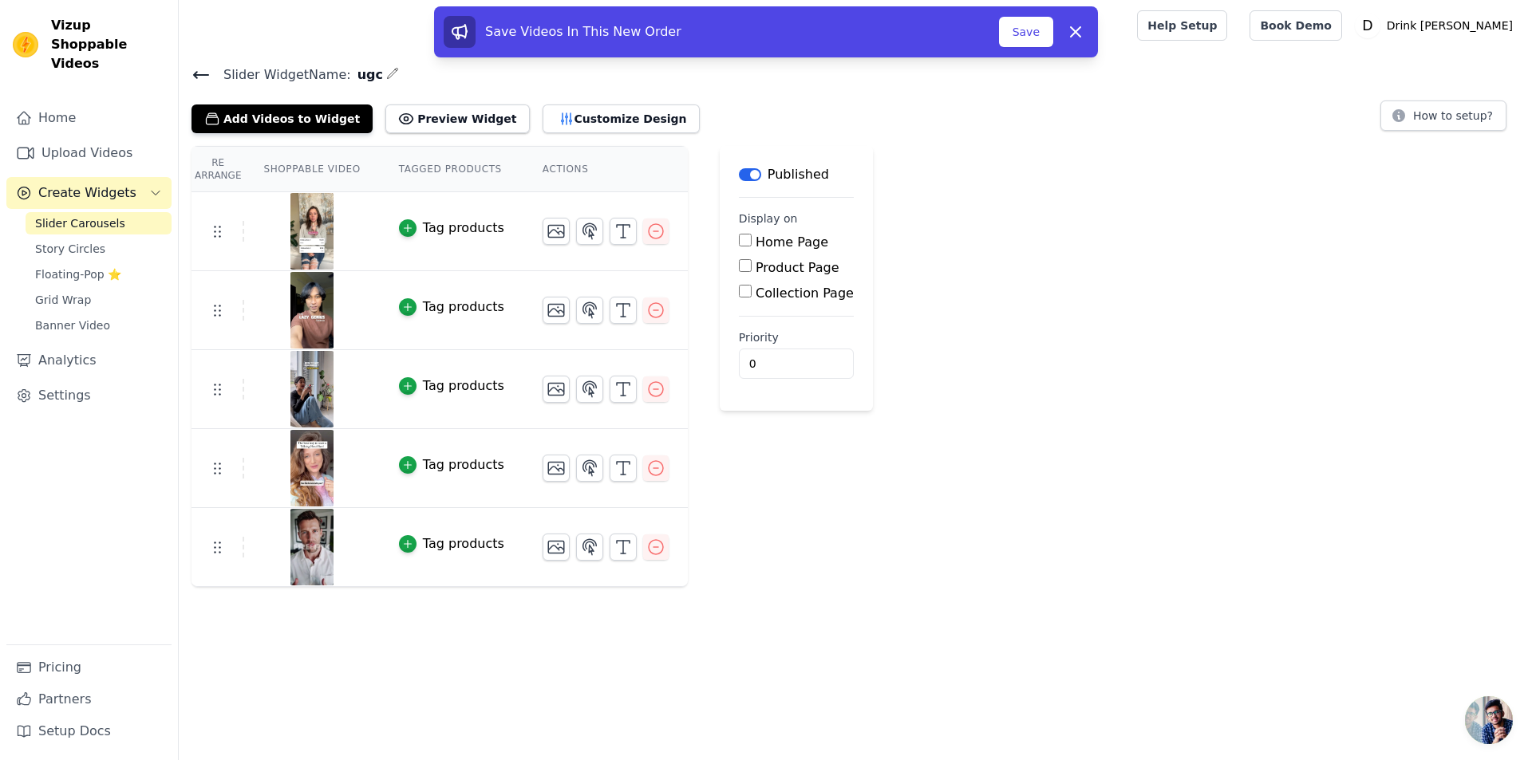
click at [402, 236] on button "Tag products" at bounding box center [451, 228] width 105 height 19
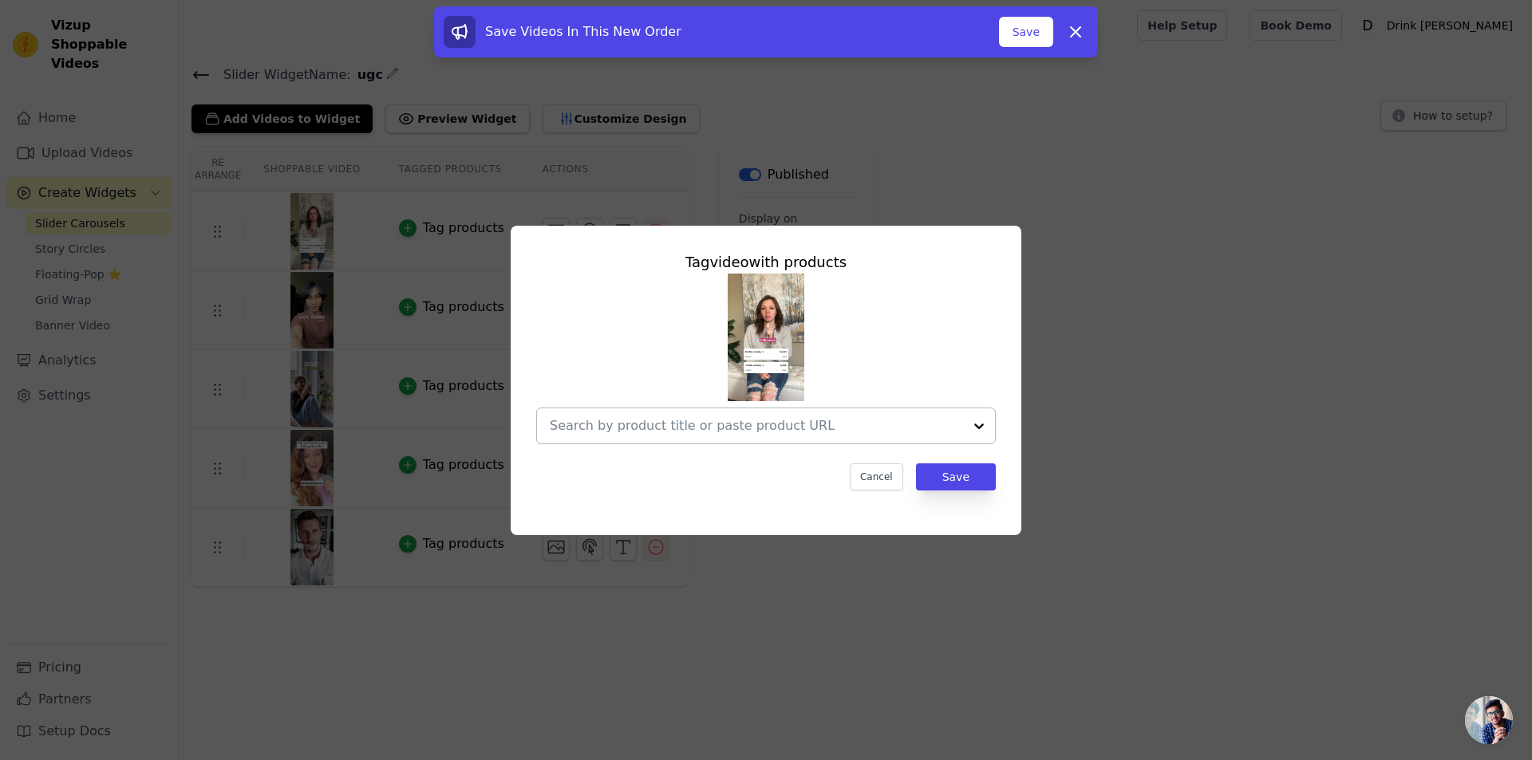
click at [652, 418] on input "text" at bounding box center [756, 425] width 413 height 19
click at [979, 431] on div at bounding box center [979, 425] width 32 height 35
click at [1115, 239] on div "Tag video with products No options Option undefined, selected. Cancel Save" at bounding box center [766, 380] width 1481 height 361
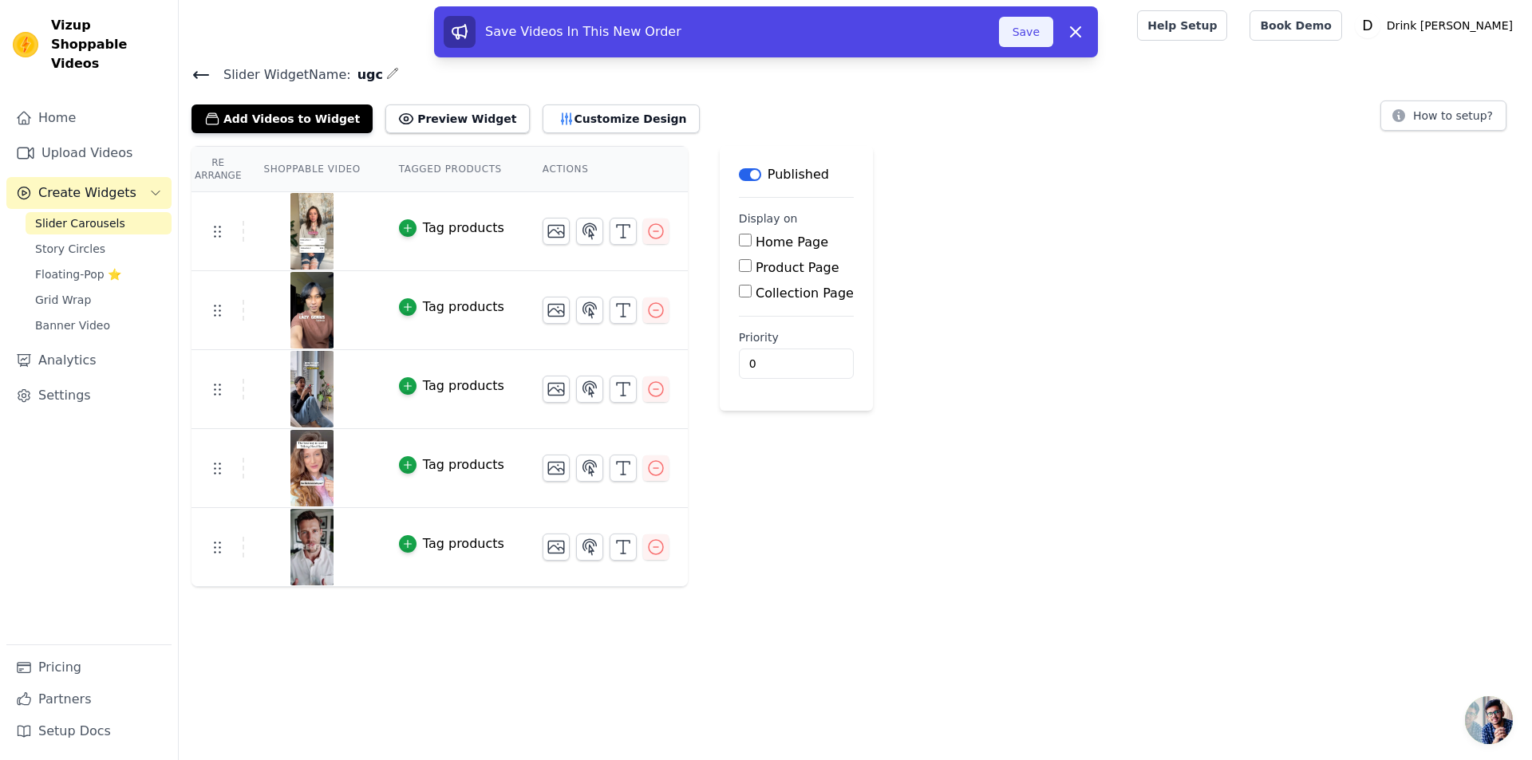
click at [1033, 37] on button "Save" at bounding box center [1026, 32] width 54 height 30
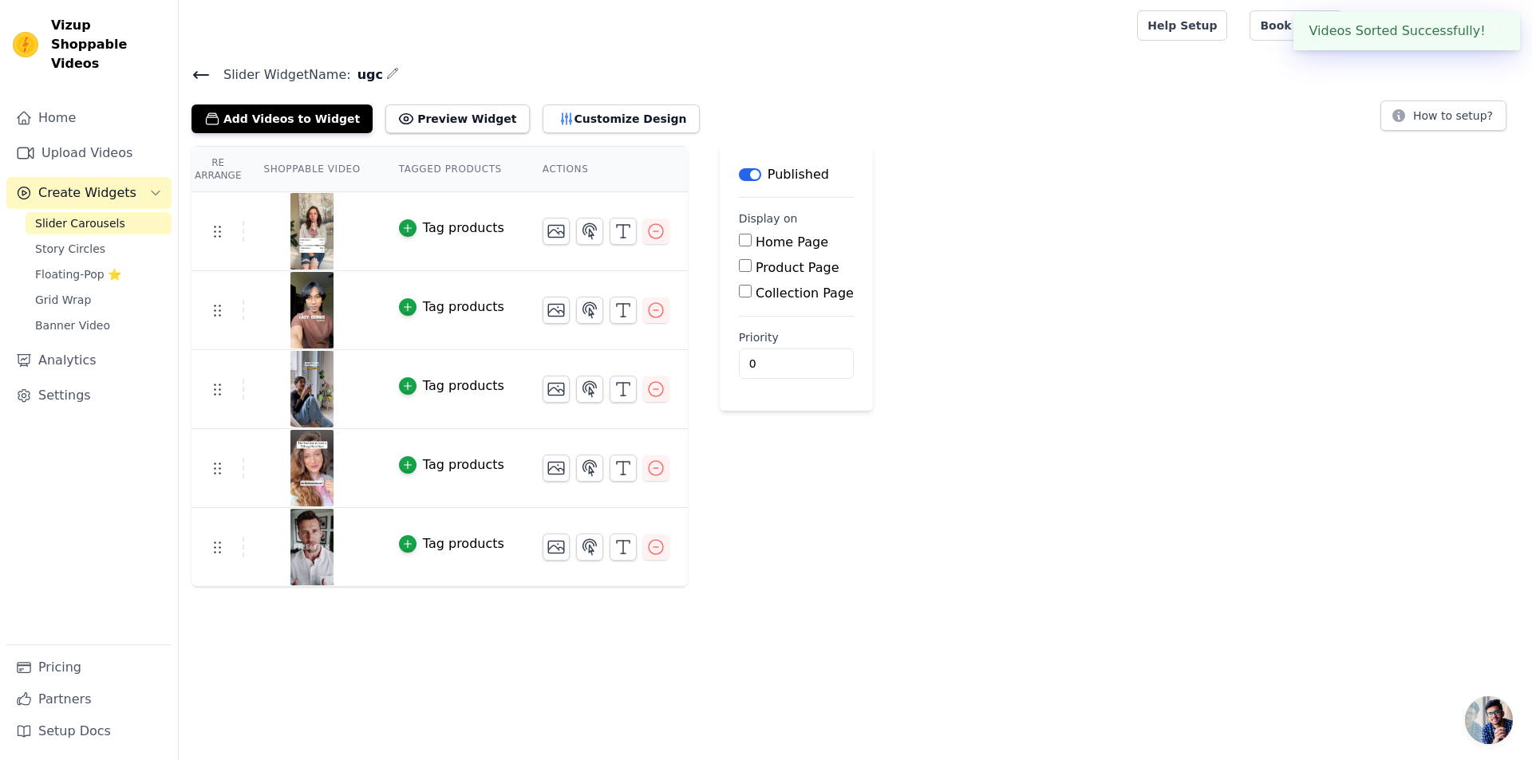
click at [739, 243] on input "Home Page" at bounding box center [745, 240] width 13 height 13
checkbox input "true"
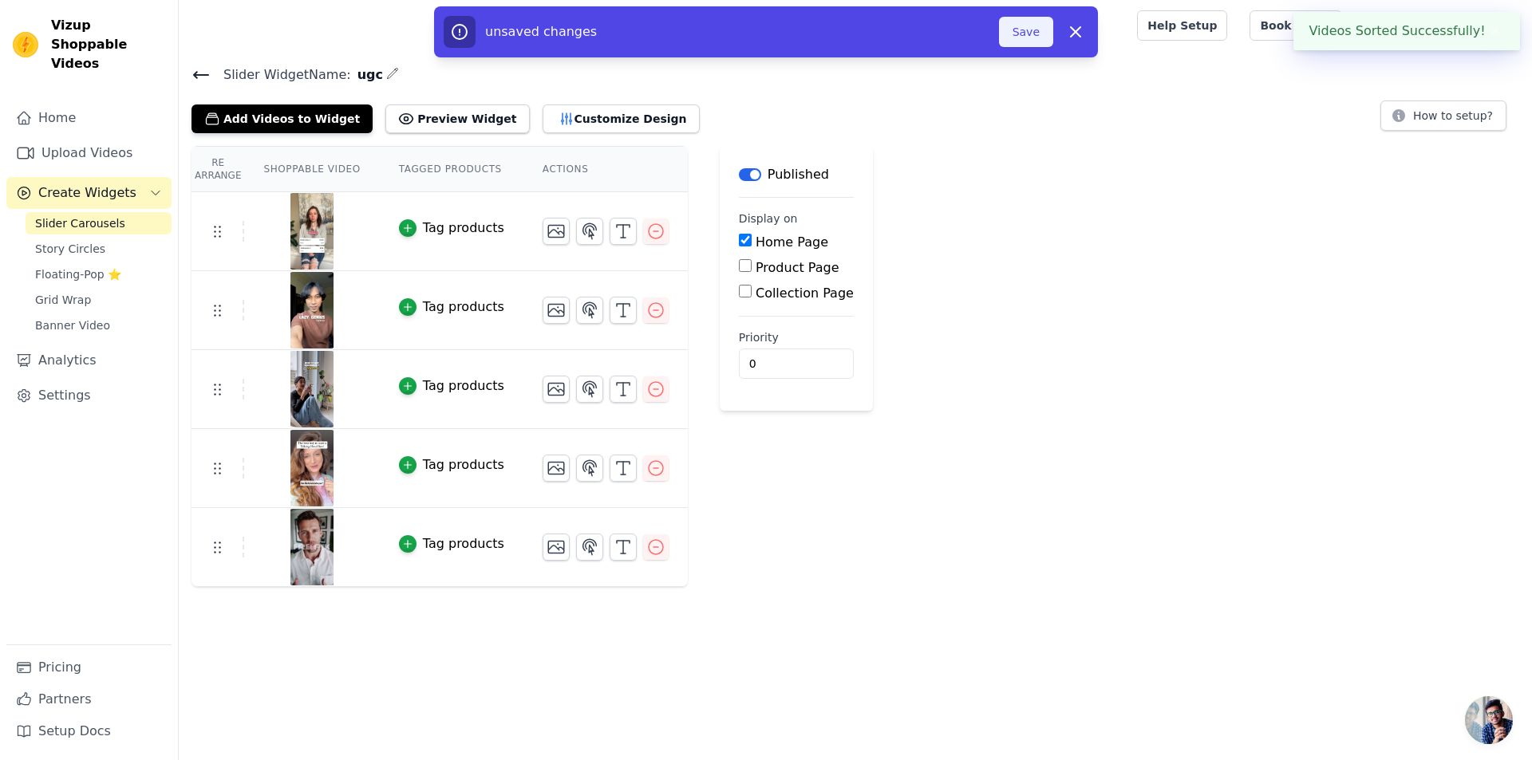
click at [1025, 39] on button "Save" at bounding box center [1026, 32] width 54 height 30
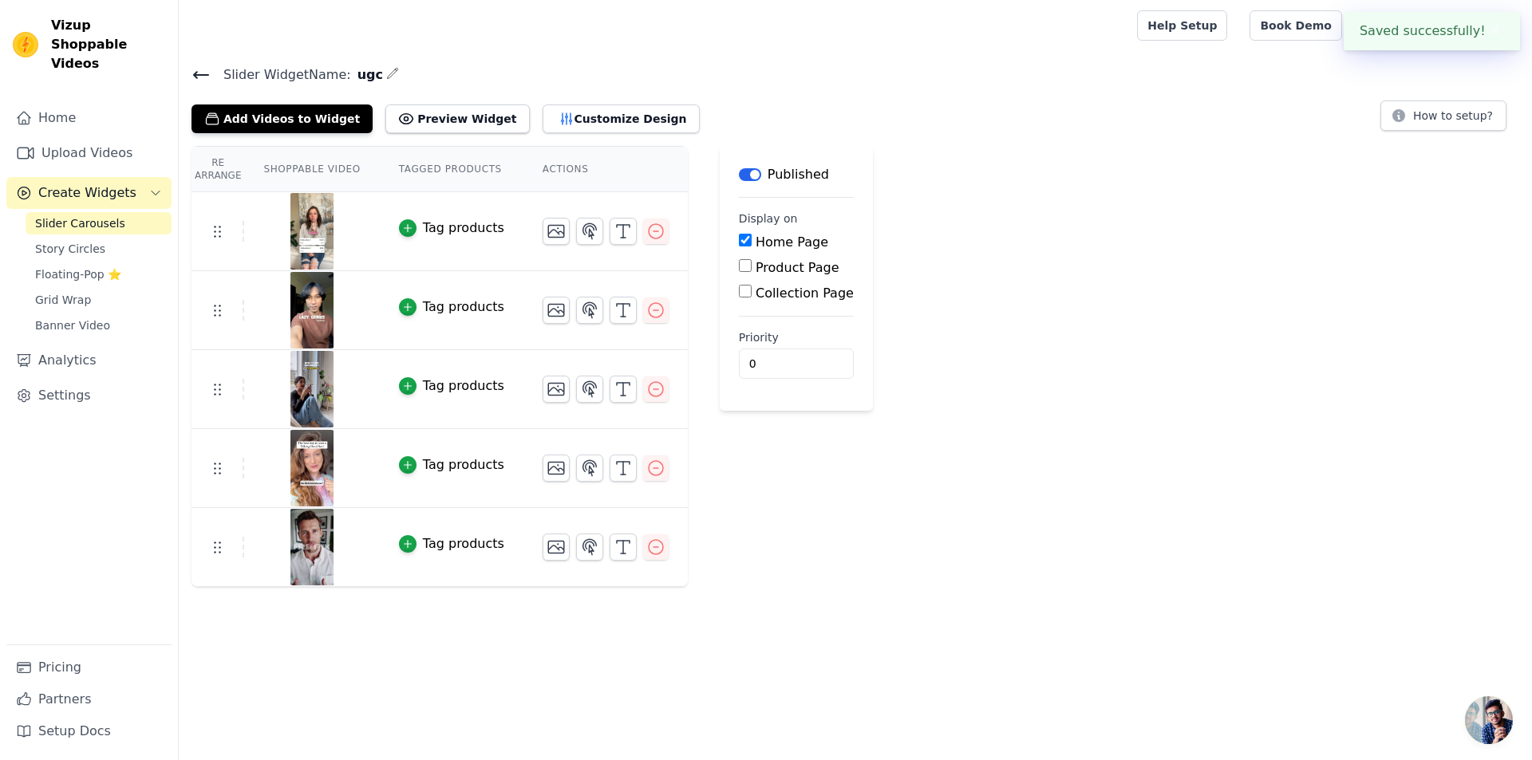
click at [851, 517] on div "Re Arrange Shoppable Video Tagged Products Actions Tag products Tag products Ta…" at bounding box center [855, 366] width 1353 height 441
click at [566, 116] on button "Customize Design" at bounding box center [620, 118] width 157 height 29
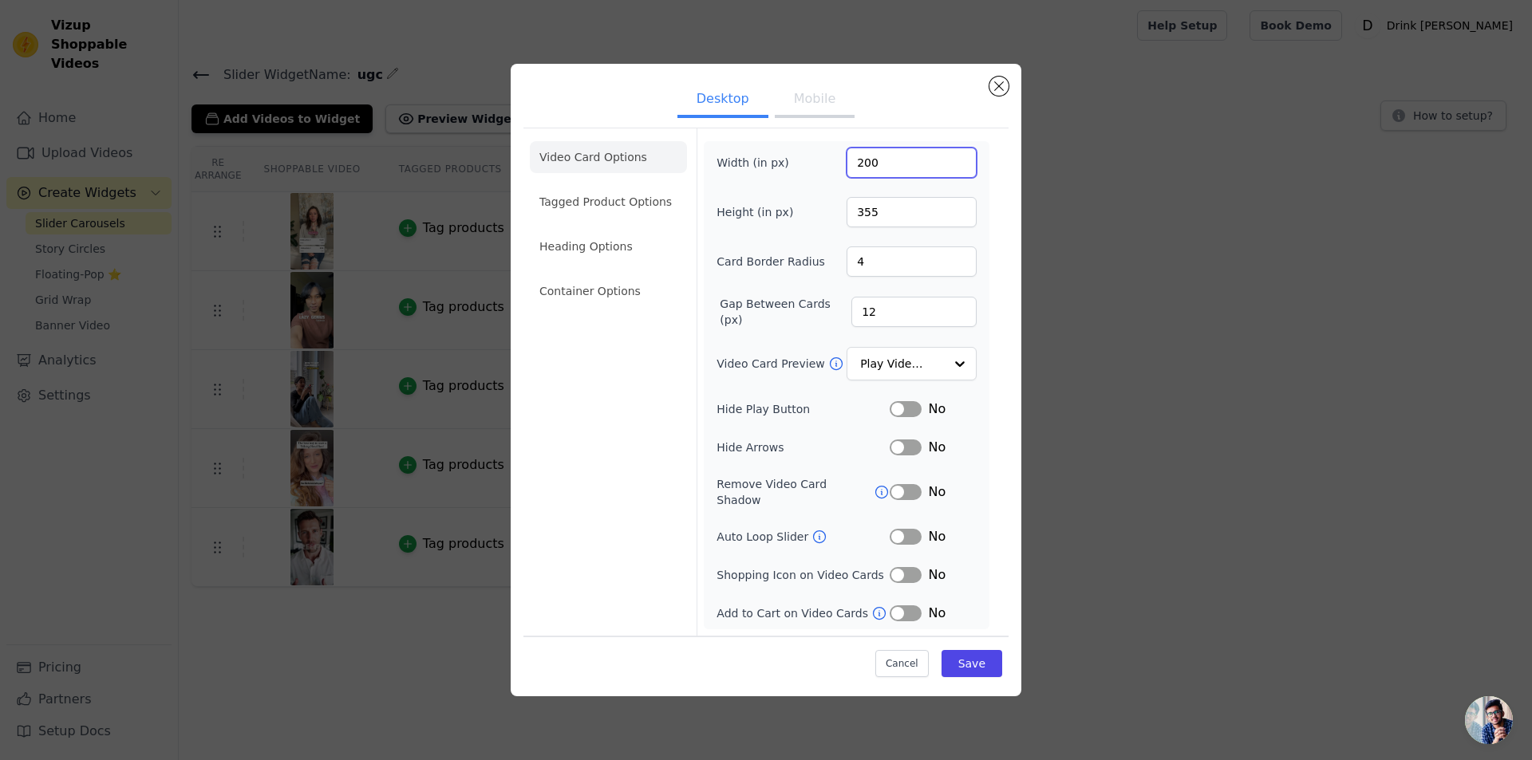
click at [876, 176] on input "200" at bounding box center [911, 163] width 130 height 30
drag, startPoint x: 881, startPoint y: 169, endPoint x: 844, endPoint y: 167, distance: 36.8
click at [844, 167] on div "Width (in px) 200" at bounding box center [846, 163] width 260 height 30
type input "248"
click at [820, 185] on div "Width (in px) 248 Height (in px) 355 Card Border Radius 4 Gap Between Cards (px…" at bounding box center [846, 385] width 260 height 475
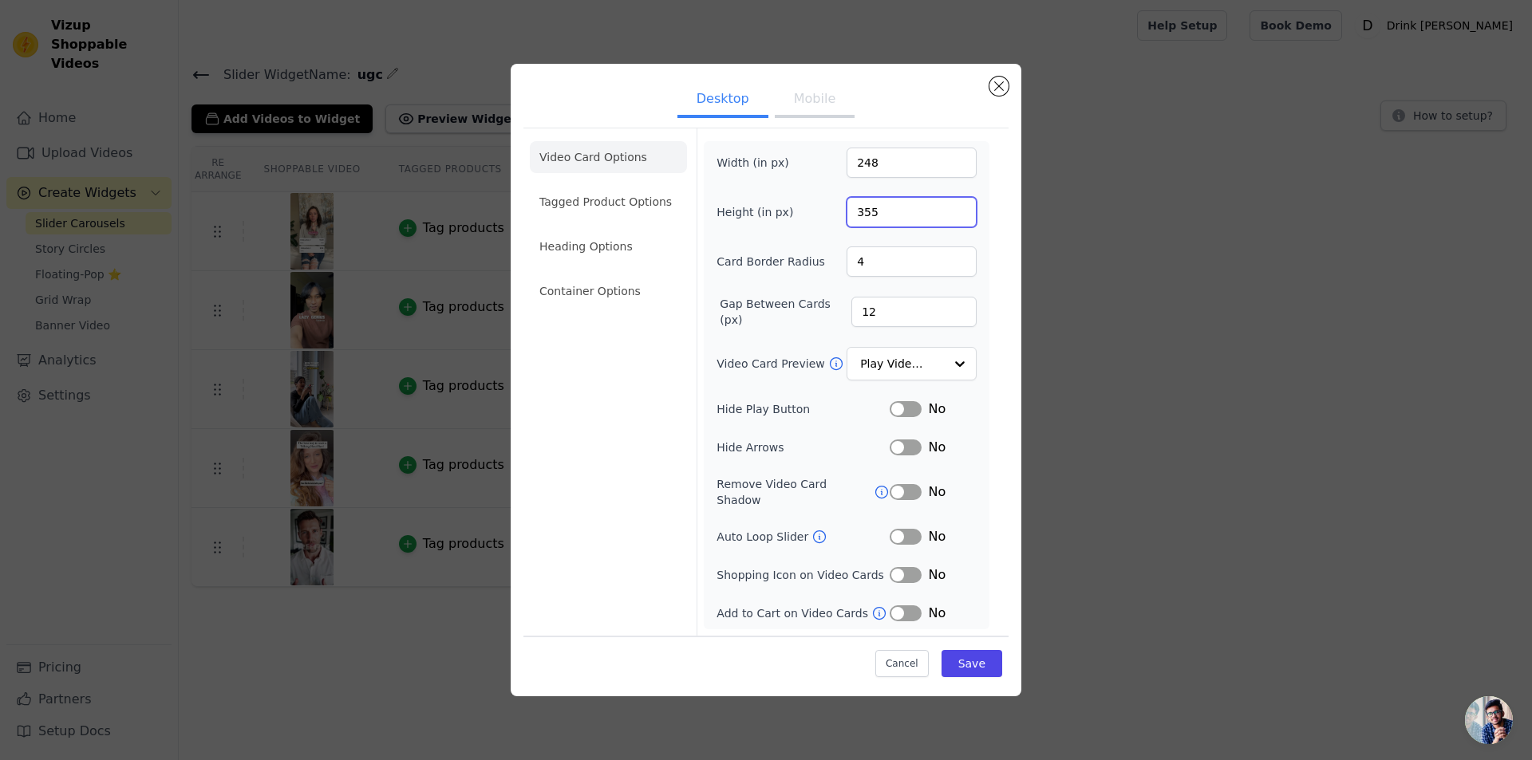
drag, startPoint x: 881, startPoint y: 215, endPoint x: 833, endPoint y: 208, distance: 48.3
click at [833, 208] on div "Height (in px) 355" at bounding box center [846, 212] width 260 height 30
type input "528"
click at [989, 252] on form "Width (in px) 248 Height (in px) 528 Card Border Radius 4 Gap Between Cards (px…" at bounding box center [845, 381] width 299 height 507
drag, startPoint x: 872, startPoint y: 269, endPoint x: 844, endPoint y: 268, distance: 27.9
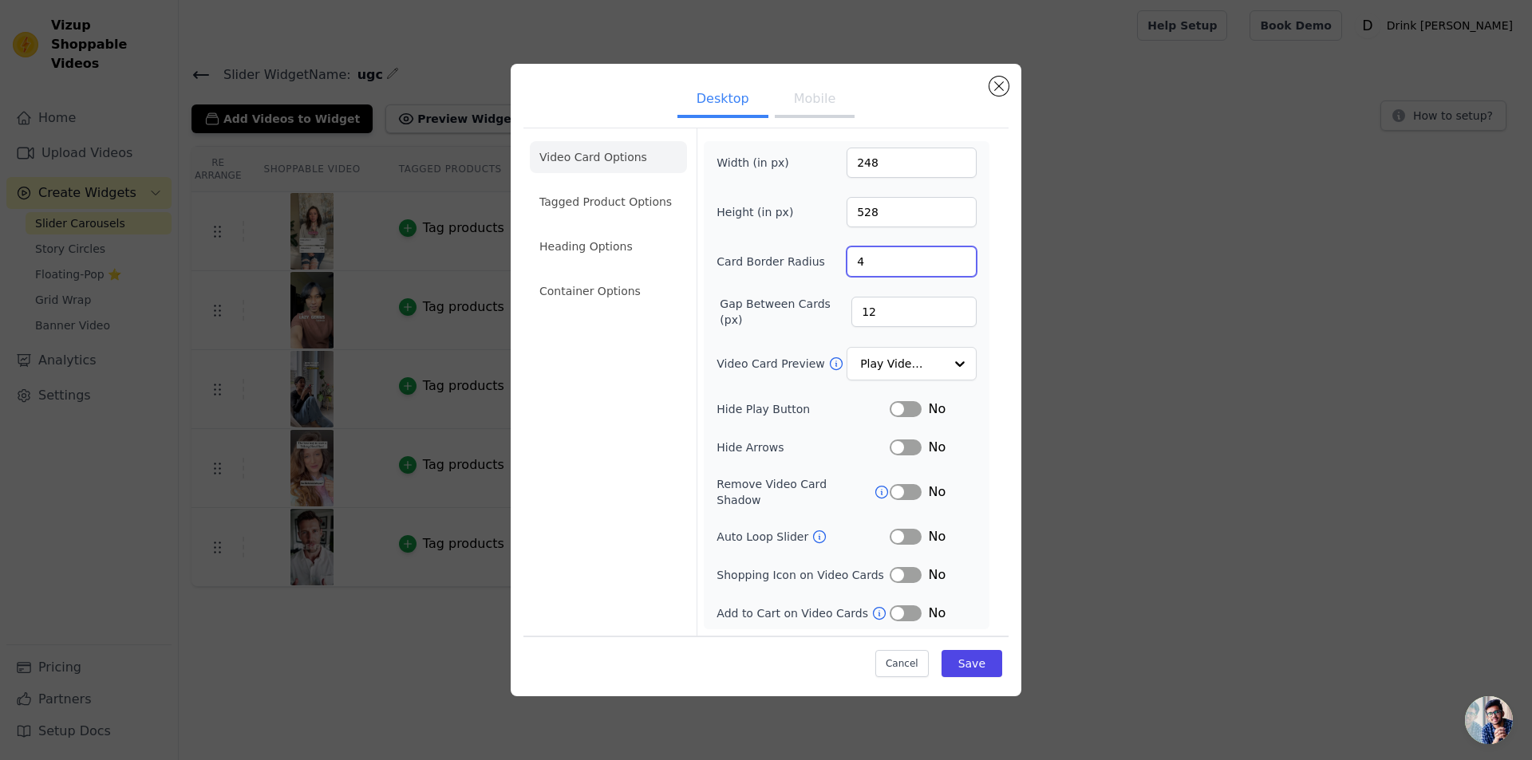
click at [844, 268] on div "Card Border Radius 4" at bounding box center [846, 261] width 260 height 30
drag, startPoint x: 875, startPoint y: 323, endPoint x: 826, endPoint y: 323, distance: 49.5
click at [826, 323] on div "Gap Between Cards (px) 12" at bounding box center [846, 312] width 260 height 32
type input "25"
click at [900, 373] on input "Video Card Preview" at bounding box center [902, 364] width 82 height 32
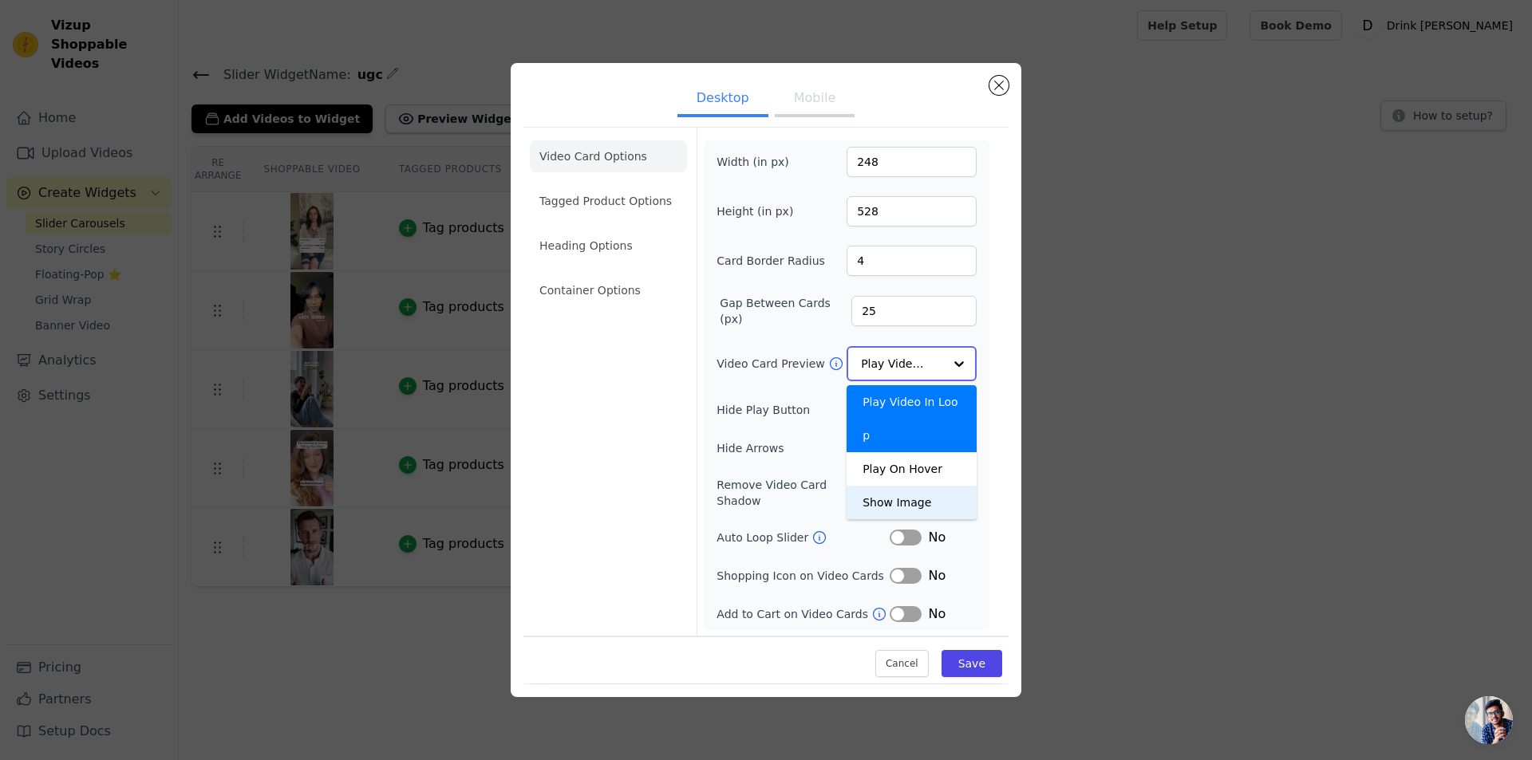
click at [911, 486] on div "Show Image" at bounding box center [911, 503] width 130 height 34
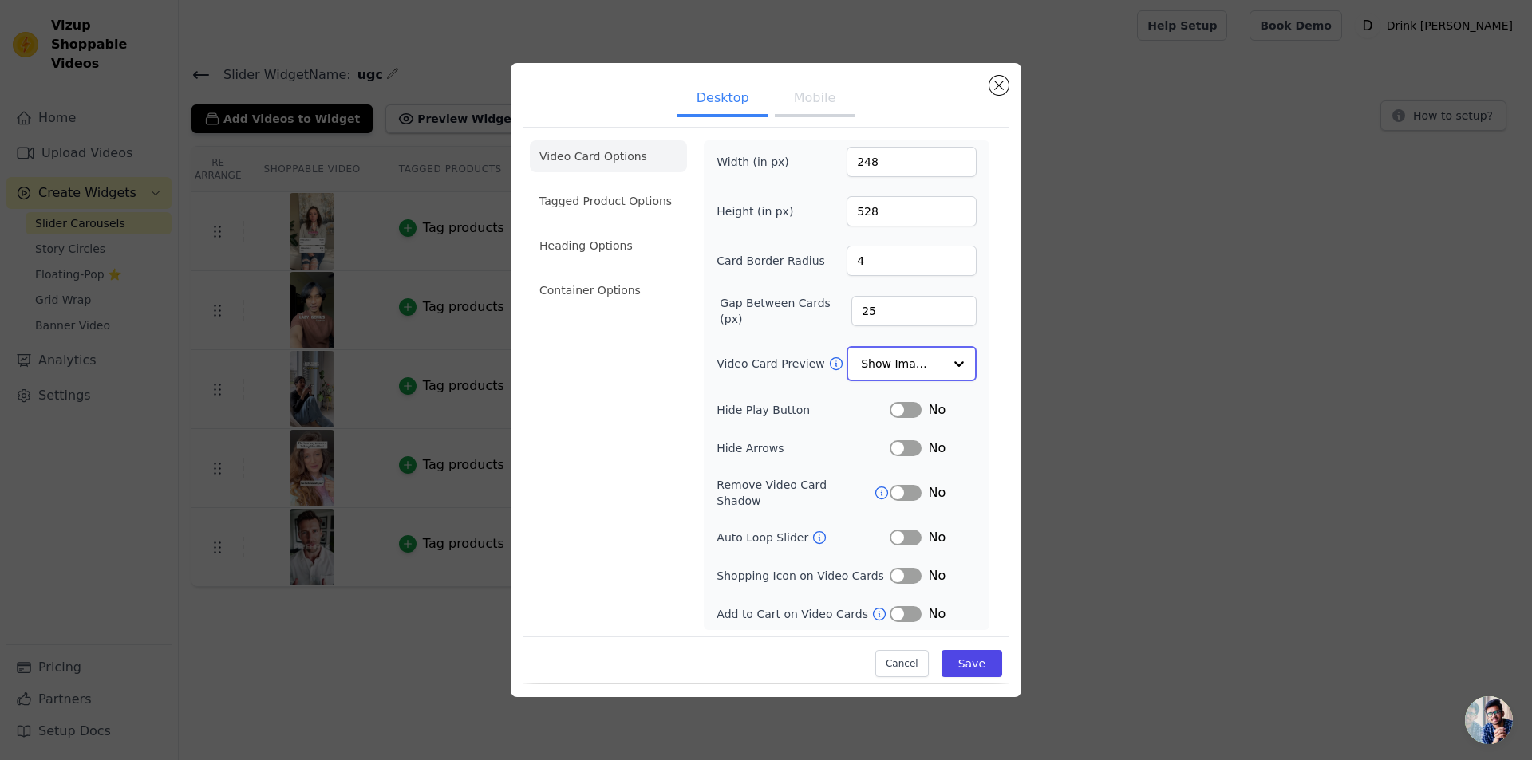
click at [915, 355] on input "Video Card Preview" at bounding box center [902, 364] width 82 height 32
click at [917, 452] on div "Play On Hover" at bounding box center [911, 469] width 130 height 34
click at [990, 369] on form "Width (in px) 248 Height (in px) 528 Card Border Radius 4 Gap Between Cards (px…" at bounding box center [845, 381] width 299 height 507
click at [919, 416] on button "Label" at bounding box center [905, 409] width 32 height 16
click at [903, 454] on button "Label" at bounding box center [905, 448] width 32 height 16
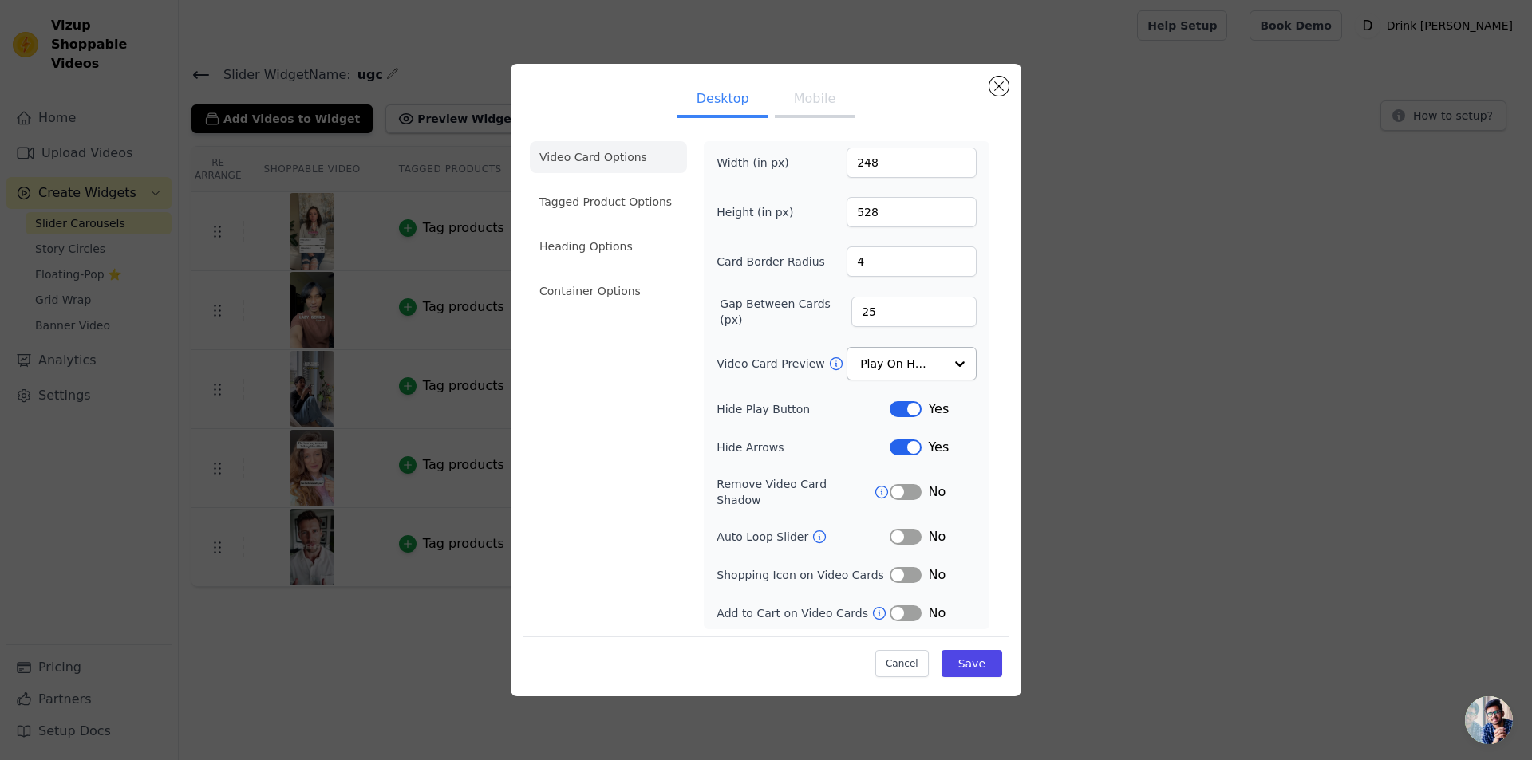
click at [997, 437] on div "Video Card Options Tagged Product Options Heading Options Container Options Wid…" at bounding box center [765, 382] width 485 height 508
click at [587, 209] on li "Tagged Product Options" at bounding box center [608, 202] width 157 height 32
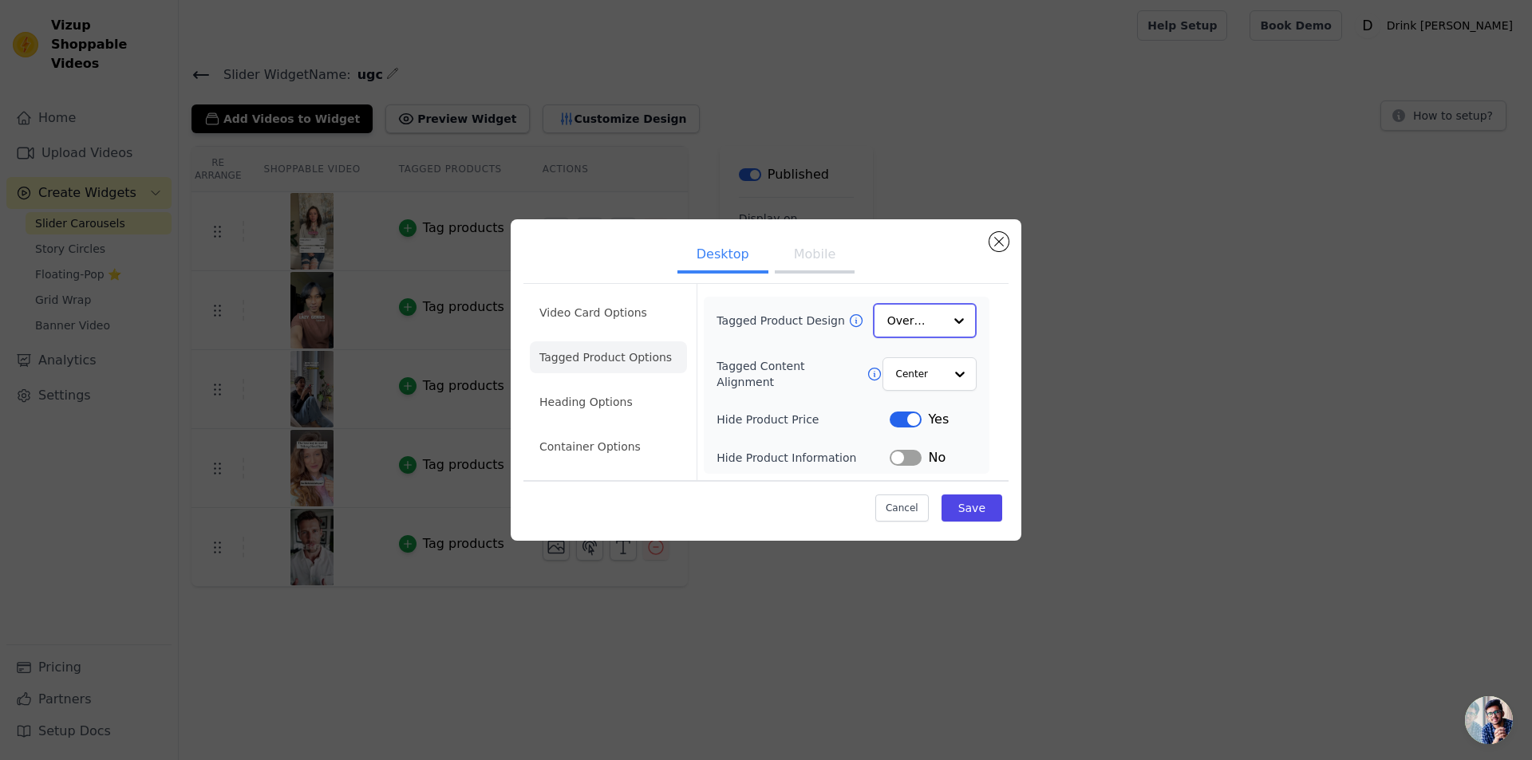
click at [929, 333] on input "Tagged Product Design" at bounding box center [915, 321] width 56 height 32
click at [931, 327] on input "Tagged Product Design" at bounding box center [915, 321] width 56 height 32
click at [917, 373] on input "Tagged Content Alignment" at bounding box center [919, 373] width 48 height 32
click at [591, 396] on li "Heading Options" at bounding box center [608, 403] width 157 height 32
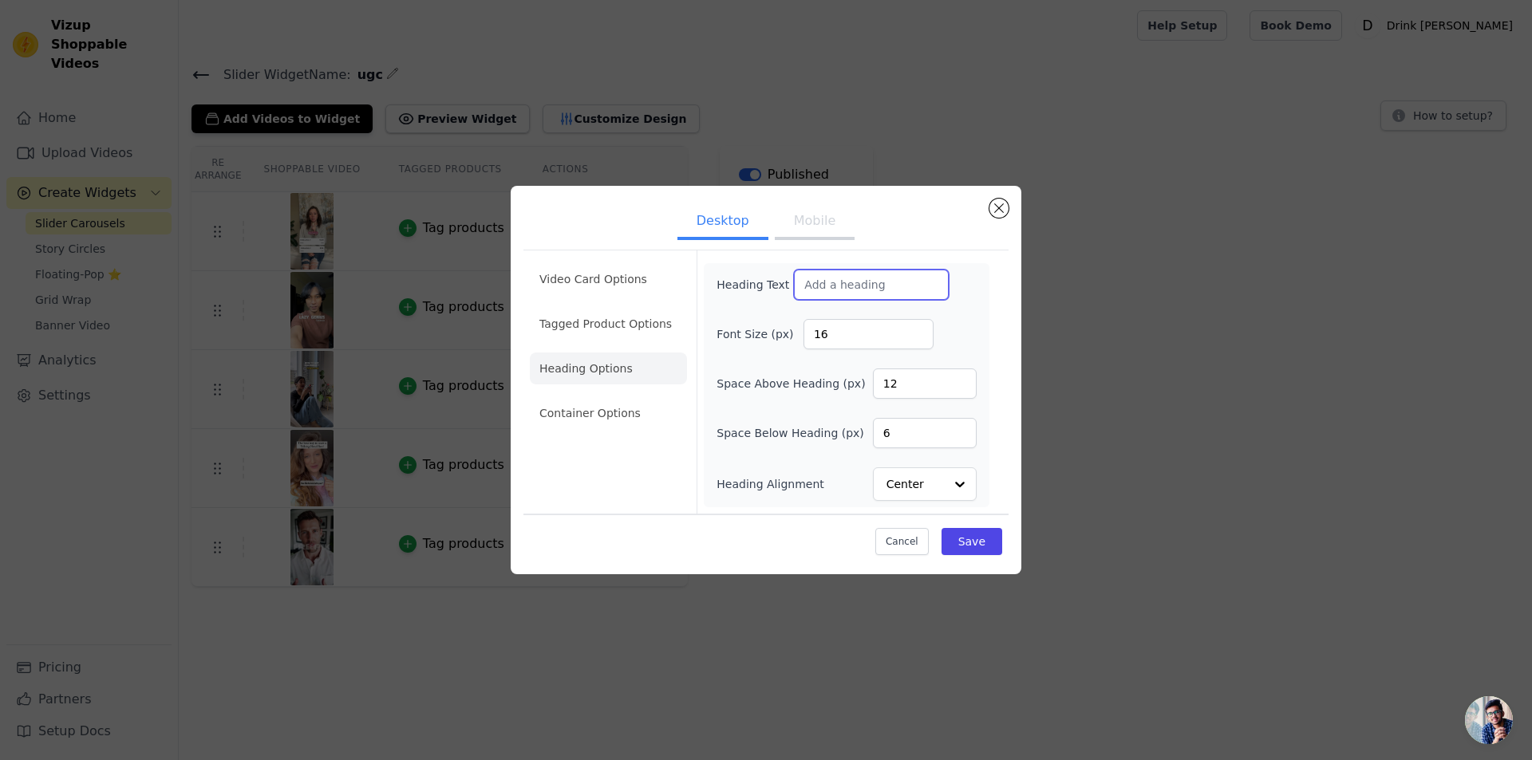
click at [828, 292] on input "Heading Text" at bounding box center [871, 285] width 155 height 30
click at [606, 369] on li "Heading Options" at bounding box center [608, 369] width 157 height 32
click at [606, 413] on li "Container Options" at bounding box center [608, 413] width 157 height 32
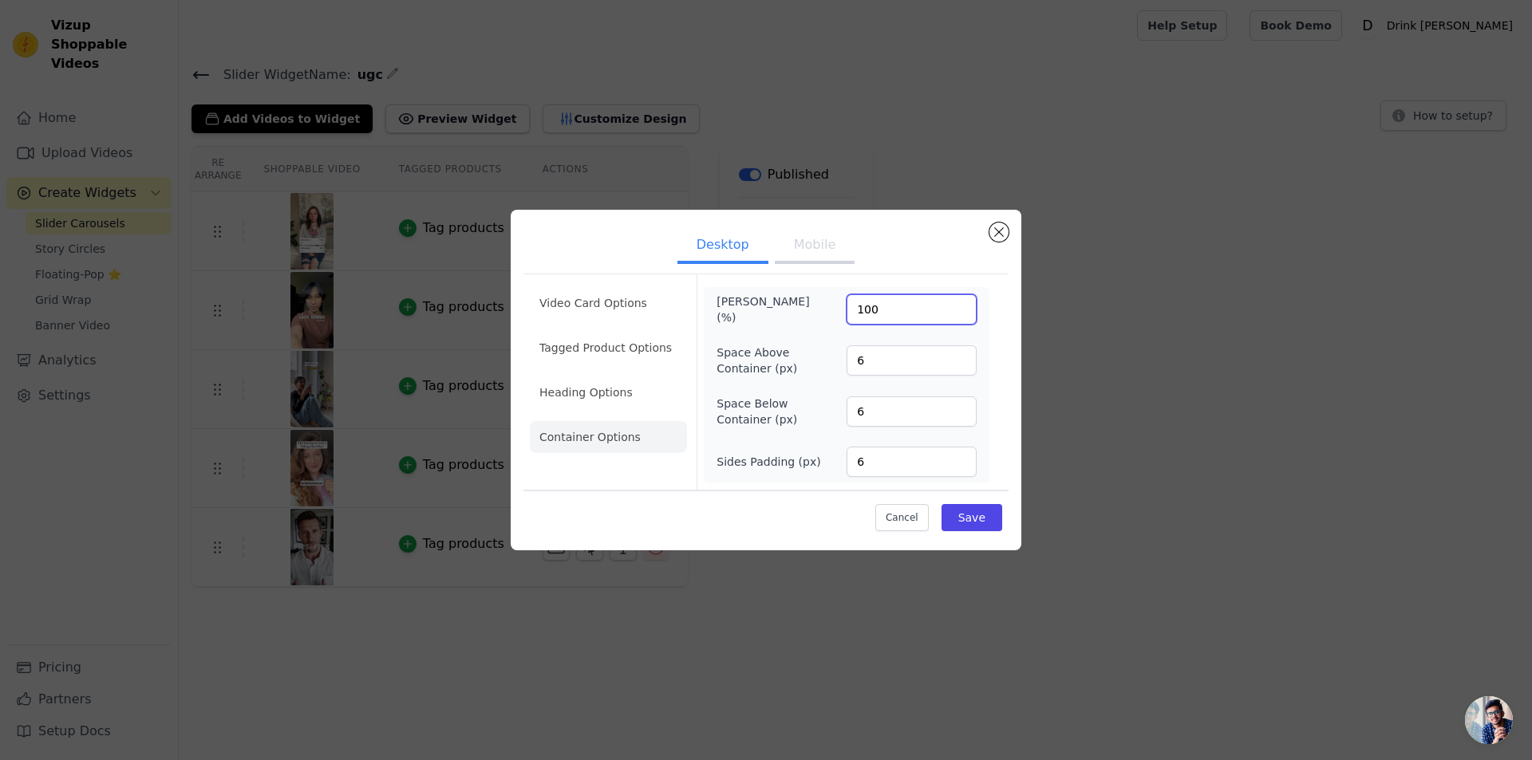
drag, startPoint x: 890, startPoint y: 310, endPoint x: 791, endPoint y: 309, distance: 99.7
click at [791, 309] on div "[PERSON_NAME] (%) 100" at bounding box center [846, 310] width 260 height 32
click at [956, 510] on button "Save" at bounding box center [971, 517] width 61 height 27
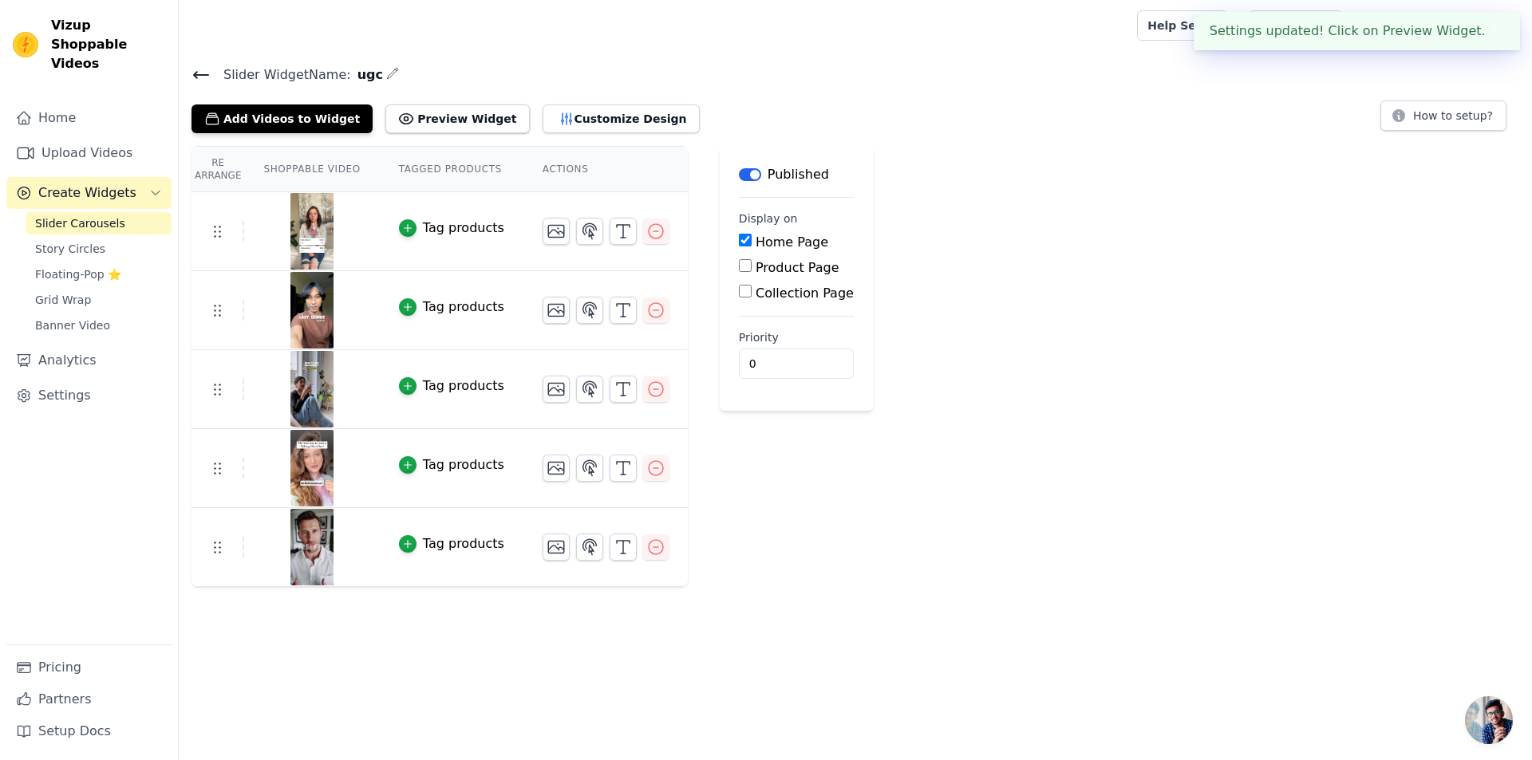
click at [1047, 403] on div "Re Arrange Shoppable Video Tagged Products Actions Tag products Tag products Ta…" at bounding box center [855, 366] width 1353 height 441
